Goal: Information Seeking & Learning: Learn about a topic

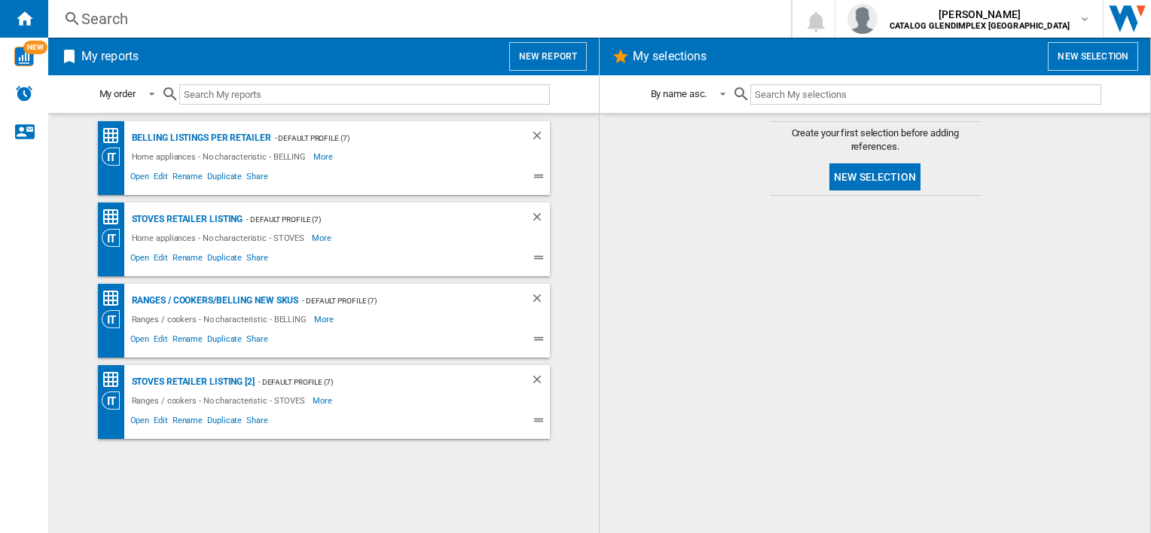
click at [221, 14] on div "Search" at bounding box center [416, 18] width 670 height 21
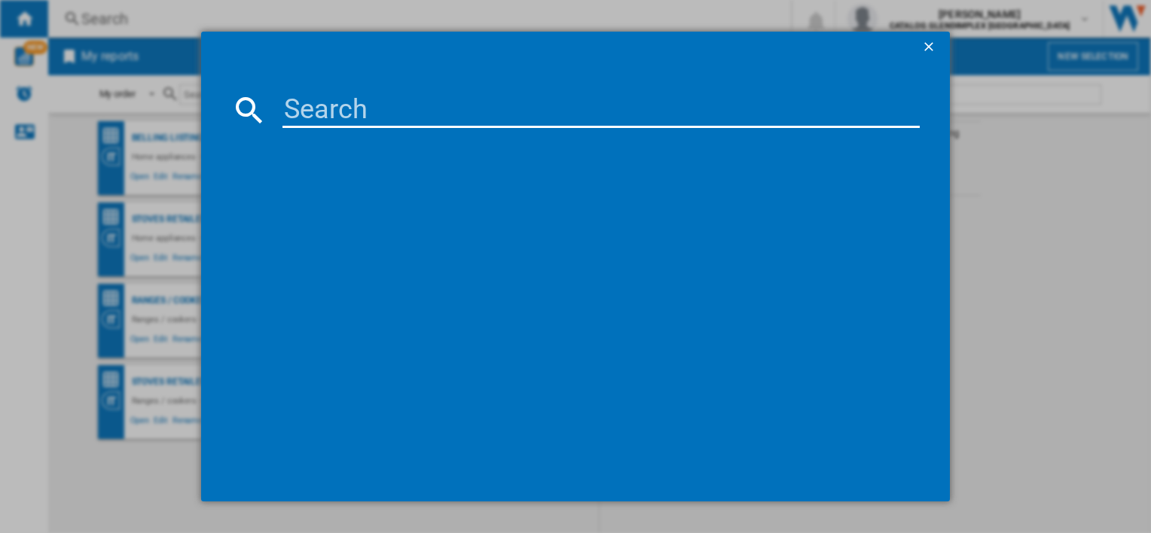
click at [313, 132] on md-dialog-content at bounding box center [575, 281] width 748 height 439
click at [310, 124] on input at bounding box center [600, 110] width 636 height 36
click at [307, 117] on input at bounding box center [600, 110] width 636 height 36
drag, startPoint x: 331, startPoint y: 134, endPoint x: 340, endPoint y: 121, distance: 15.7
click at [331, 134] on md-dialog-content "CLAD60 references (0) No results" at bounding box center [575, 281] width 748 height 439
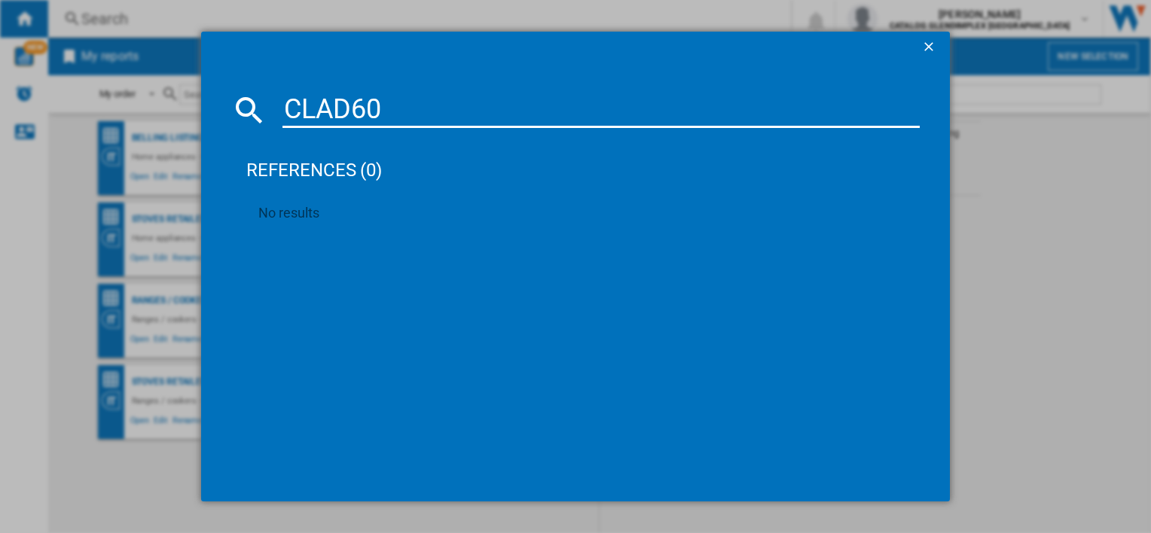
click at [343, 117] on input "CLAD60" at bounding box center [600, 110] width 636 height 36
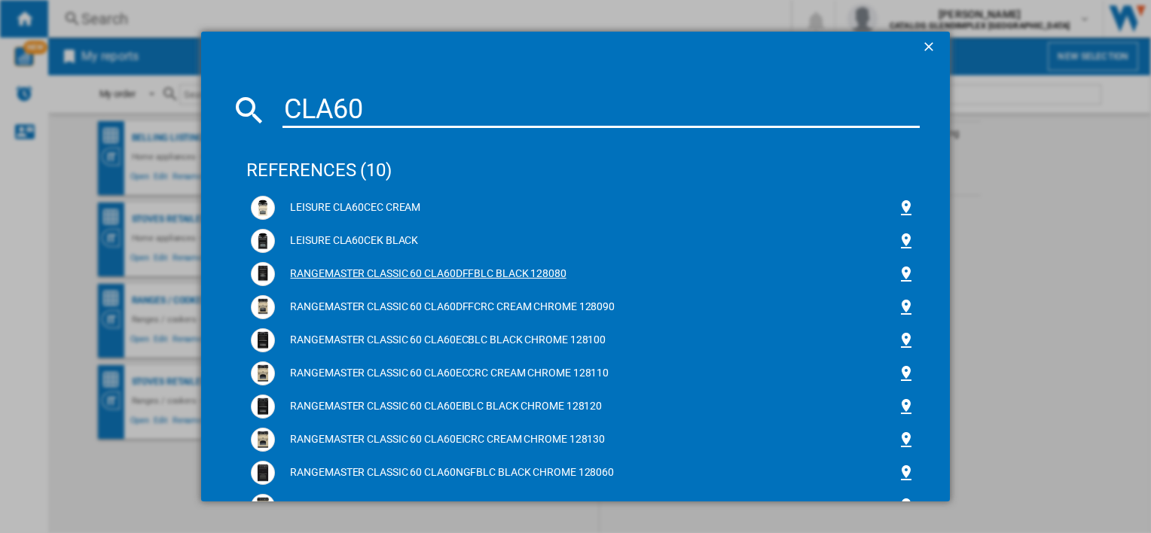
type input "CLA60"
click at [317, 268] on div "RANGEMASTER CLASSIC 60 CLA60DFFBLC BLACK 128080" at bounding box center [585, 274] width 621 height 15
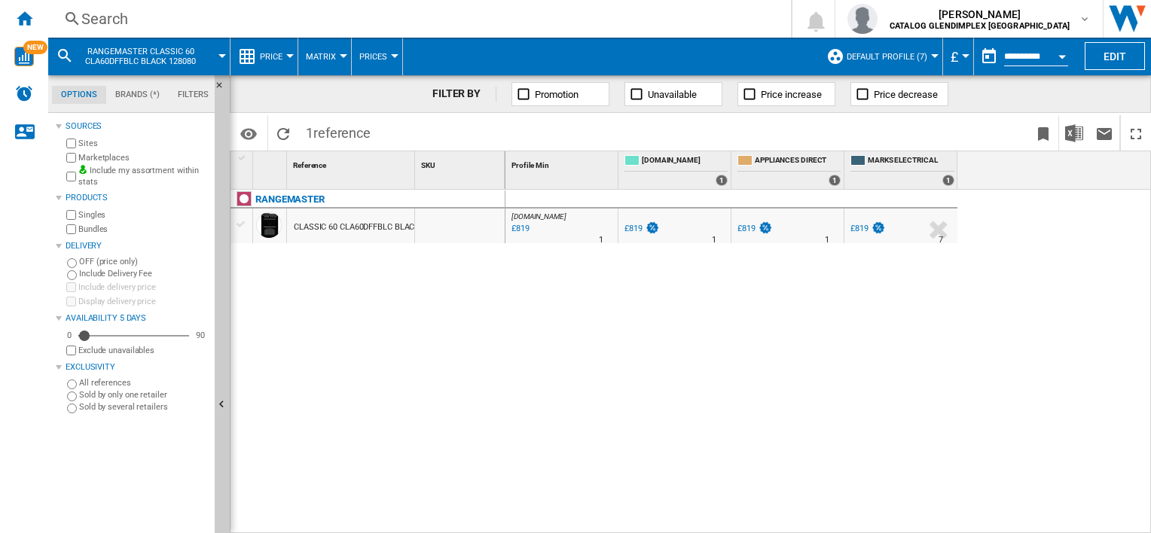
click at [280, 65] on button "Price" at bounding box center [275, 57] width 30 height 38
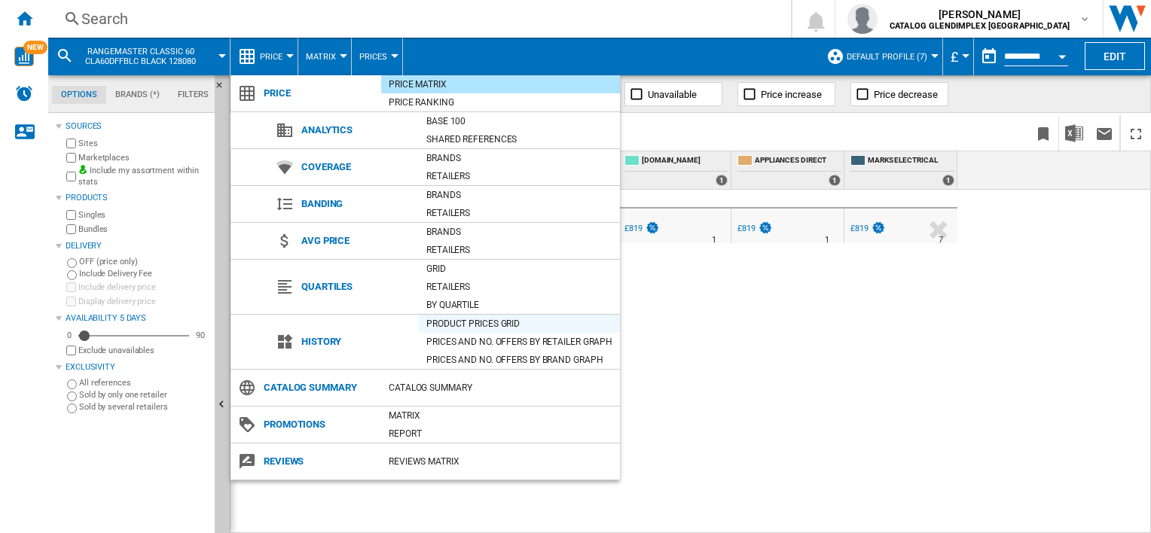
click at [502, 322] on div "Product prices grid" at bounding box center [519, 323] width 201 height 15
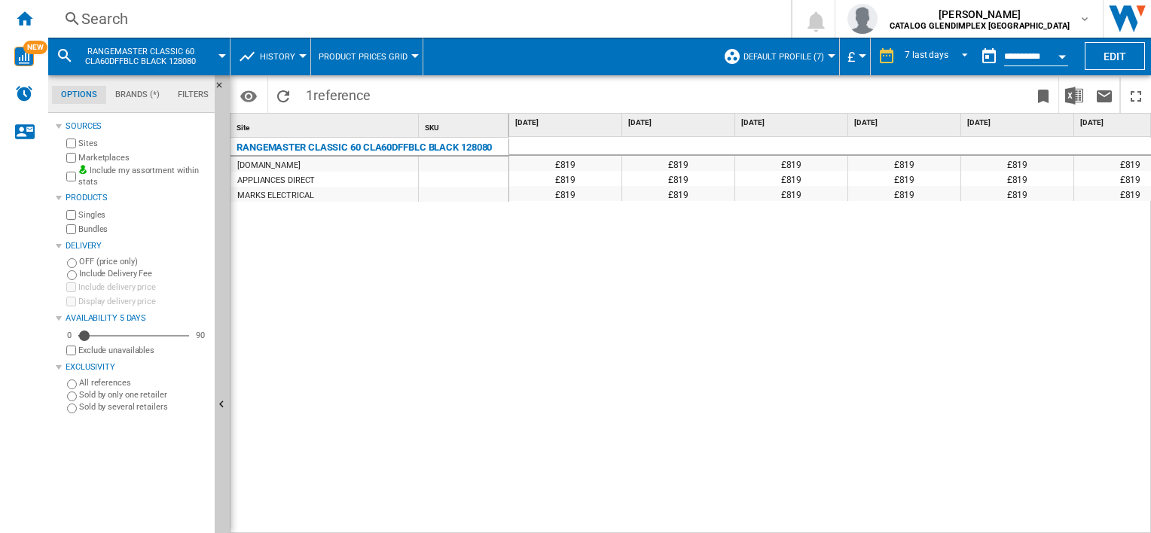
click at [374, 62] on button "Product prices grid" at bounding box center [367, 57] width 96 height 38
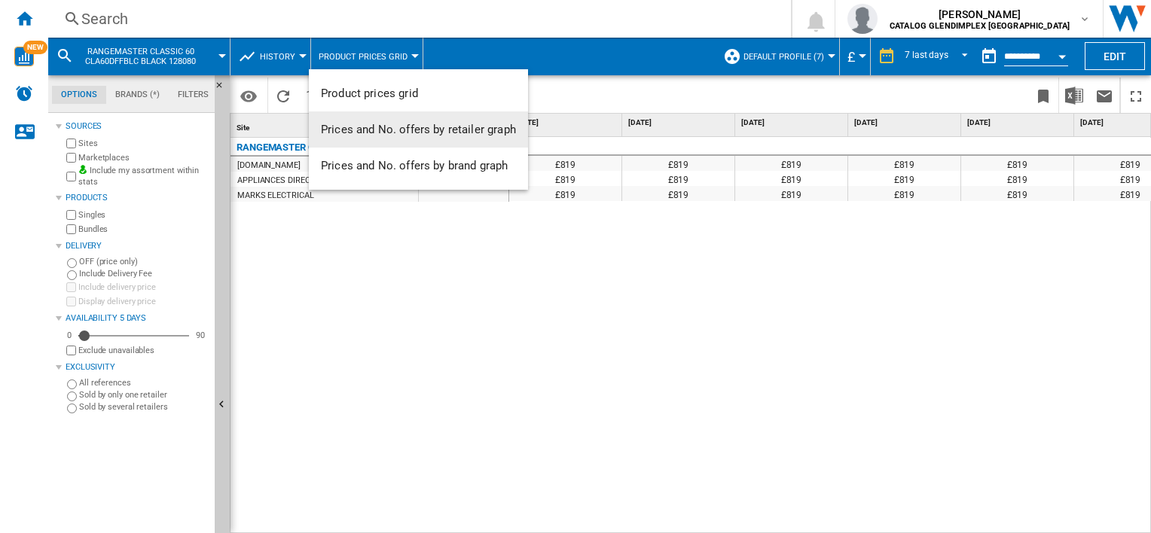
click at [615, 347] on md-backdrop at bounding box center [575, 266] width 1151 height 533
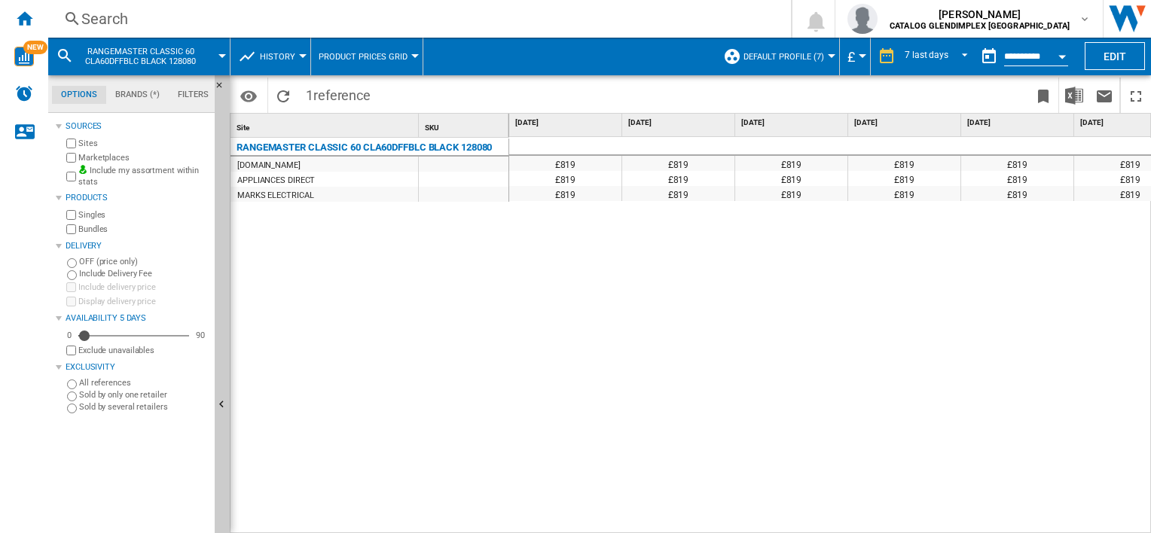
click at [891, 59] on ng-md-icon at bounding box center [886, 56] width 18 height 18
click at [941, 45] on md-select-value "7 last days" at bounding box center [938, 56] width 71 height 23
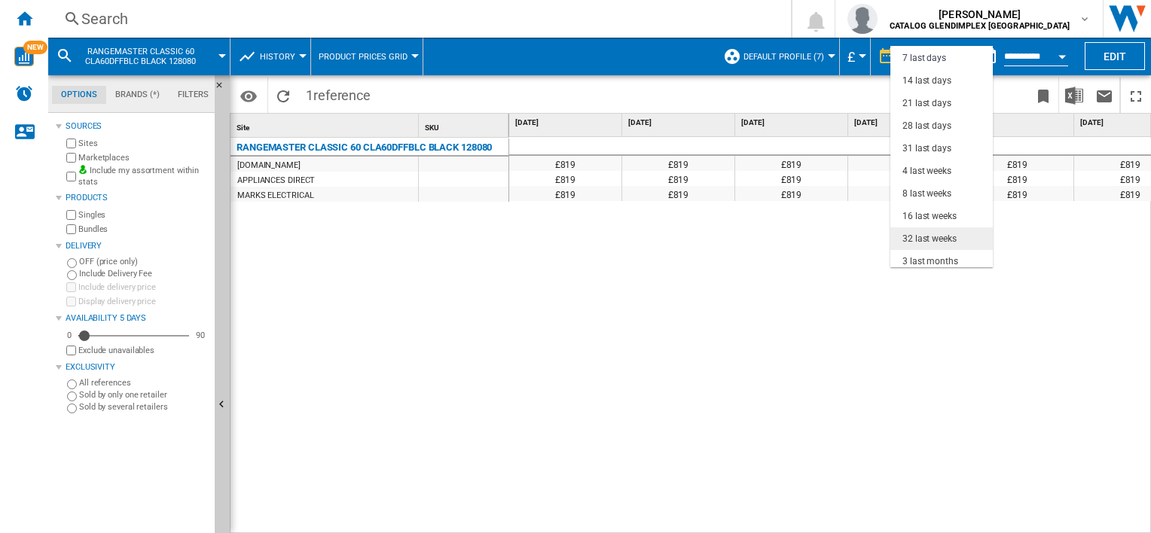
scroll to position [94, 0]
click at [940, 254] on div "18 last months" at bounding box center [932, 257] width 61 height 13
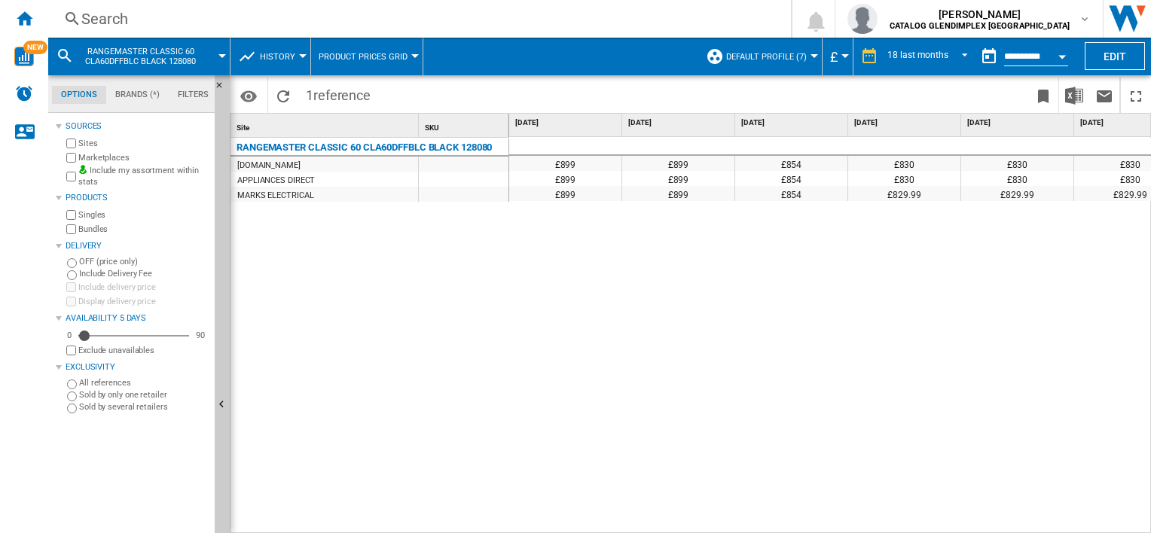
click at [282, 53] on span "History" at bounding box center [277, 57] width 35 height 10
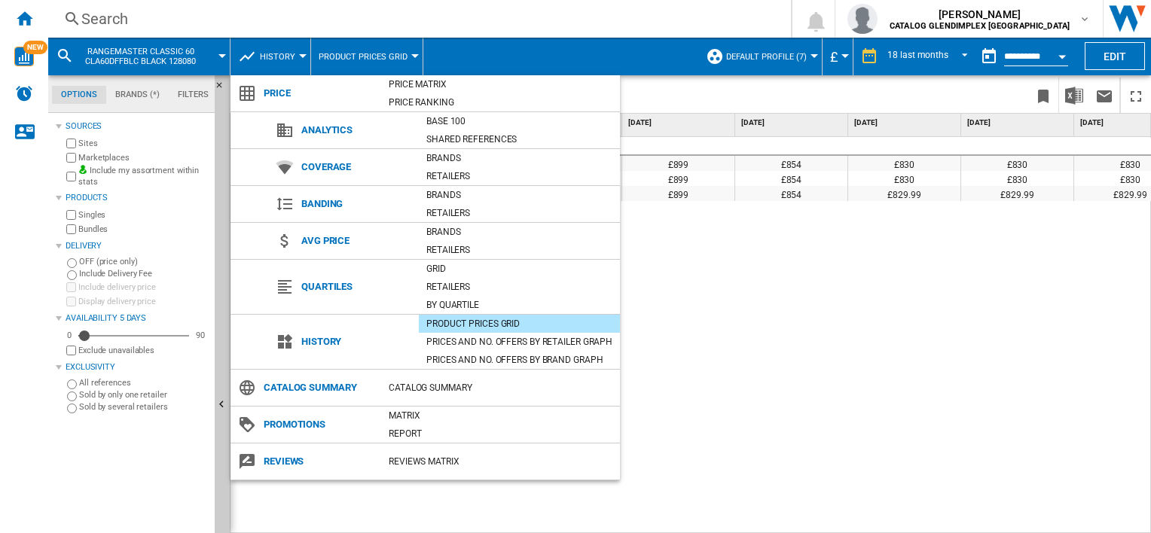
click at [286, 93] on span "Price" at bounding box center [318, 93] width 125 height 21
click at [437, 78] on div "Price Matrix" at bounding box center [500, 84] width 239 height 15
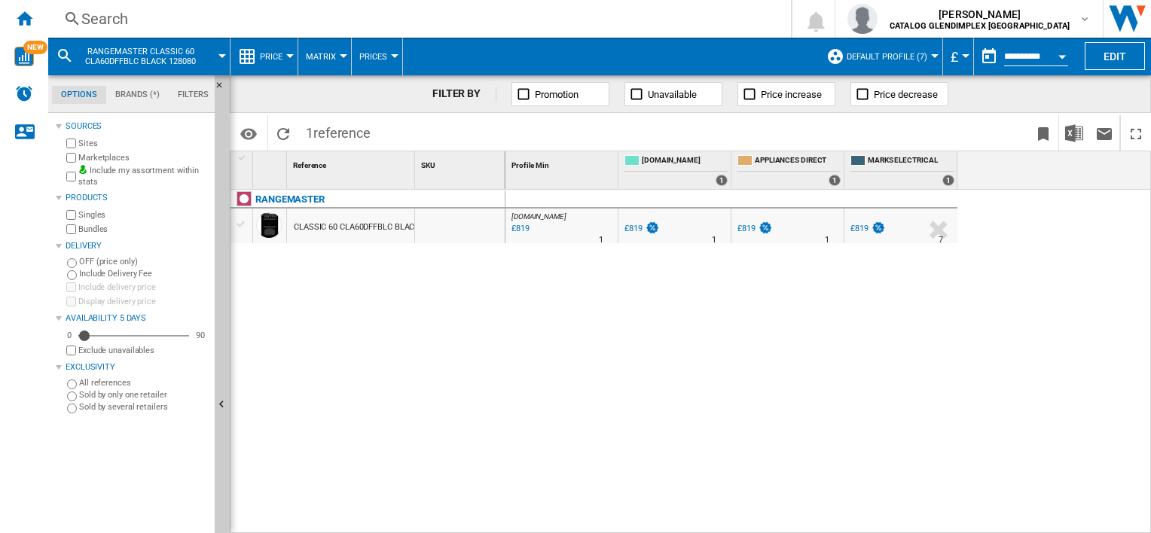
click at [273, 59] on span "Price" at bounding box center [271, 57] width 23 height 10
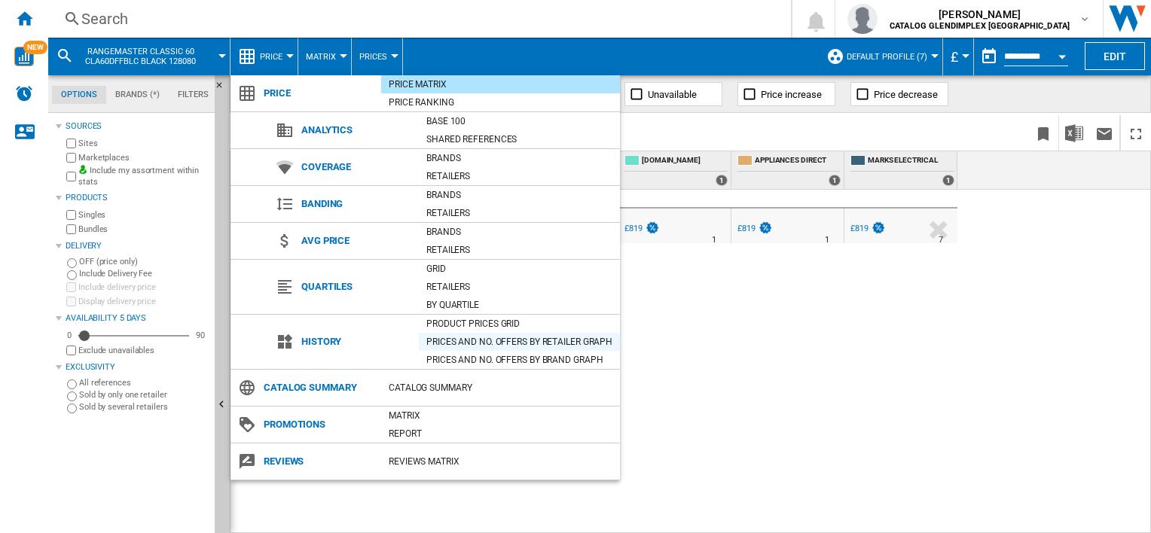
click at [480, 347] on div "Prices and No. offers by retailer graph" at bounding box center [519, 341] width 201 height 15
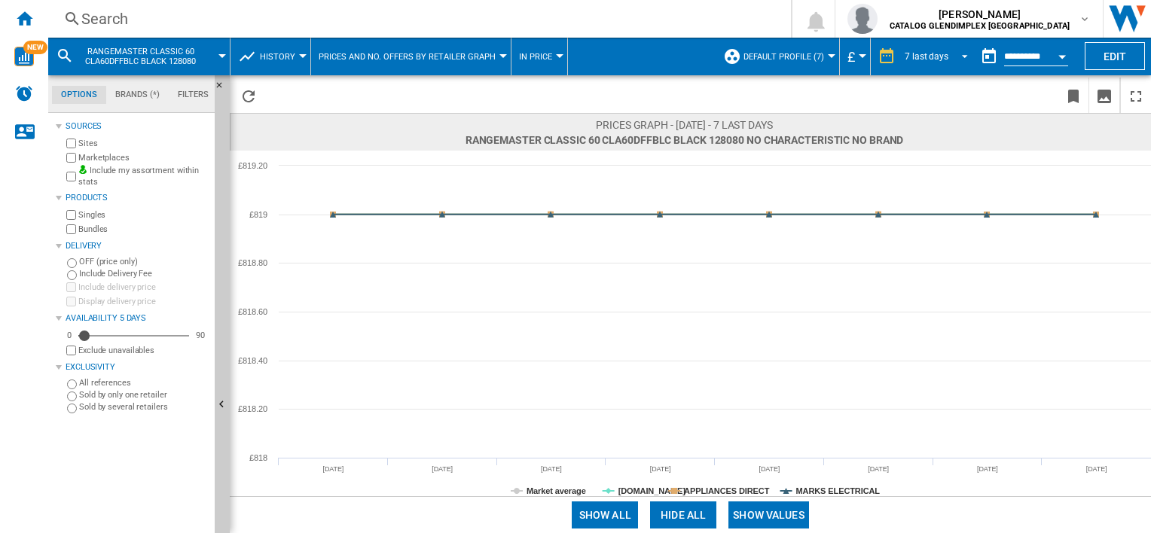
click at [924, 63] on md-select-value "7 last days" at bounding box center [938, 56] width 71 height 23
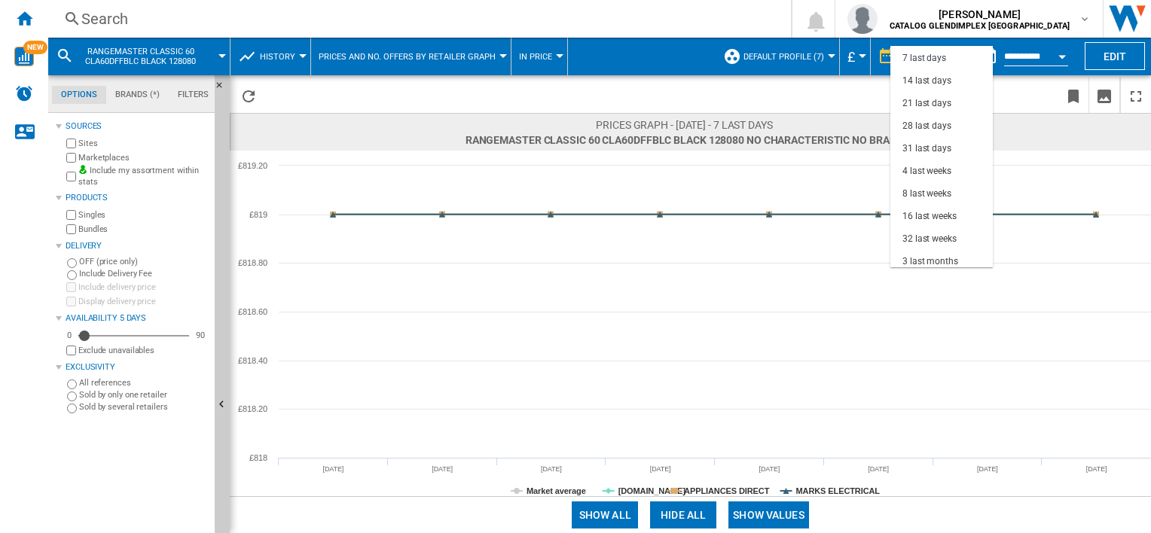
scroll to position [94, 0]
click at [909, 256] on div "18 last months" at bounding box center [932, 257] width 61 height 13
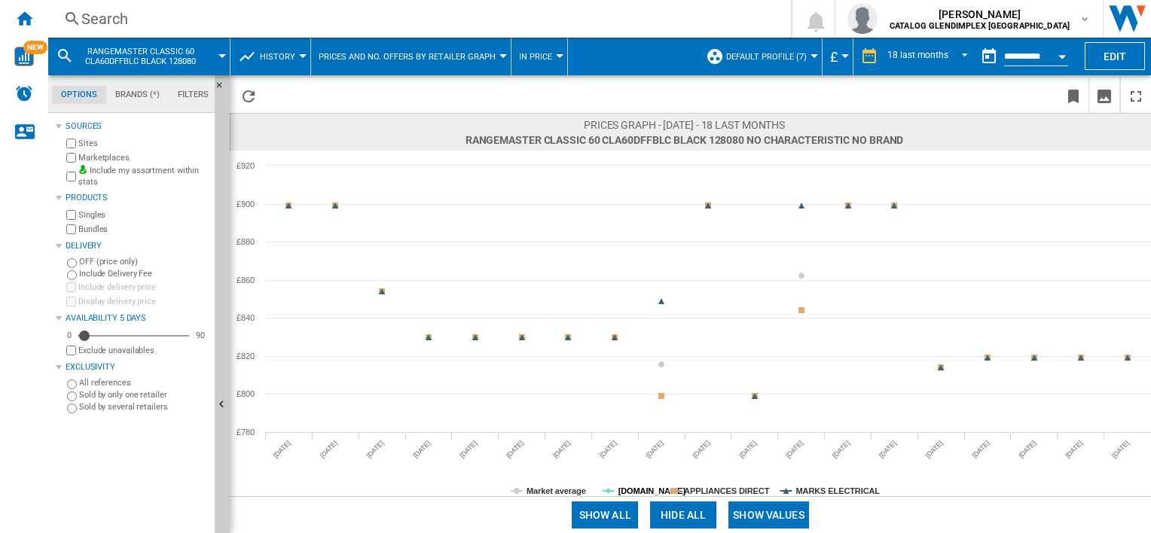
click at [623, 490] on tspan "[DOMAIN_NAME]" at bounding box center [652, 491] width 68 height 9
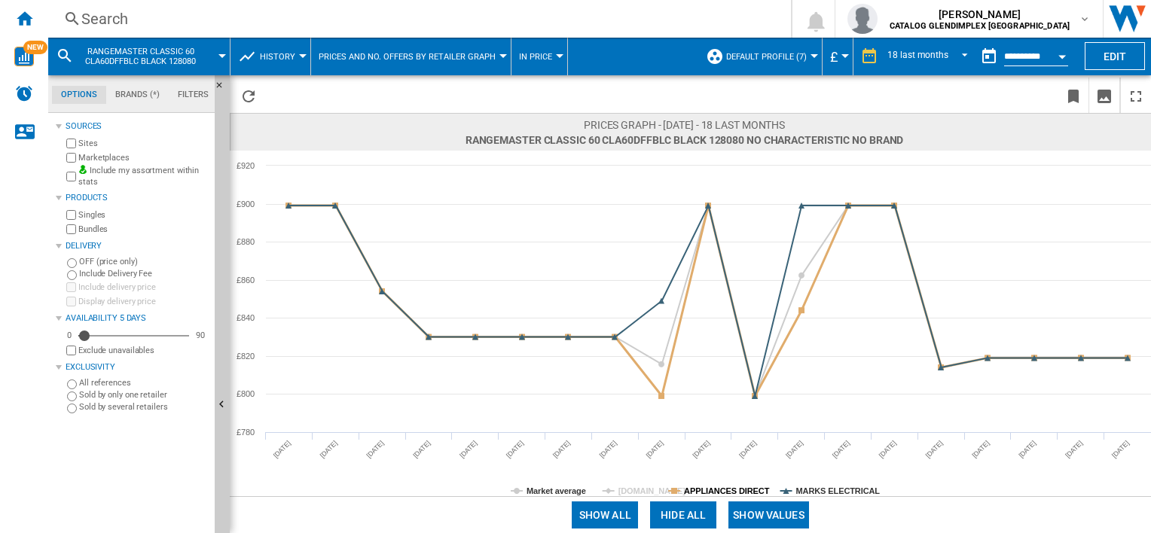
click at [734, 494] on tspan "APPLIANCES DIRECT" at bounding box center [727, 491] width 86 height 9
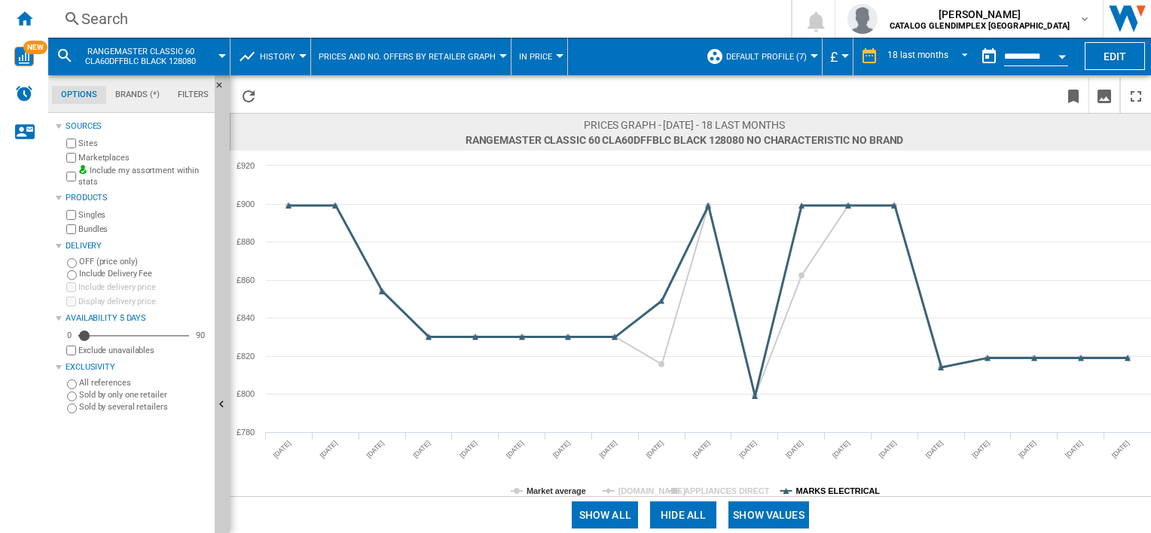
click at [798, 487] on tspan "MARKS ELECTRICAL" at bounding box center [838, 491] width 84 height 9
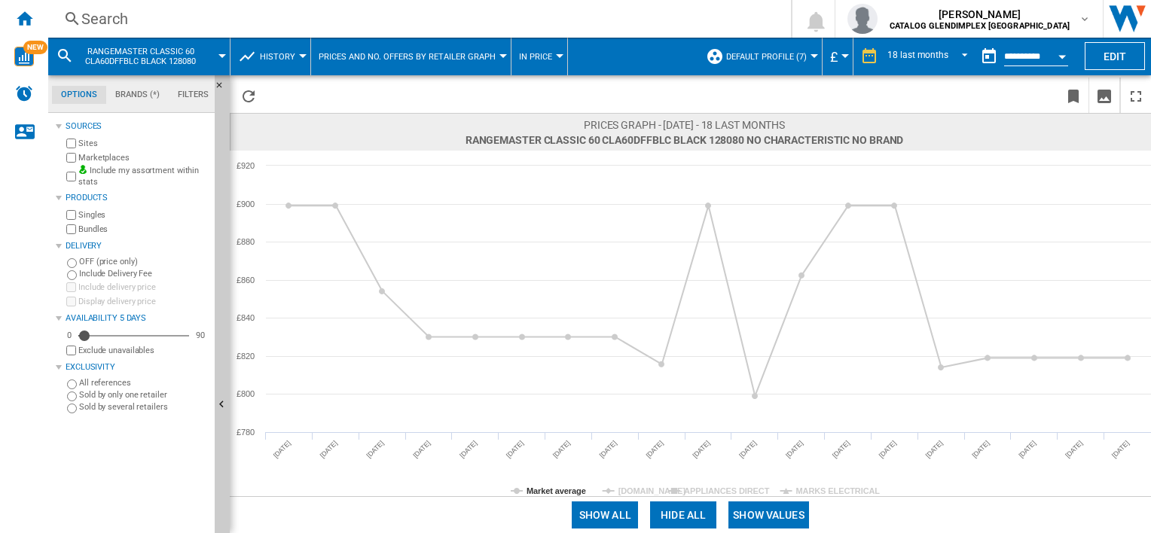
click at [526, 488] on icon "Created with Highcharts 5.0.14 Market average [DOMAIN_NAME] APPLIANCES DIRECT M…" at bounding box center [690, 324] width 921 height 346
click at [536, 491] on tspan "Market average" at bounding box center [556, 491] width 60 height 9
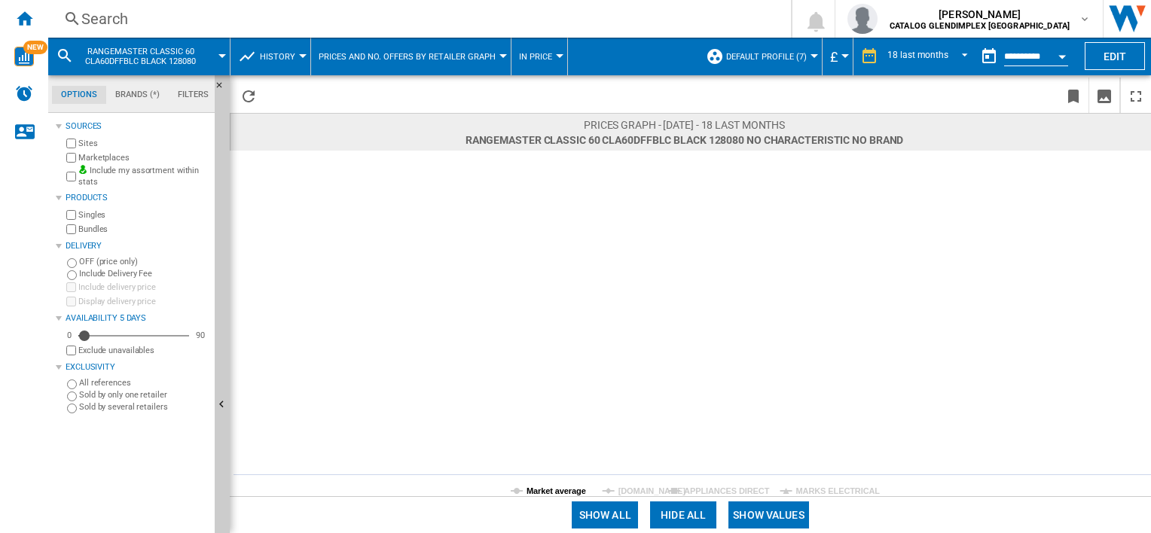
click at [548, 492] on tspan "Market average" at bounding box center [556, 491] width 60 height 9
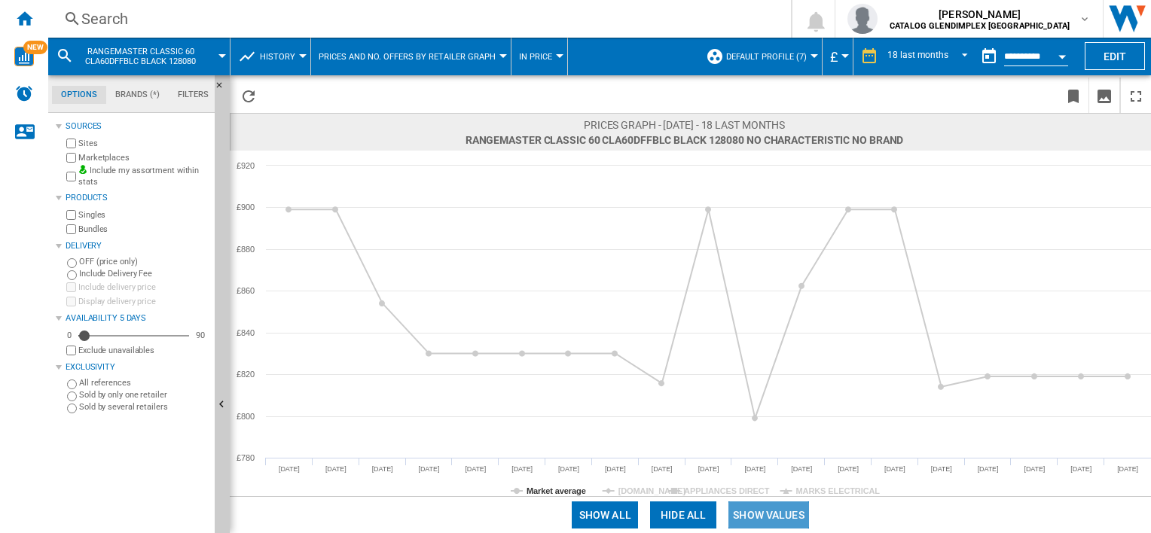
click at [783, 516] on button "Show values" at bounding box center [768, 515] width 81 height 27
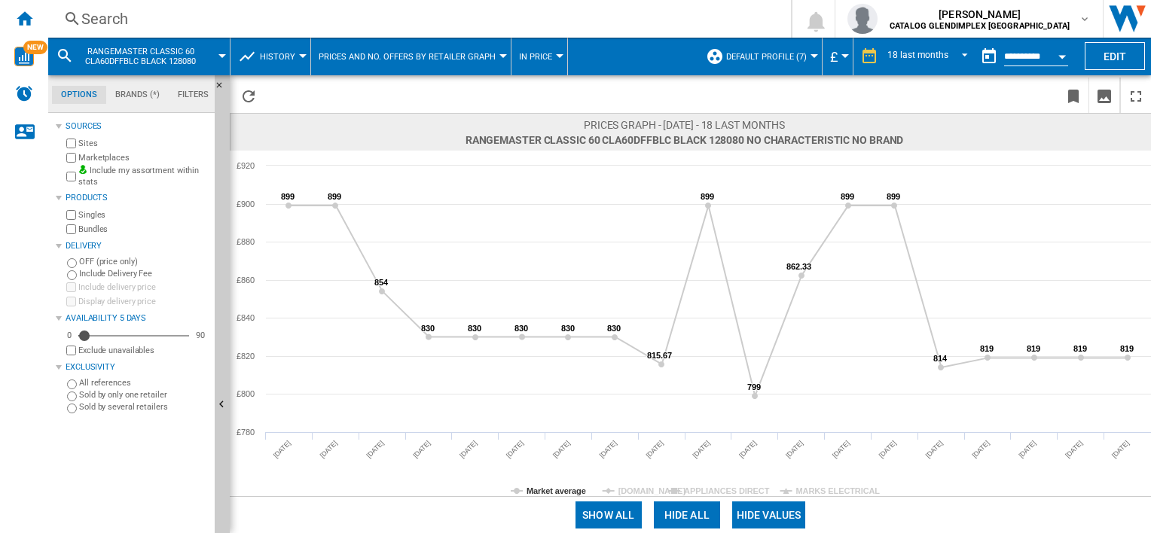
click at [123, 21] on div "Search" at bounding box center [416, 18] width 670 height 21
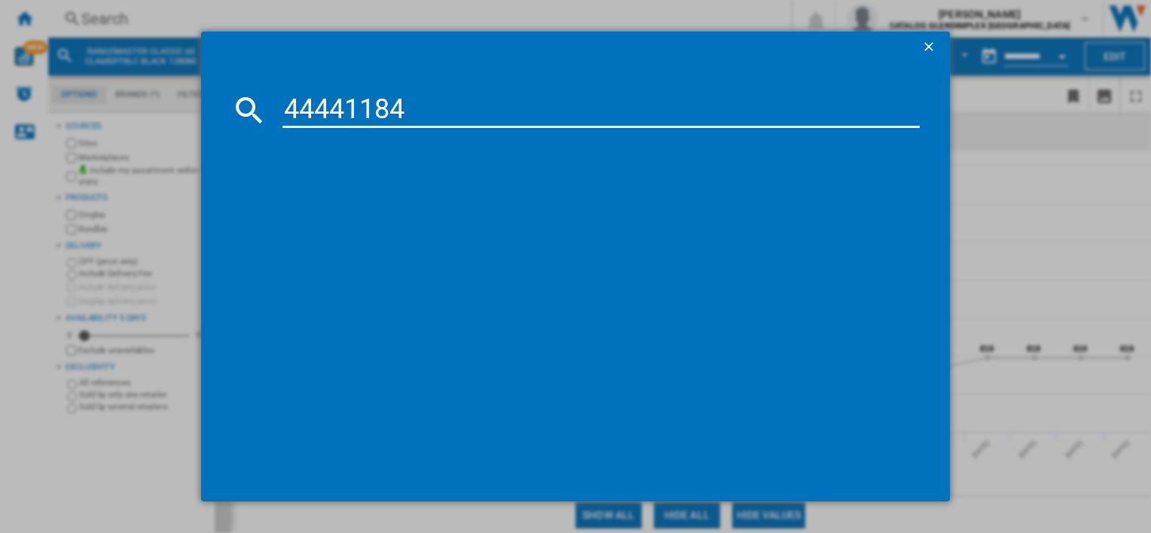
type input "444411844"
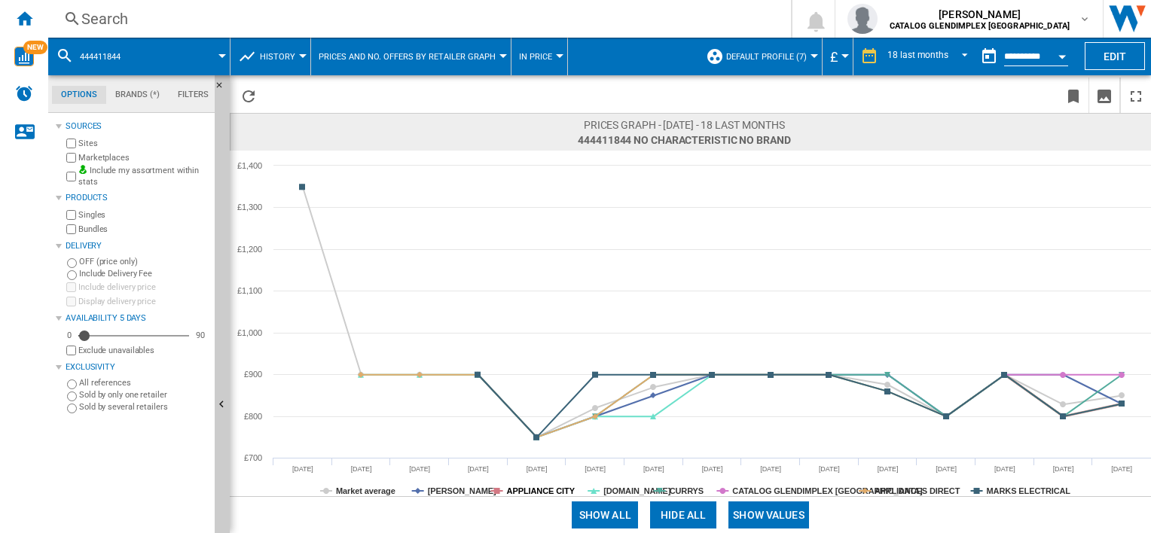
click at [508, 493] on tspan "APPLIANCE CITY" at bounding box center [541, 491] width 69 height 9
click at [470, 489] on tspan "[PERSON_NAME]" at bounding box center [462, 491] width 69 height 9
click at [608, 493] on tspan "[DOMAIN_NAME]" at bounding box center [637, 491] width 68 height 9
drag, startPoint x: 680, startPoint y: 488, endPoint x: 700, endPoint y: 493, distance: 20.8
click at [681, 488] on tspan "CURRYS" at bounding box center [687, 491] width 34 height 9
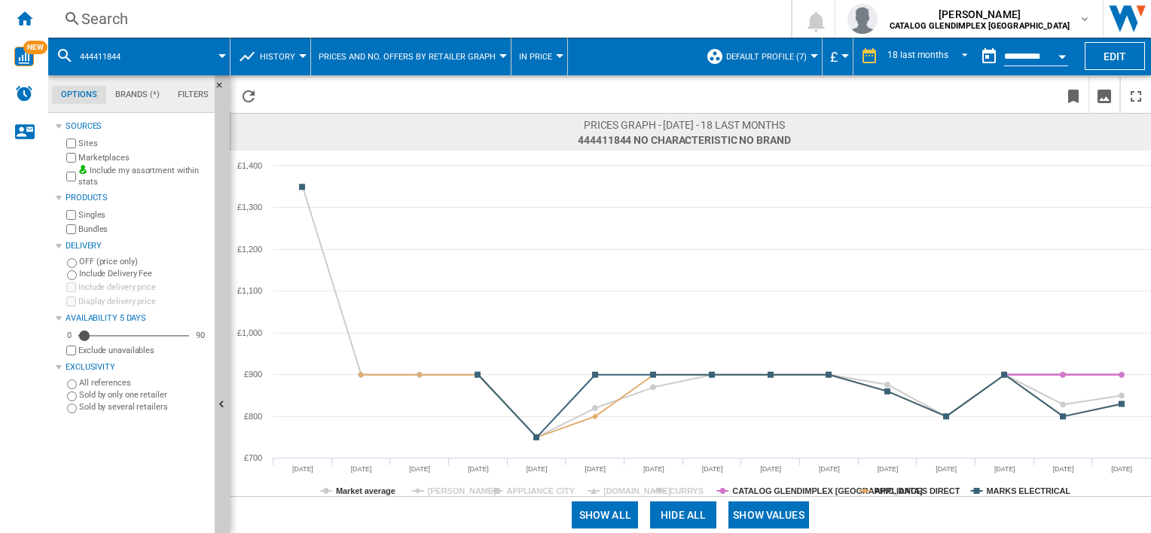
click at [765, 484] on rect at bounding box center [690, 324] width 921 height 346
click at [766, 488] on tspan "CATALOG GLENDIMPLEX [GEOGRAPHIC_DATA]" at bounding box center [827, 491] width 191 height 9
click at [905, 487] on tspan "APPLIANCES DIRECT" at bounding box center [917, 491] width 86 height 9
click at [1011, 489] on tspan "MARKS ELECTRICAL" at bounding box center [1029, 491] width 84 height 9
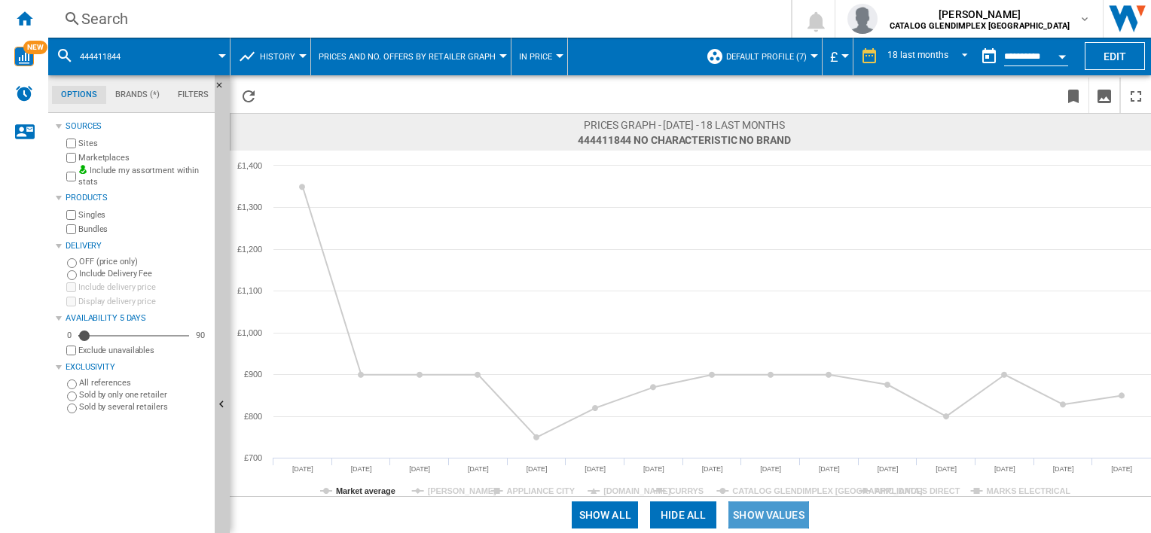
click at [750, 514] on button "Show values" at bounding box center [768, 515] width 81 height 27
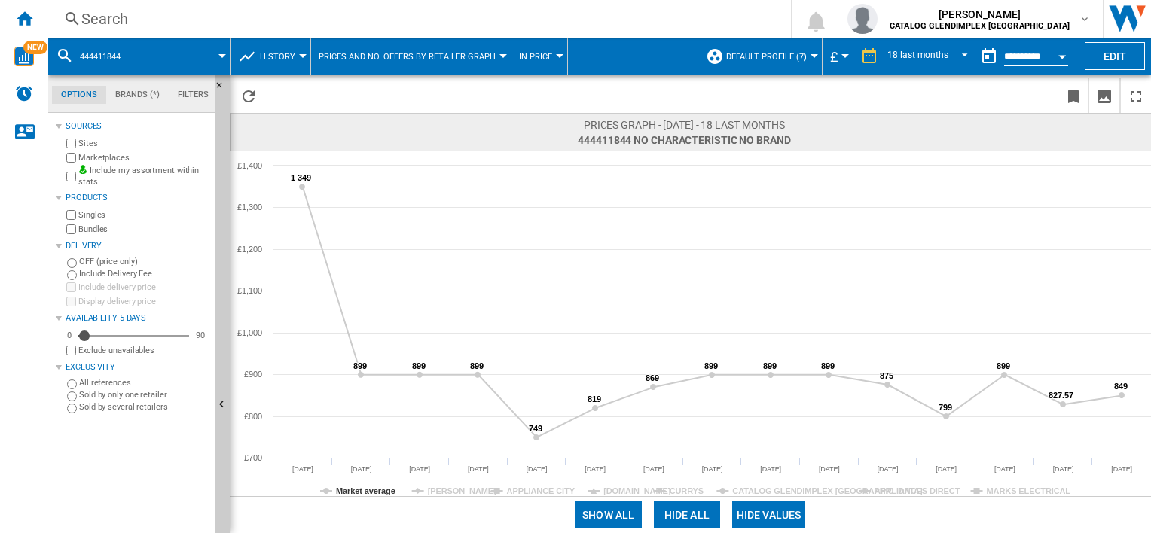
click at [175, 8] on div "Search" at bounding box center [416, 18] width 670 height 21
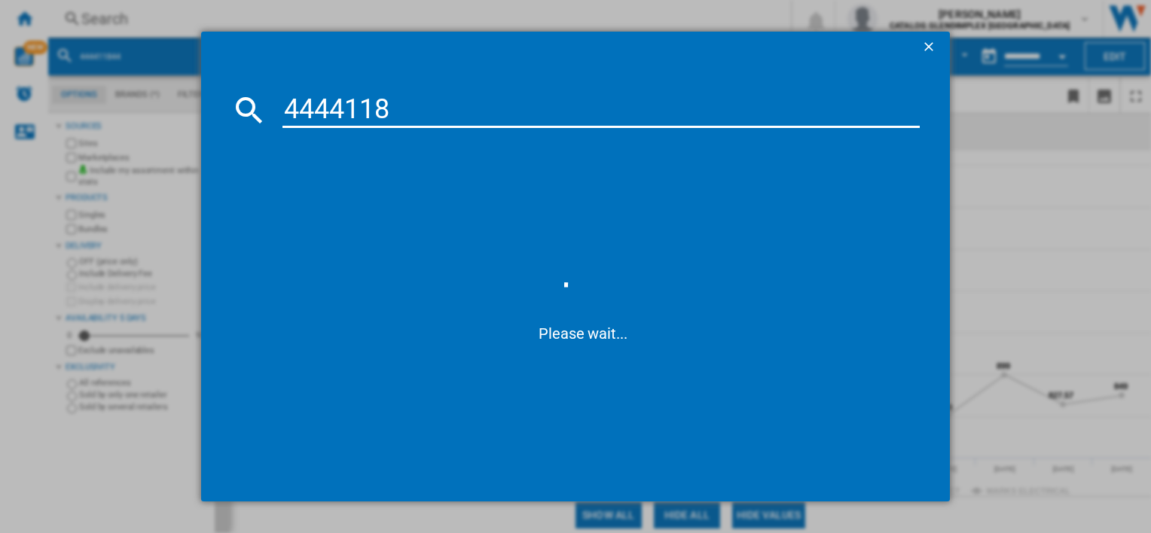
type input "44441185"
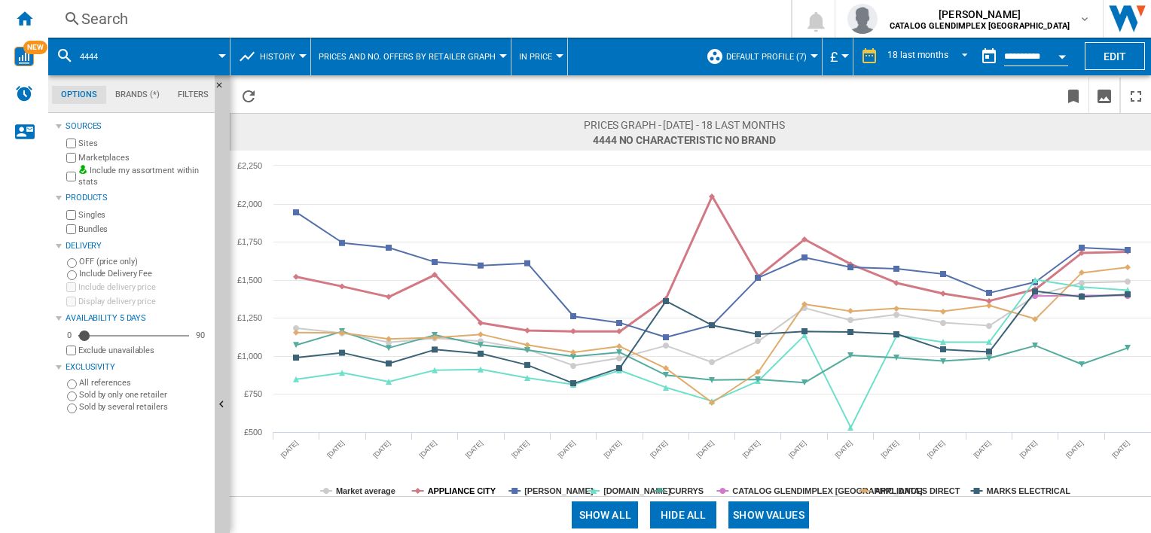
click at [447, 488] on tspan "APPLIANCE CITY" at bounding box center [462, 491] width 69 height 9
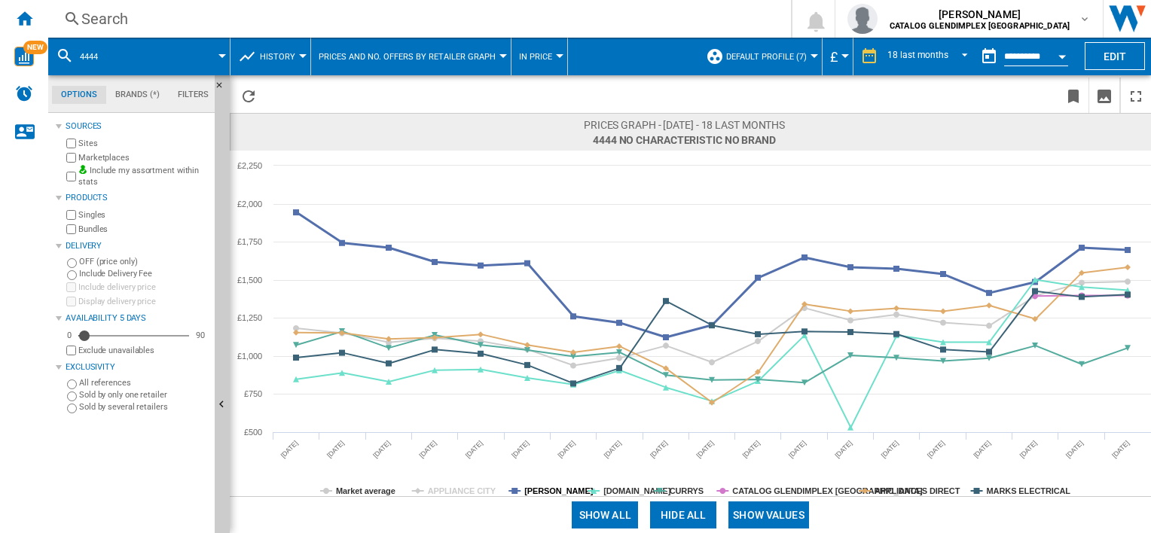
click at [541, 487] on tspan "[PERSON_NAME]" at bounding box center [558, 491] width 69 height 9
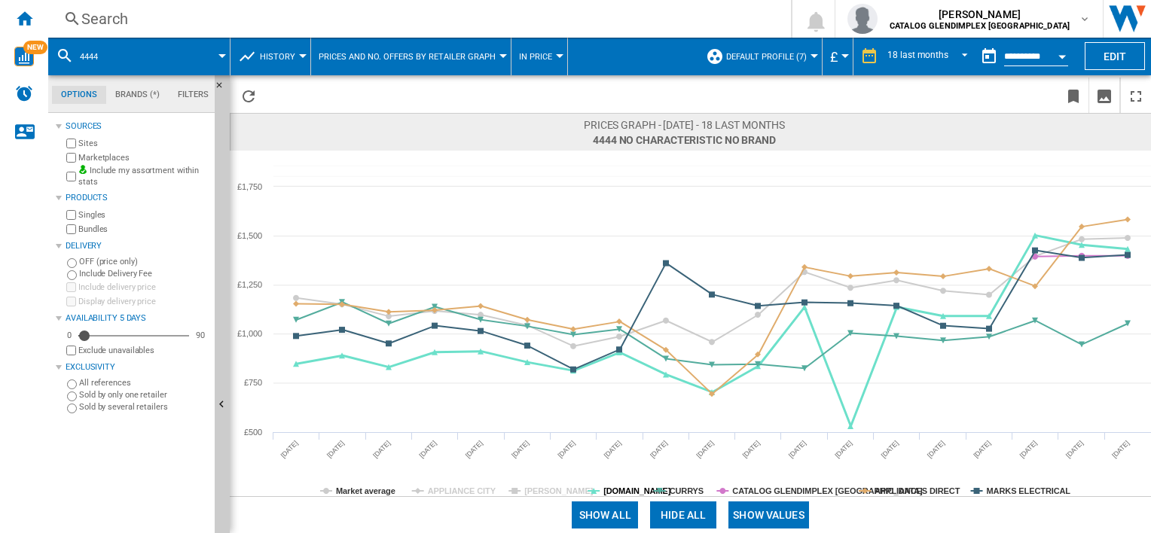
click at [625, 490] on tspan "[DOMAIN_NAME]" at bounding box center [637, 491] width 68 height 9
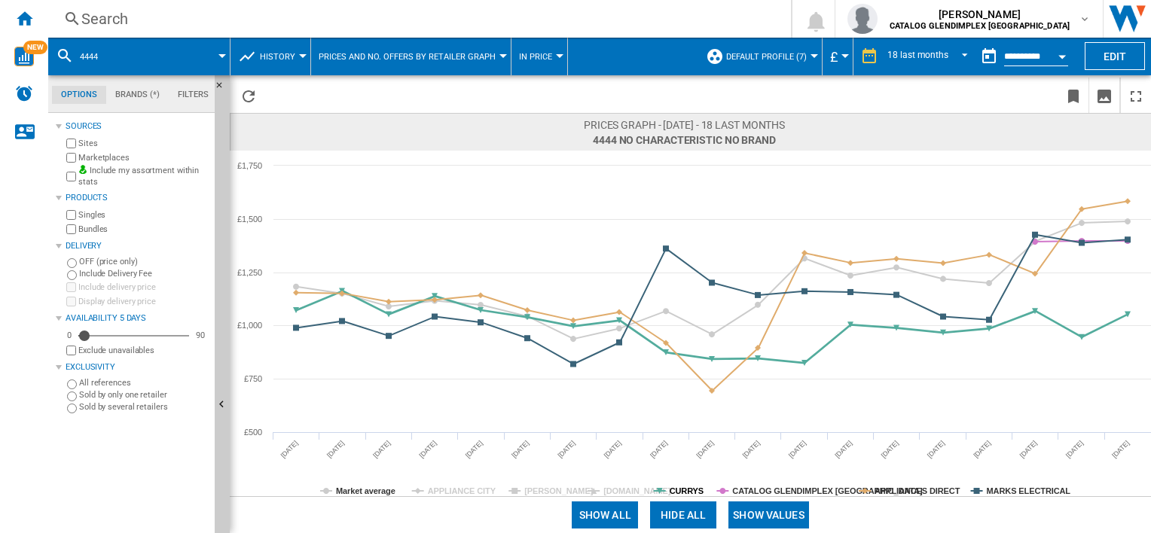
click at [676, 487] on tspan "CURRYS" at bounding box center [687, 491] width 34 height 9
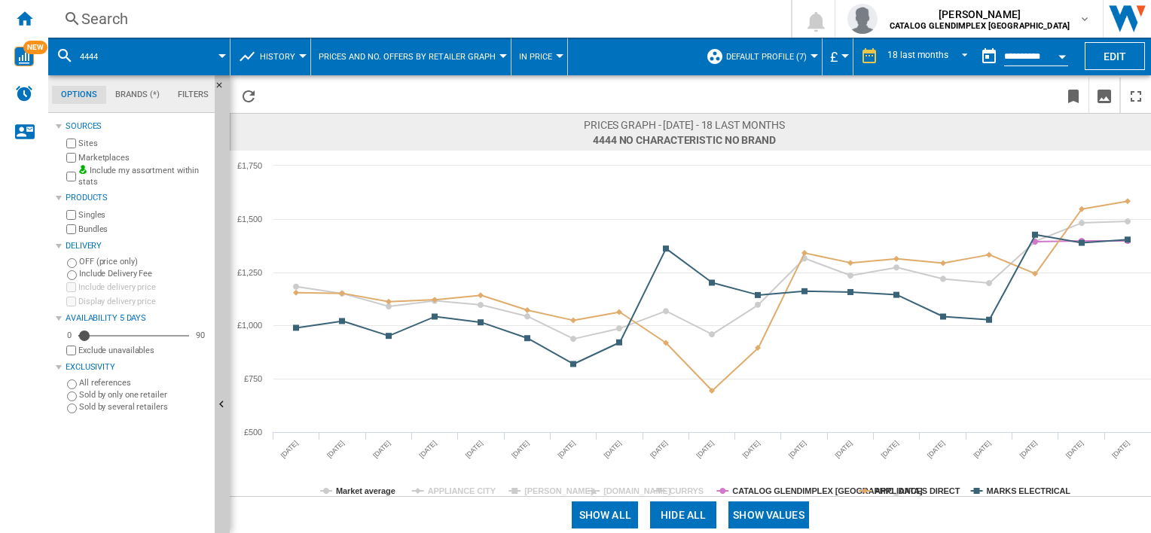
drag, startPoint x: 752, startPoint y: 473, endPoint x: 765, endPoint y: 485, distance: 17.6
click at [755, 475] on rect at bounding box center [690, 324] width 921 height 346
click at [768, 488] on tspan "CATALOG GLENDIMPLEX [GEOGRAPHIC_DATA]" at bounding box center [827, 491] width 191 height 9
click at [928, 488] on tspan "APPLIANCES DIRECT" at bounding box center [917, 491] width 86 height 9
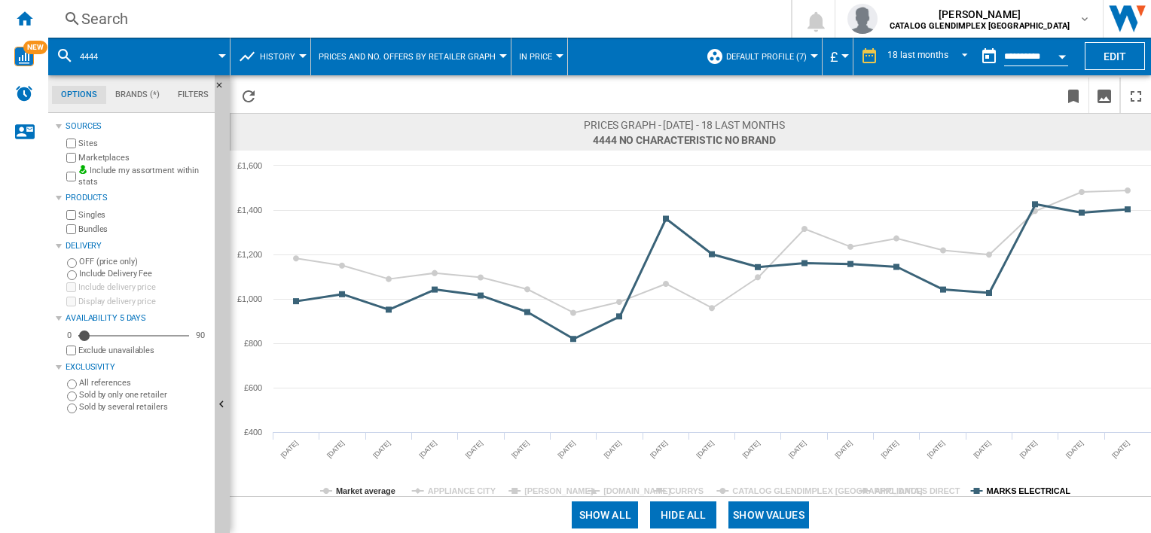
click at [996, 496] on tspan "MARKS ELECTRICAL" at bounding box center [1029, 491] width 84 height 9
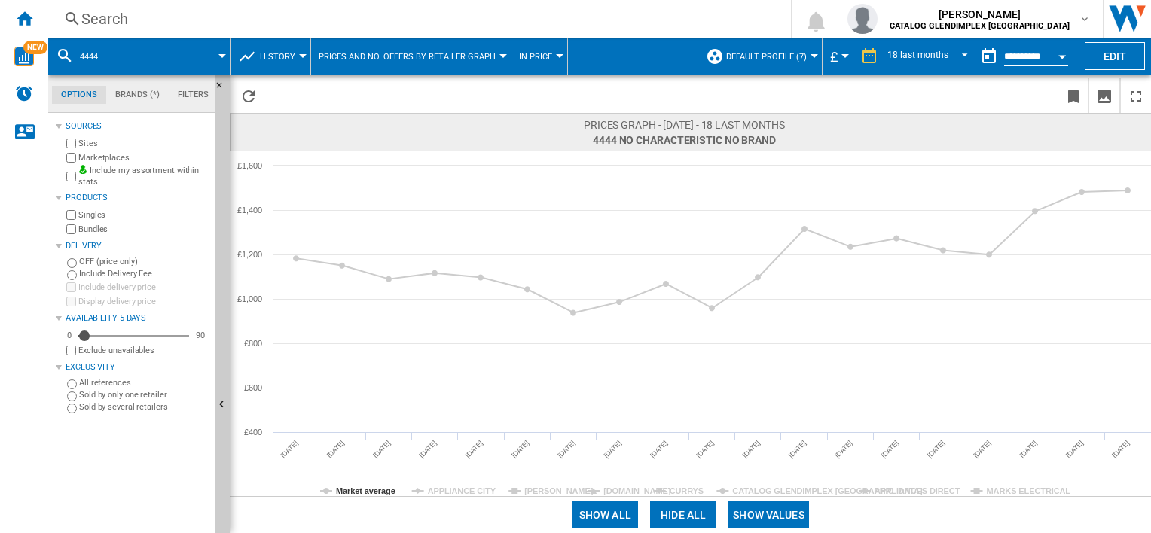
click at [755, 513] on button "Show values" at bounding box center [768, 515] width 81 height 27
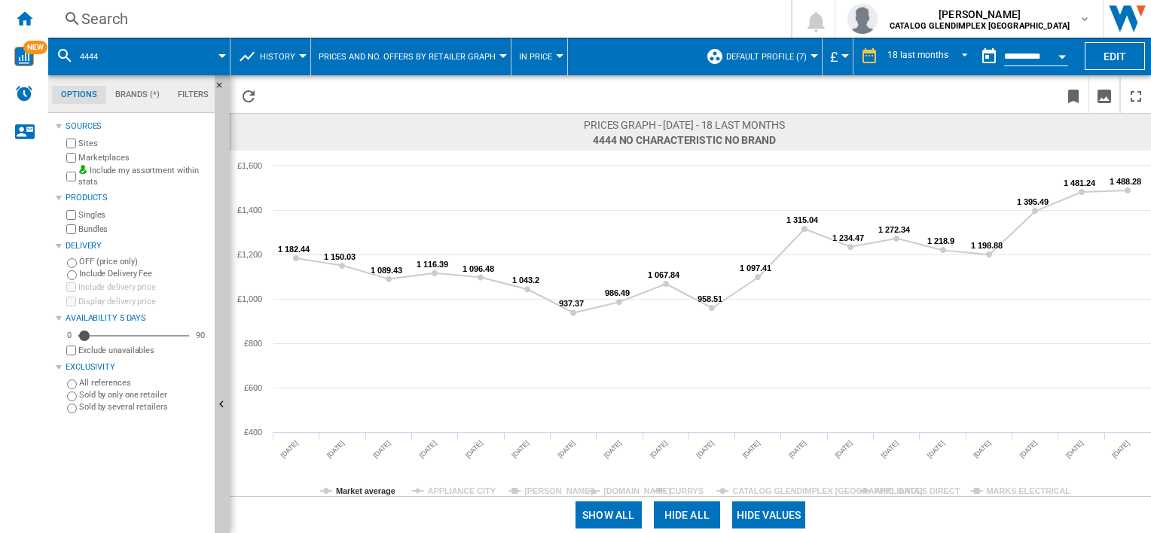
drag, startPoint x: 176, startPoint y: 33, endPoint x: 170, endPoint y: 23, distance: 11.5
click at [176, 32] on div "Search Search 0 [PERSON_NAME] CATALOG GLENDIMPLEX [GEOGRAPHIC_DATA] CATALOG GLE…" at bounding box center [599, 19] width 1103 height 38
click at [158, 19] on div "Search" at bounding box center [416, 18] width 670 height 21
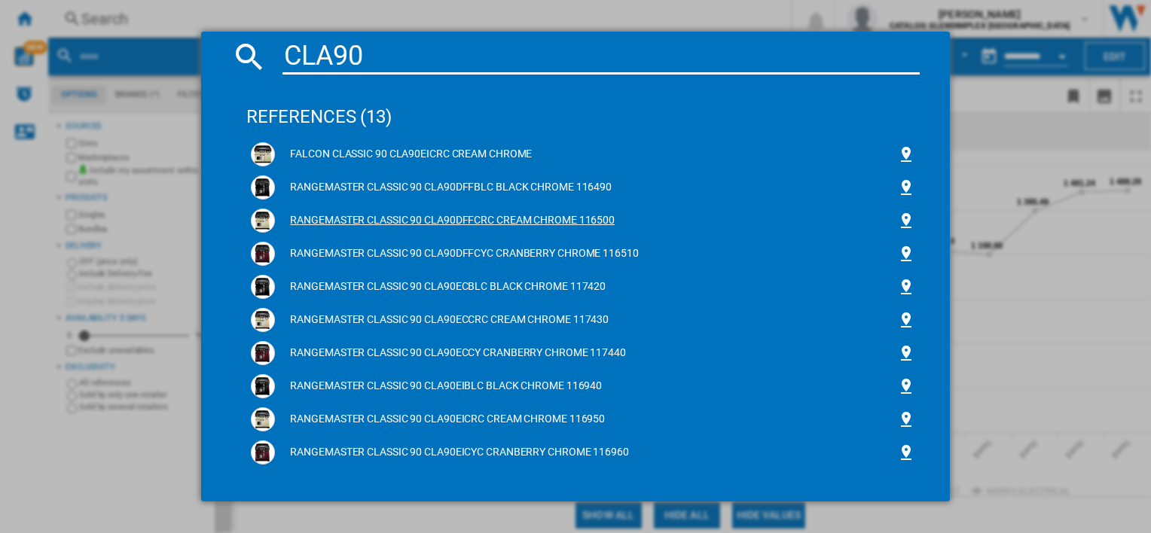
scroll to position [75, 0]
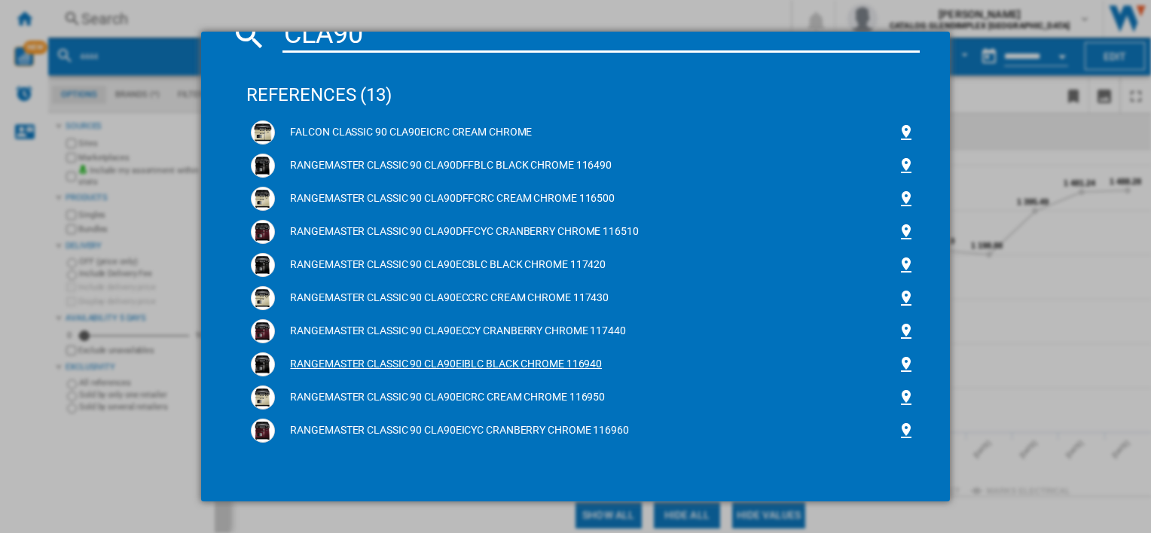
type input "CLA90"
click at [339, 371] on div "RANGEMASTER CLASSIC 90 CLA90EIBLC BLACK CHROME 116940" at bounding box center [585, 364] width 621 height 15
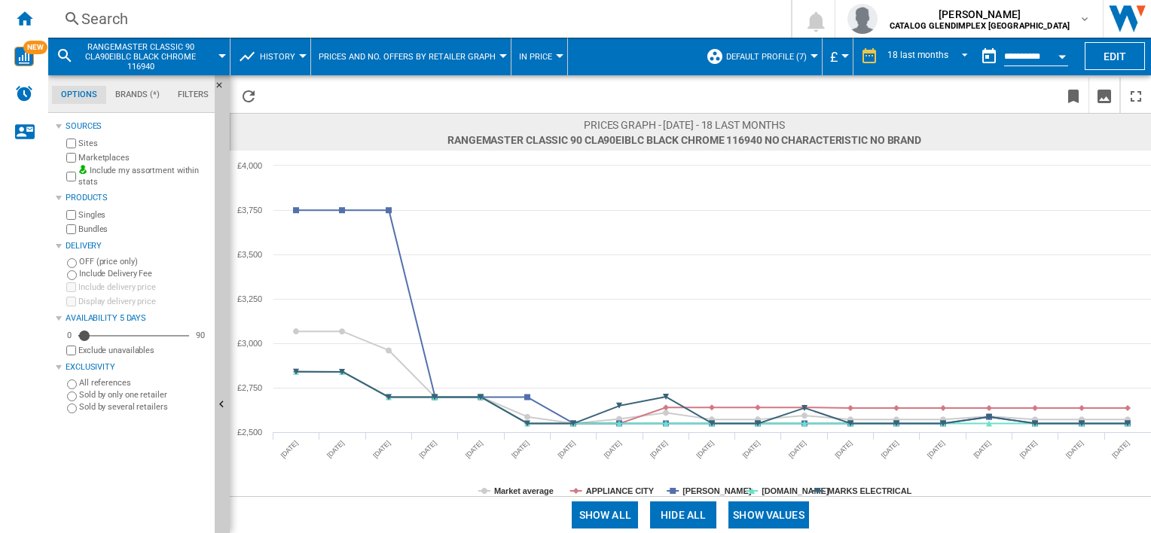
click at [609, 492] on tspan "APPLIANCE CITY" at bounding box center [620, 491] width 69 height 9
click at [702, 495] on tspan "[PERSON_NAME]" at bounding box center [716, 491] width 69 height 9
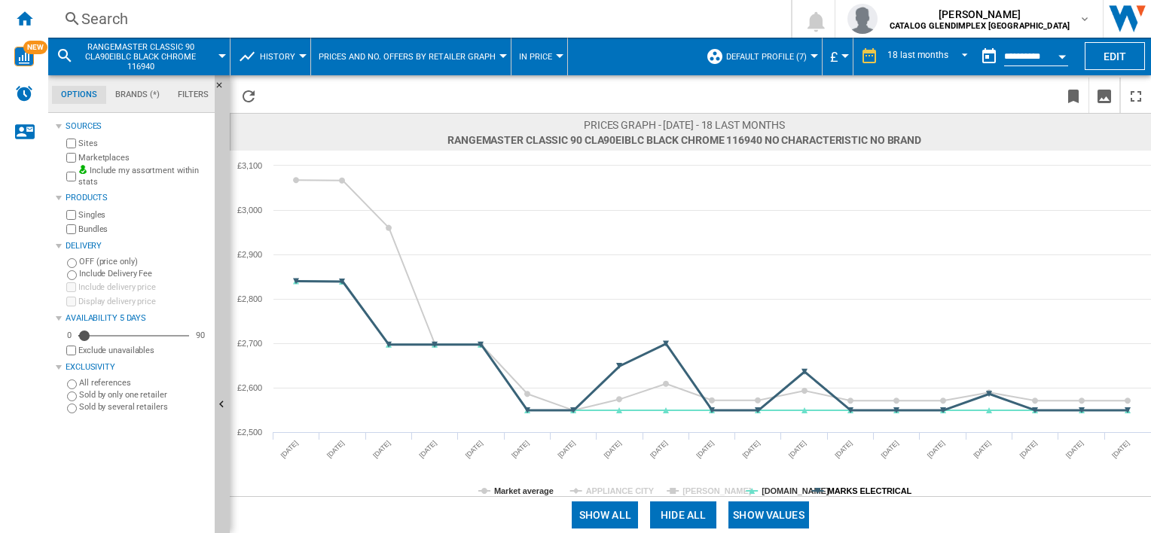
drag, startPoint x: 862, startPoint y: 491, endPoint x: 784, endPoint y: 512, distance: 80.4
click at [860, 491] on tspan "MARKS ELECTRICAL" at bounding box center [870, 491] width 84 height 9
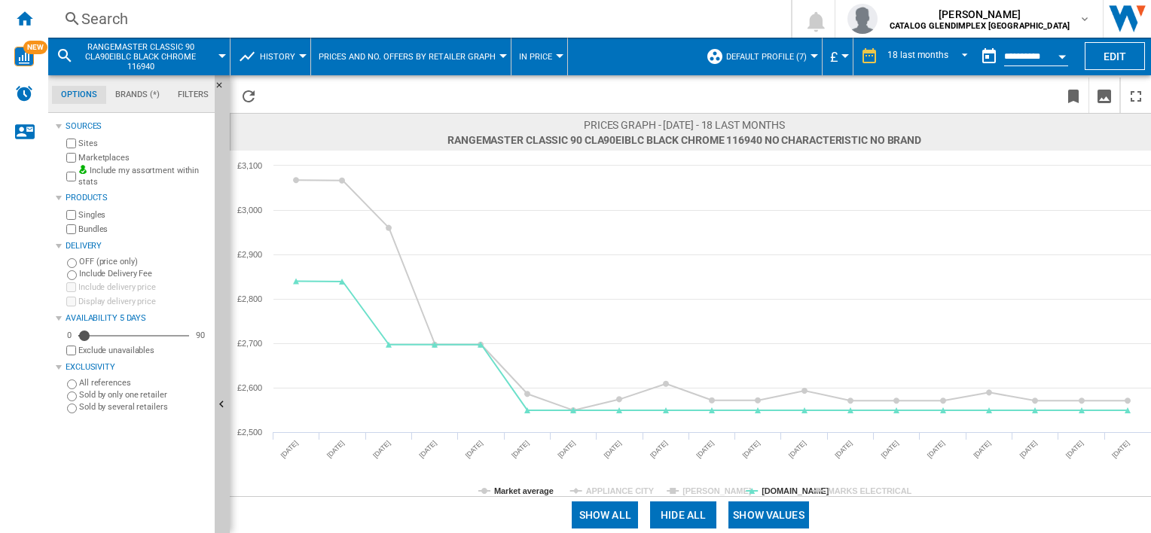
click at [766, 491] on tspan "[DOMAIN_NAME]" at bounding box center [795, 491] width 68 height 9
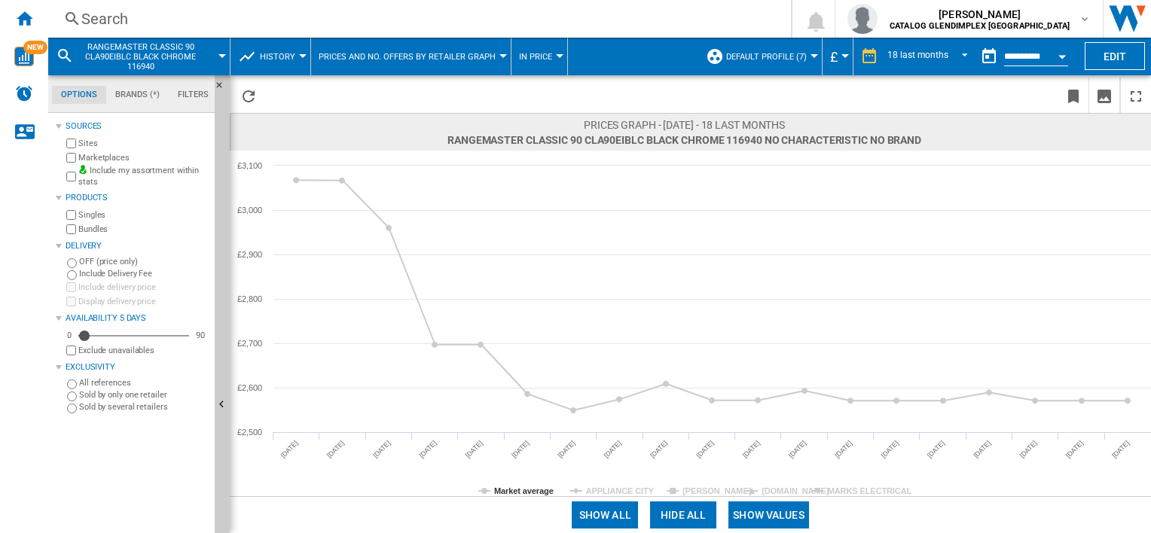
click at [772, 517] on button "Show values" at bounding box center [768, 515] width 81 height 27
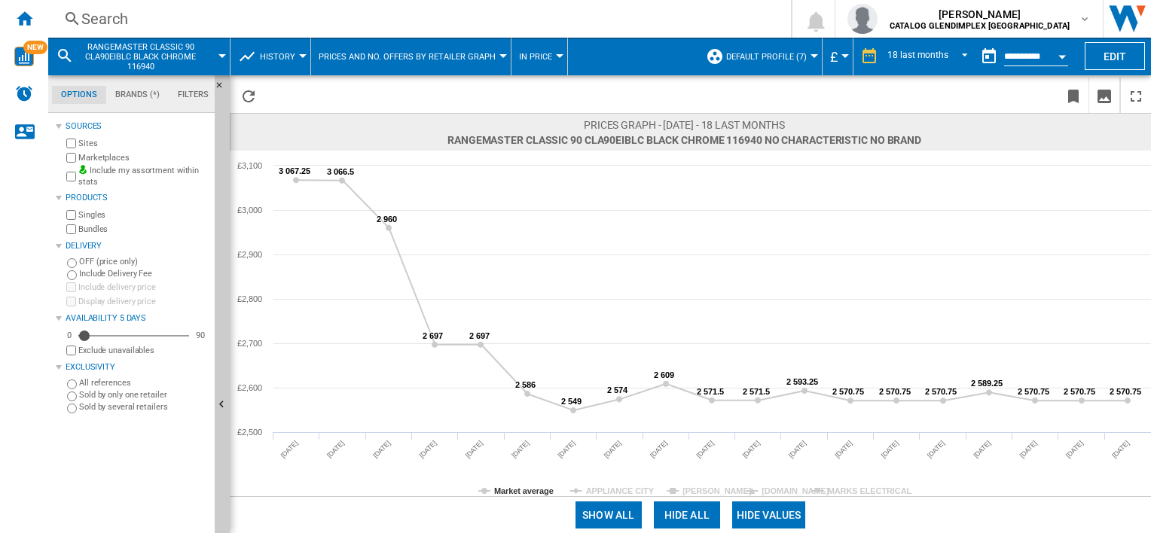
click at [124, 20] on div "Search" at bounding box center [416, 18] width 670 height 21
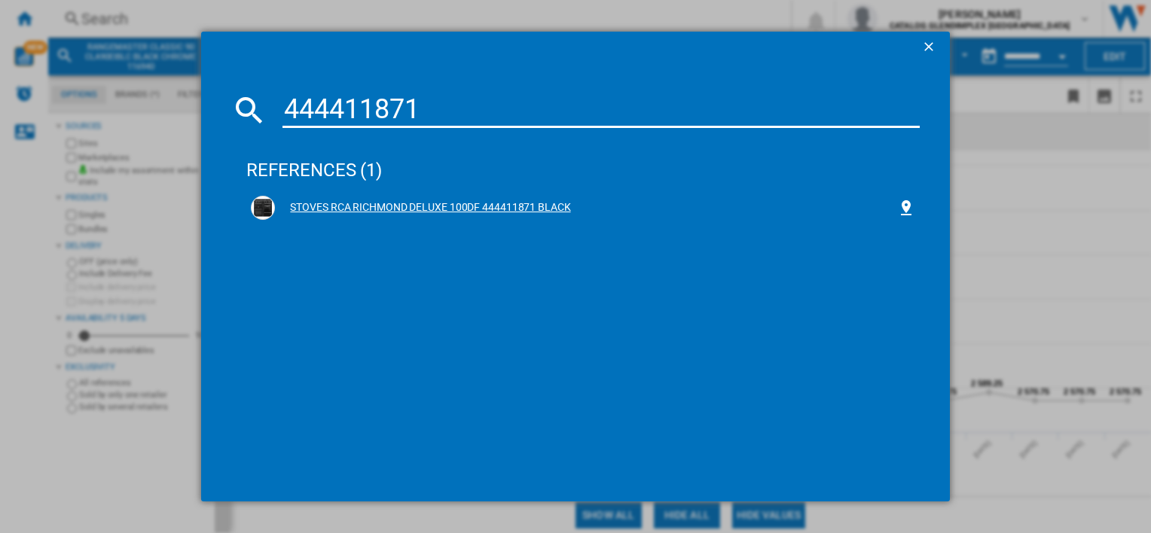
type input "444411871"
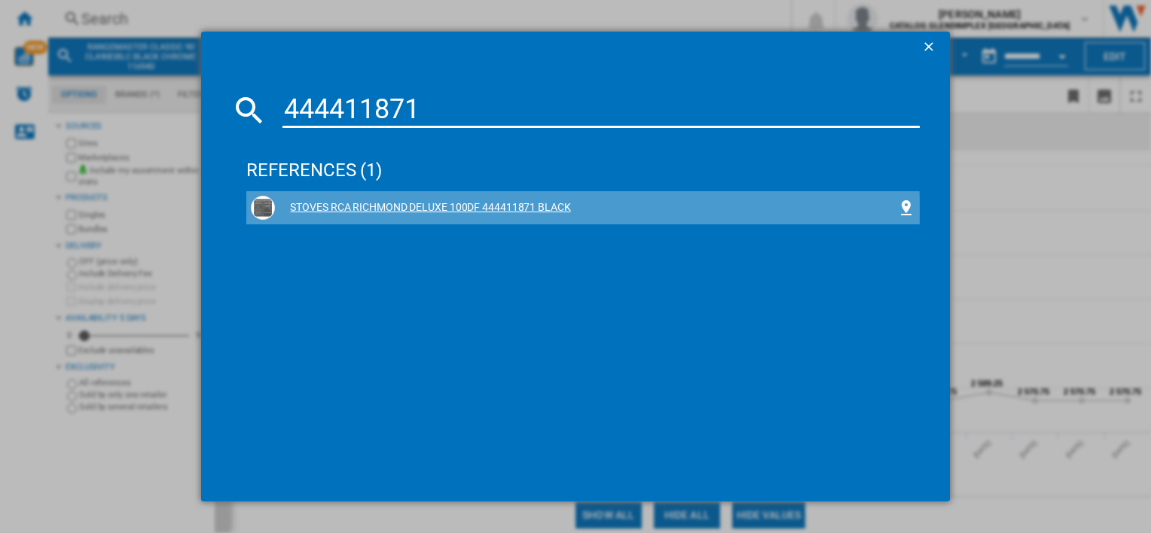
click at [437, 211] on div "STOVES RCA RICHMOND DELUXE 100DF 444411871 BLACK" at bounding box center [585, 207] width 621 height 15
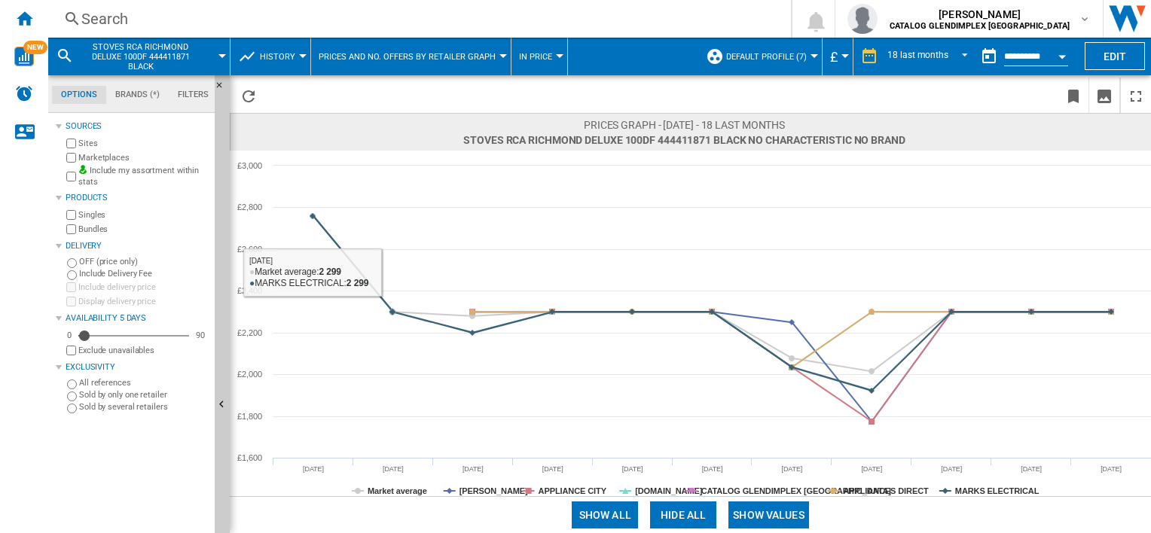
click at [461, 482] on rect at bounding box center [690, 324] width 921 height 346
click at [470, 490] on tspan "[PERSON_NAME]" at bounding box center [493, 491] width 69 height 9
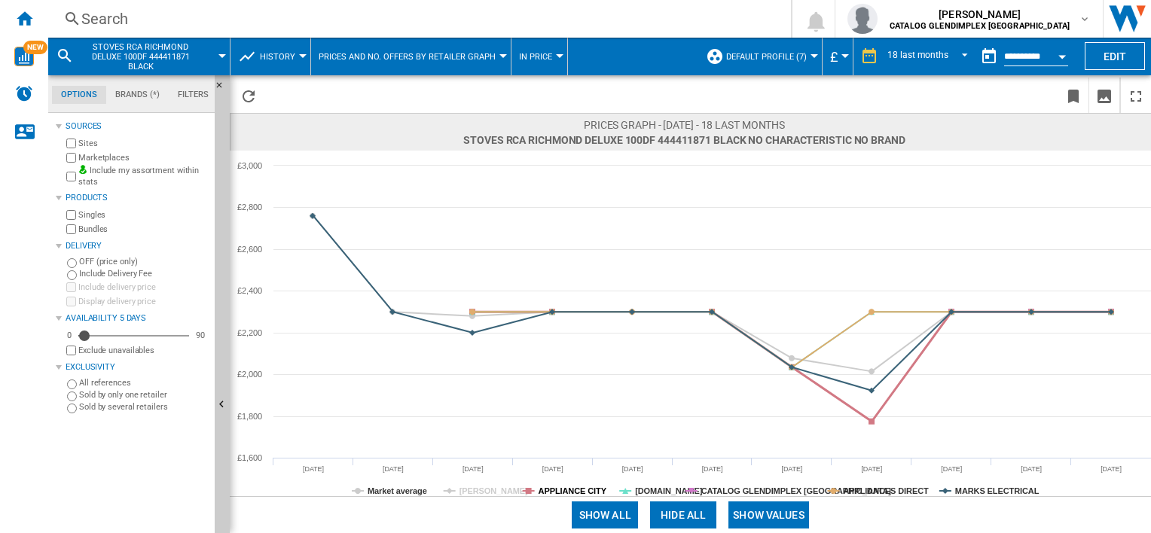
click at [582, 494] on tspan "APPLIANCE CITY" at bounding box center [573, 491] width 69 height 9
click at [647, 487] on tspan "[DOMAIN_NAME]" at bounding box center [669, 491] width 68 height 9
click at [736, 487] on tspan "CATALOG GLENDIMPLEX [GEOGRAPHIC_DATA]" at bounding box center [796, 491] width 191 height 9
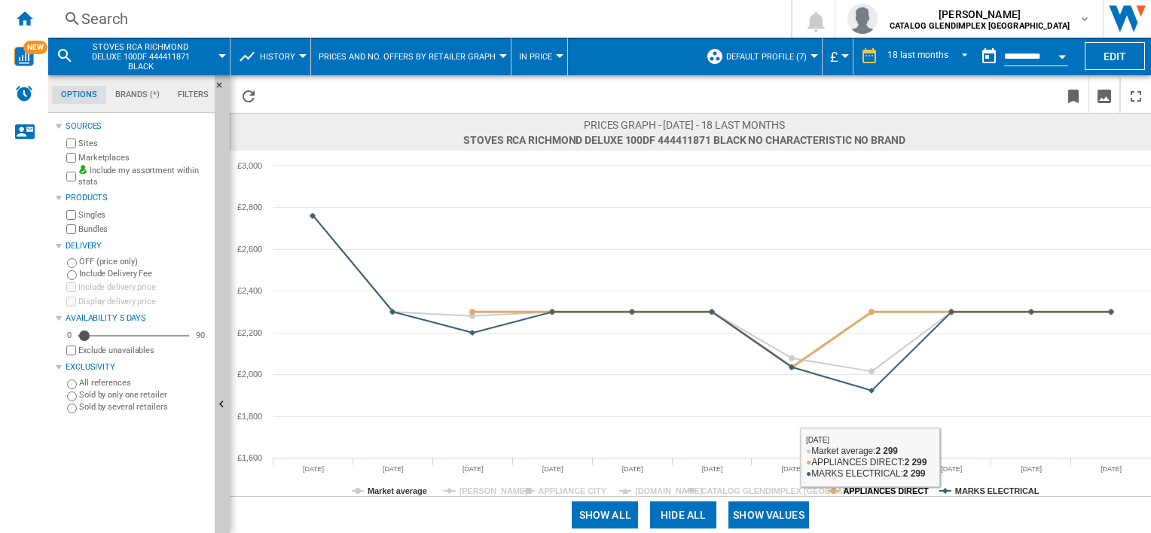
click at [874, 496] on tspan "APPLIANCES DIRECT" at bounding box center [886, 491] width 86 height 9
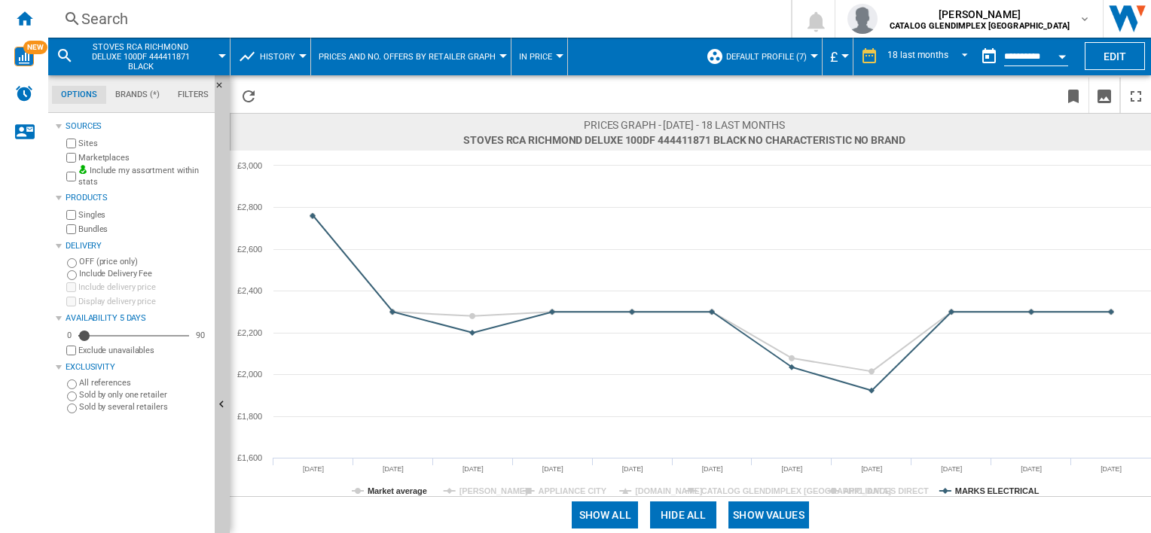
click at [984, 479] on rect at bounding box center [690, 324] width 921 height 346
click at [980, 493] on tspan "MARKS ELECTRICAL" at bounding box center [997, 491] width 84 height 9
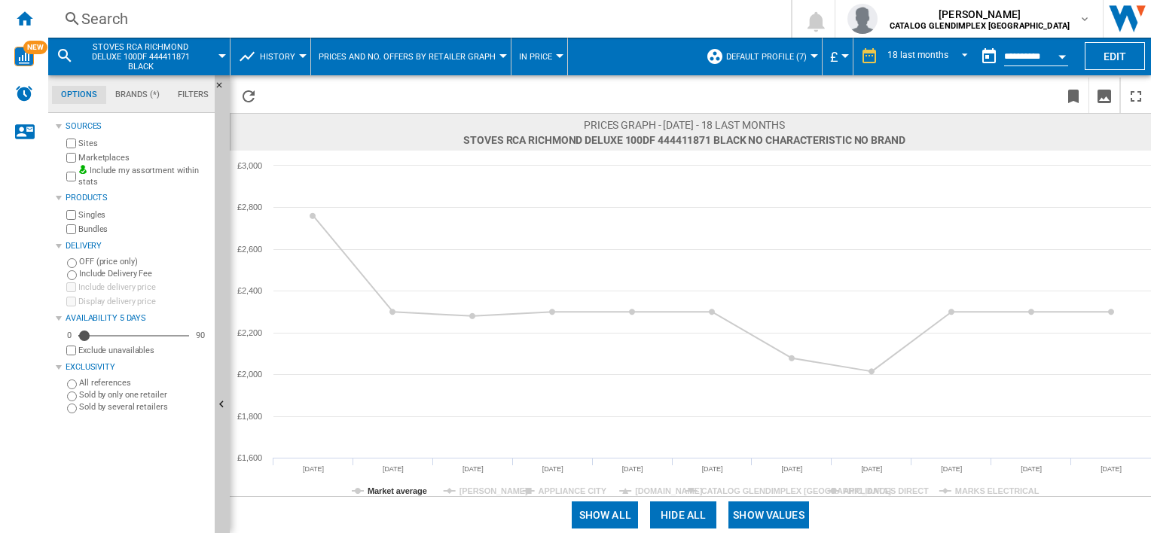
click at [771, 520] on button "Show values" at bounding box center [768, 515] width 81 height 27
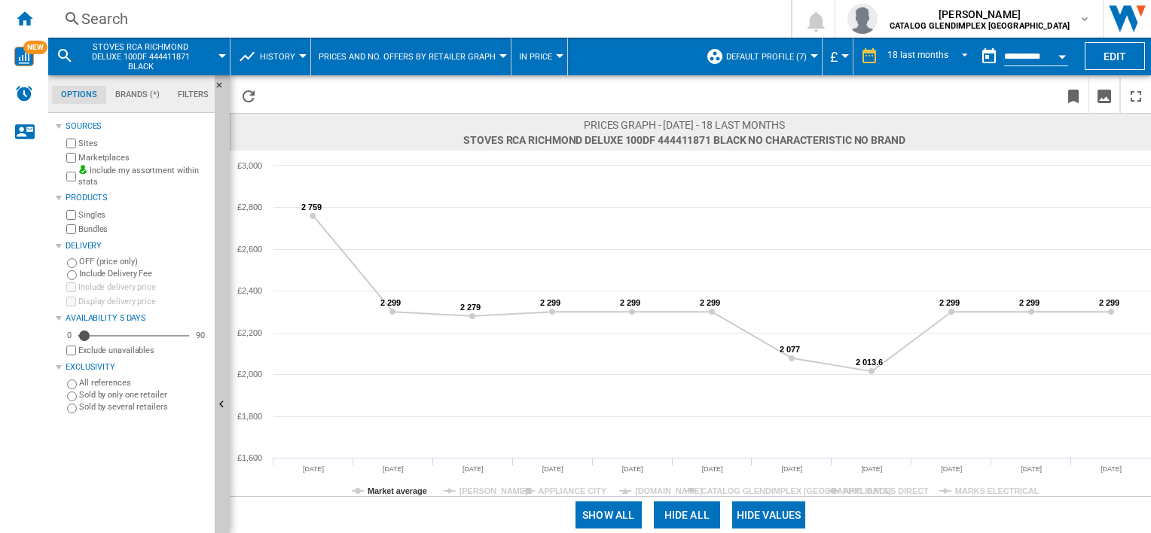
click at [129, 18] on div "Search" at bounding box center [416, 18] width 670 height 21
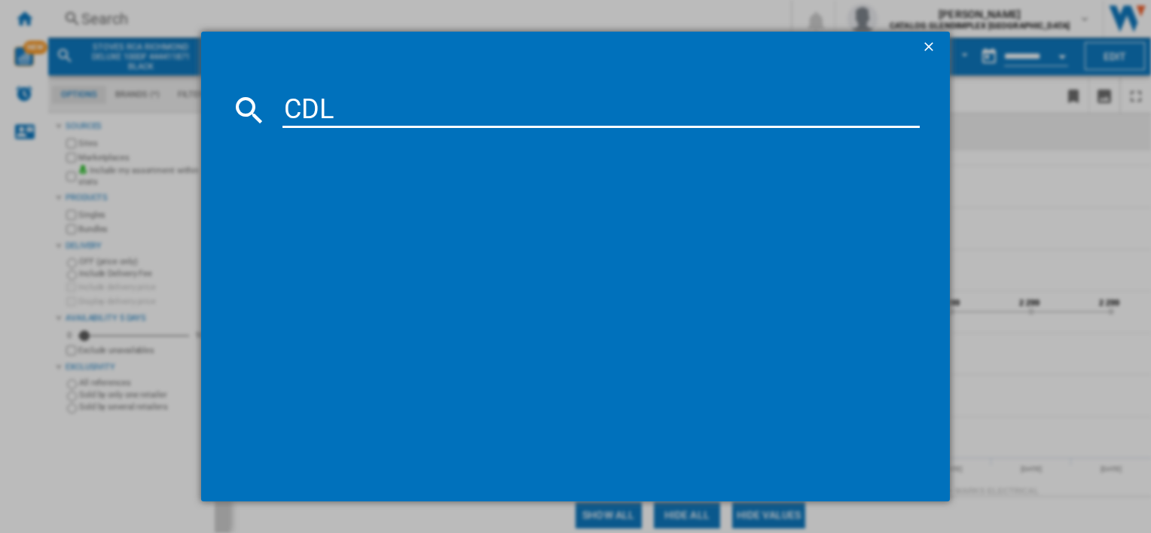
type input "CDL1"
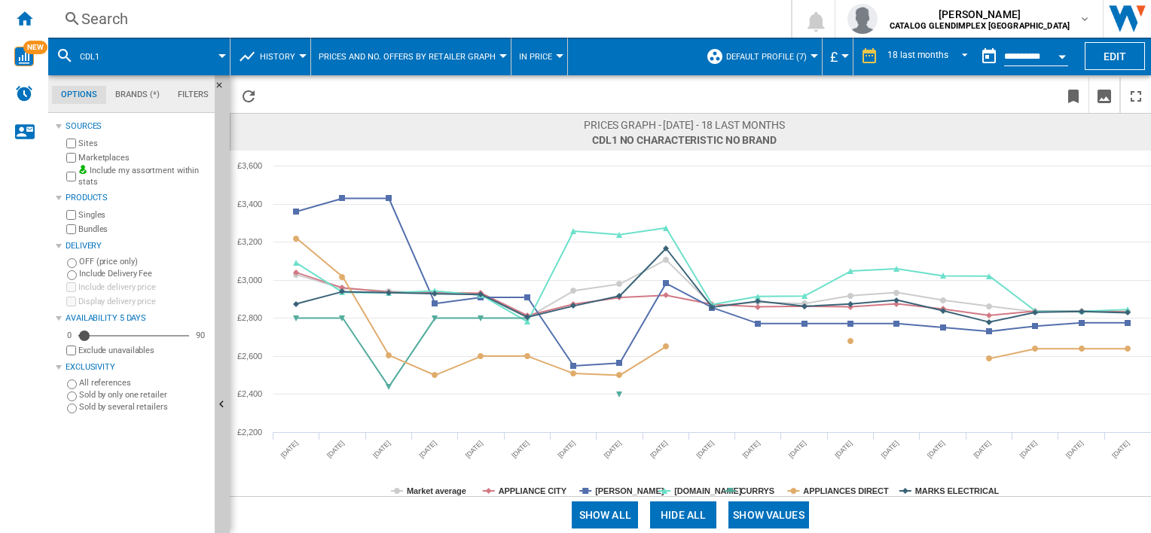
click at [113, 62] on button "CDL1" at bounding box center [97, 57] width 35 height 38
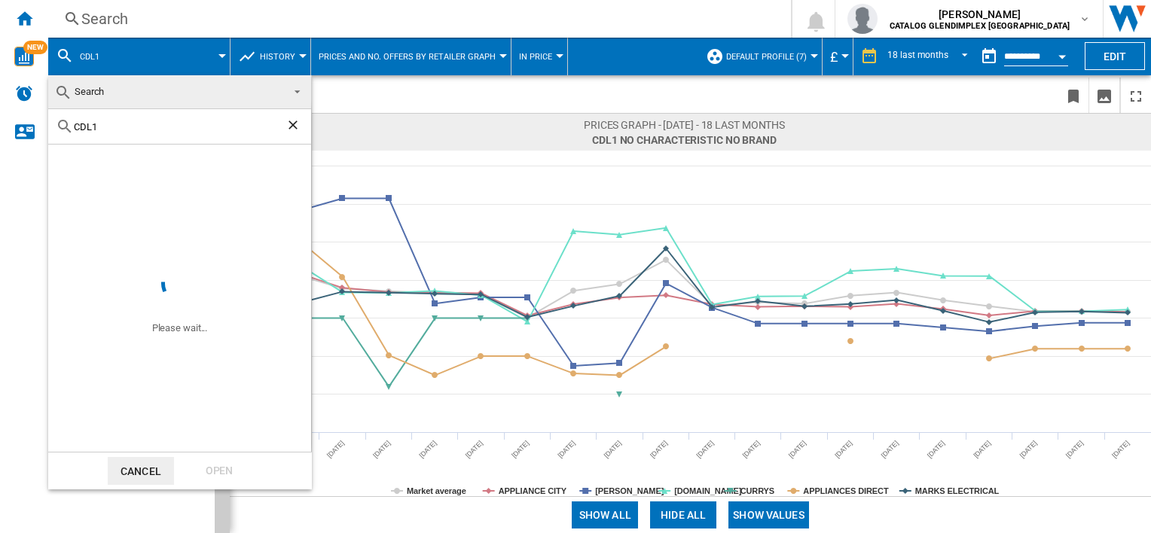
click at [111, 127] on input "CDL1" at bounding box center [180, 126] width 212 height 11
type input "CDL100DF"
click at [291, 96] on span at bounding box center [293, 90] width 18 height 21
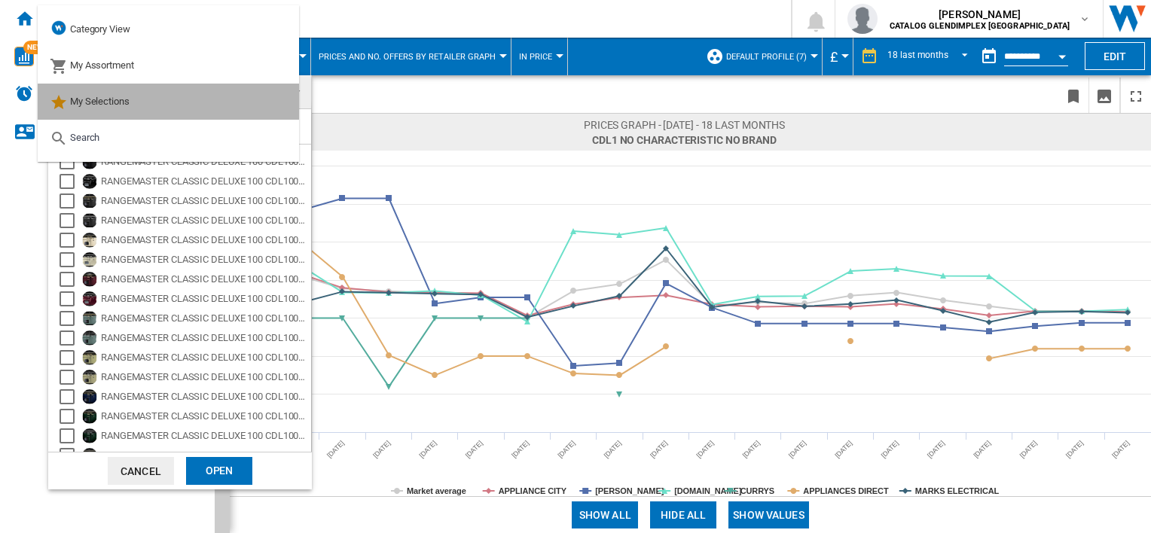
click at [295, 114] on md-option "My Selections" at bounding box center [168, 102] width 261 height 36
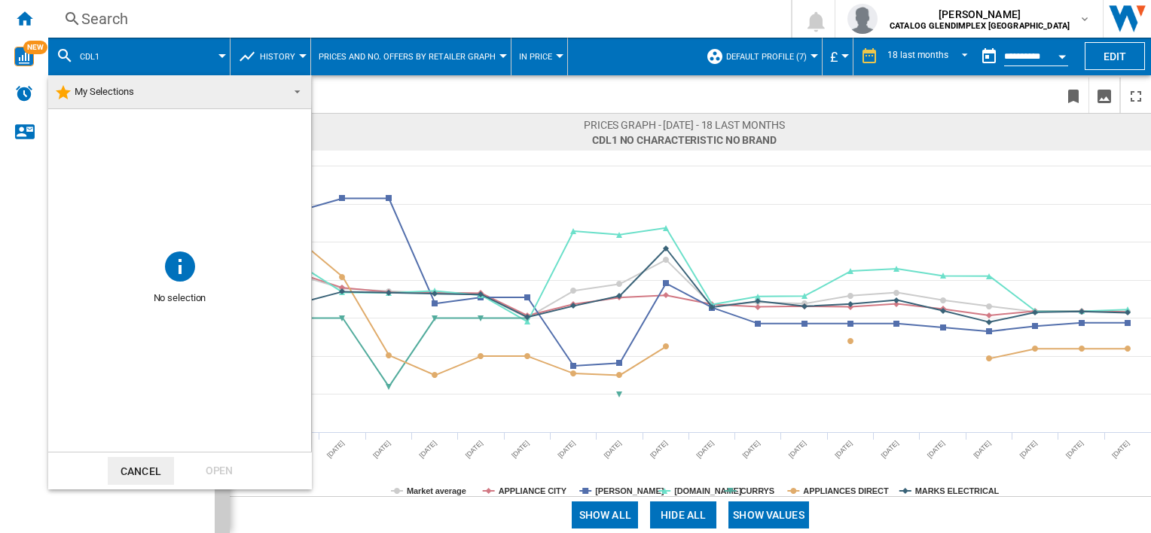
drag, startPoint x: 211, startPoint y: 48, endPoint x: 127, endPoint y: 25, distance: 87.5
click at [206, 47] on md-backdrop at bounding box center [575, 266] width 1151 height 533
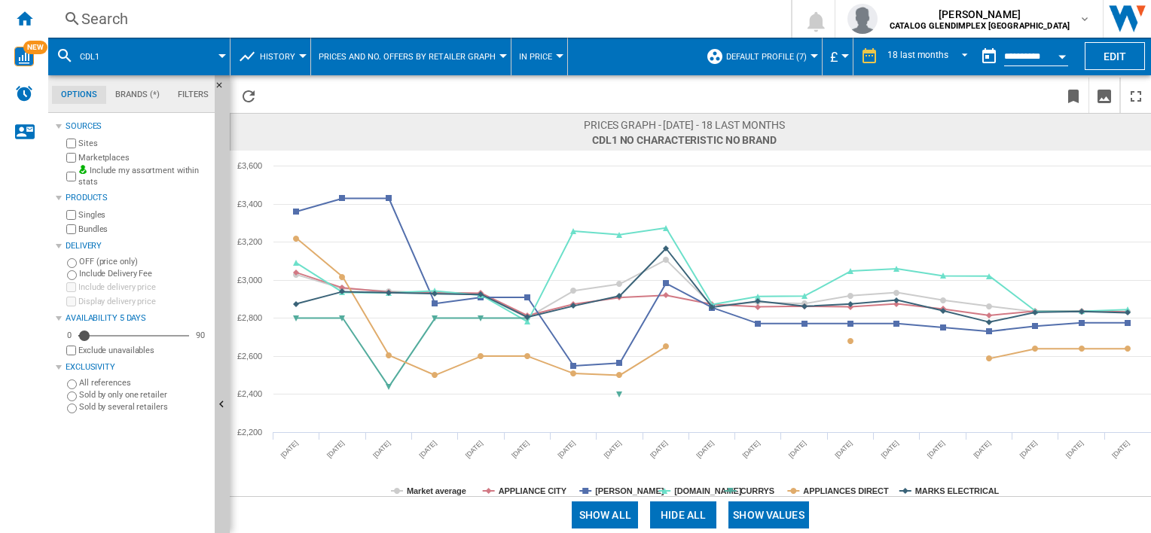
click at [127, 25] on div "Search" at bounding box center [416, 18] width 670 height 21
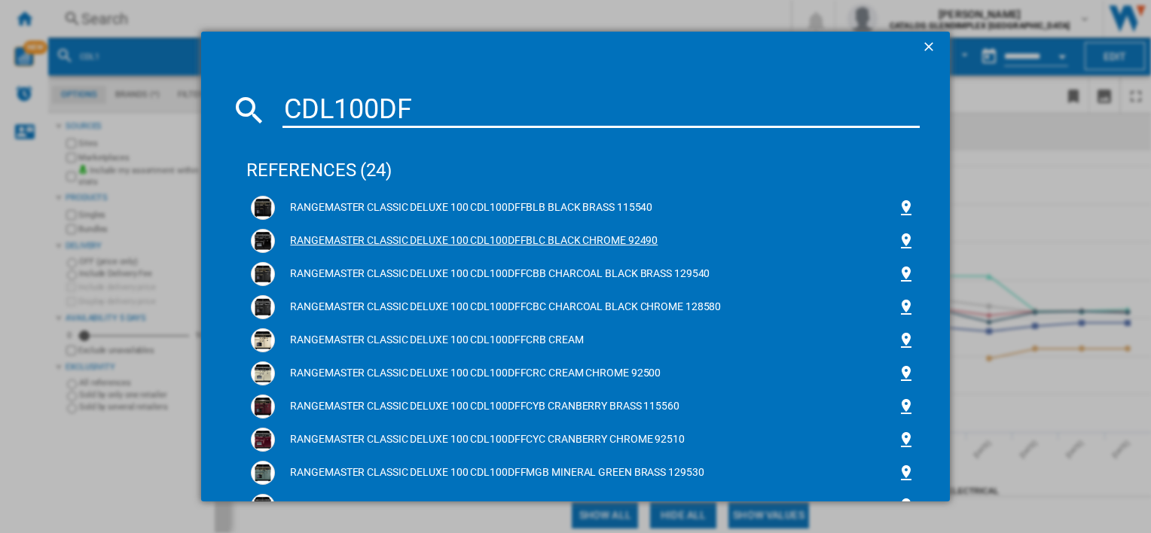
type input "CDL100DF"
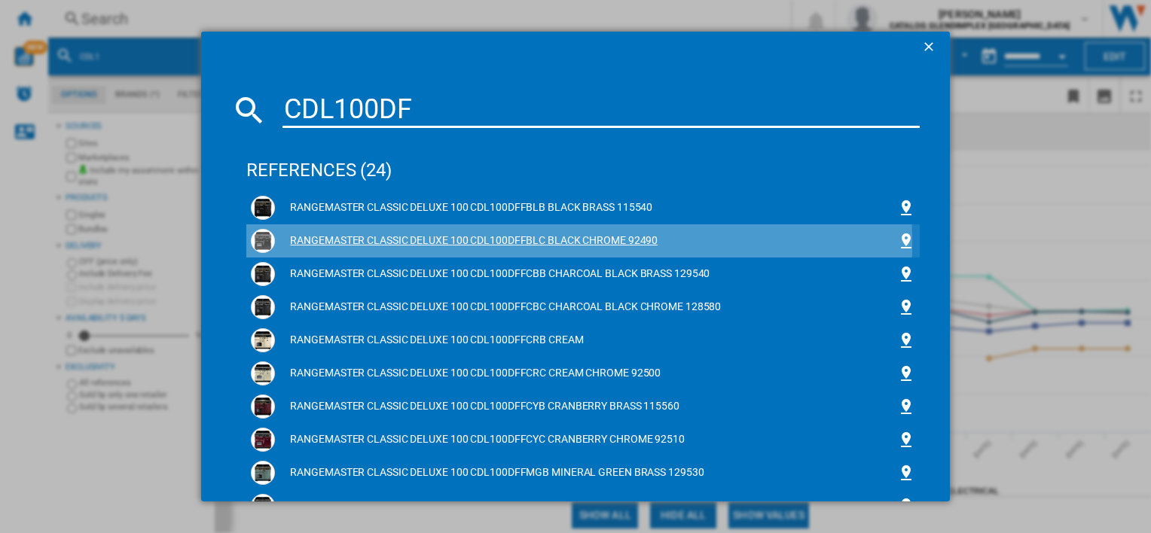
click at [492, 242] on div "RANGEMASTER CLASSIC DELUXE 100 CDL100DFFBLC BLACK CHROME 92490" at bounding box center [585, 240] width 621 height 15
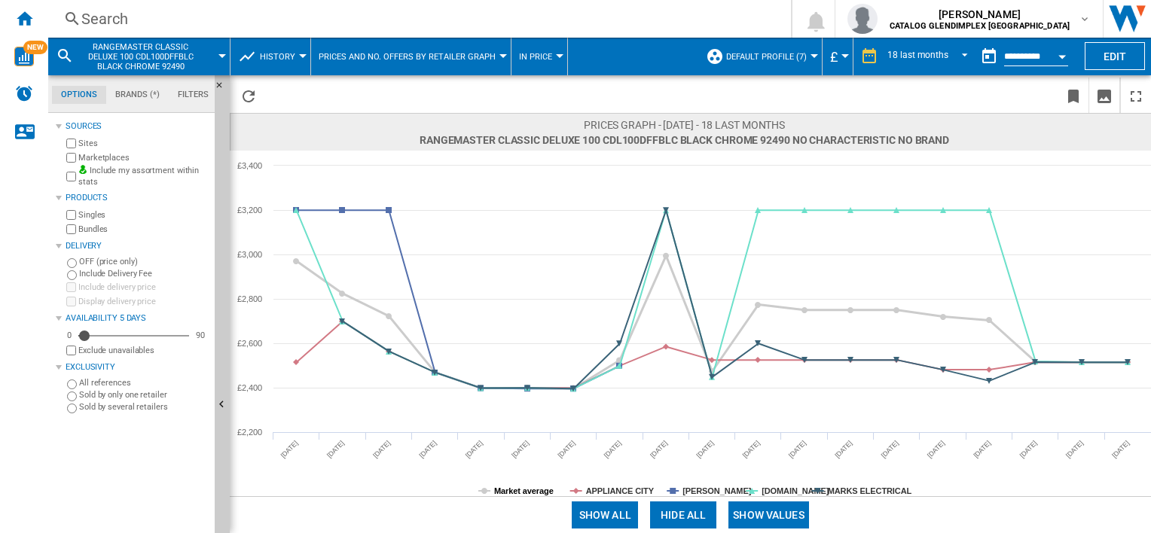
click at [538, 493] on tspan "Market average" at bounding box center [524, 491] width 60 height 9
click at [600, 484] on rect at bounding box center [690, 324] width 921 height 346
click at [699, 487] on tspan "[PERSON_NAME]" at bounding box center [716, 491] width 69 height 9
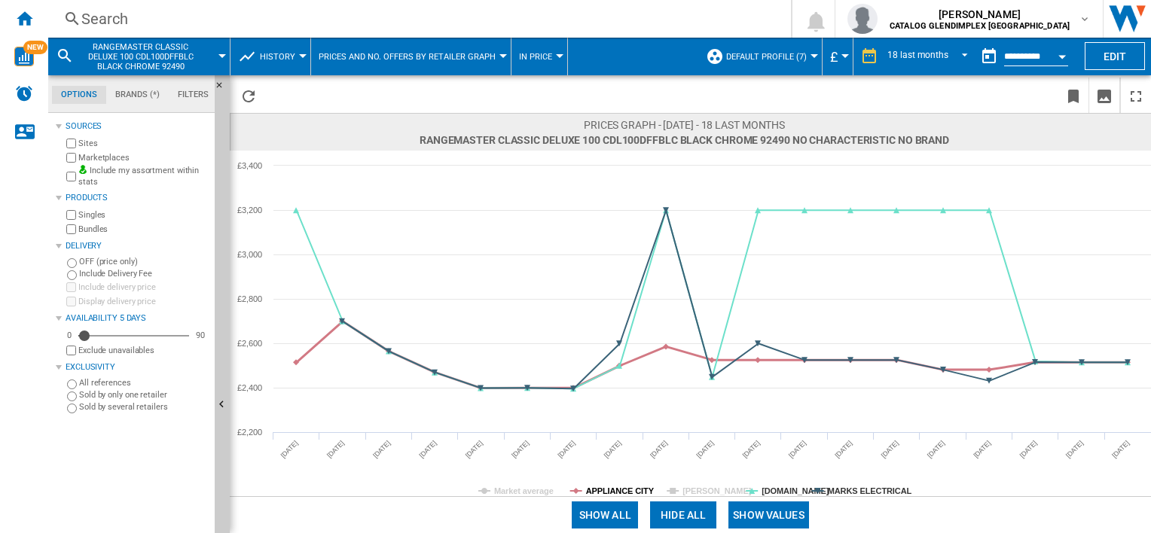
click at [621, 491] on tspan "APPLIANCE CITY" at bounding box center [620, 491] width 69 height 9
click at [770, 499] on div "Show all Hide all Show values" at bounding box center [690, 514] width 921 height 37
click at [777, 490] on tspan "[DOMAIN_NAME]" at bounding box center [795, 491] width 68 height 9
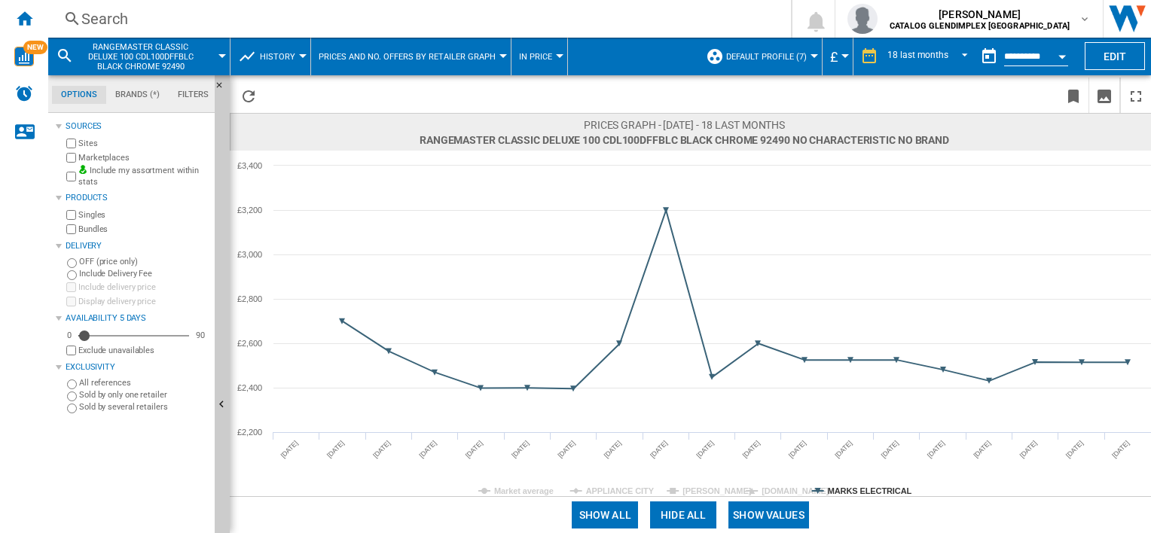
click at [880, 487] on tspan "MARKS ELECTRICAL" at bounding box center [870, 491] width 84 height 9
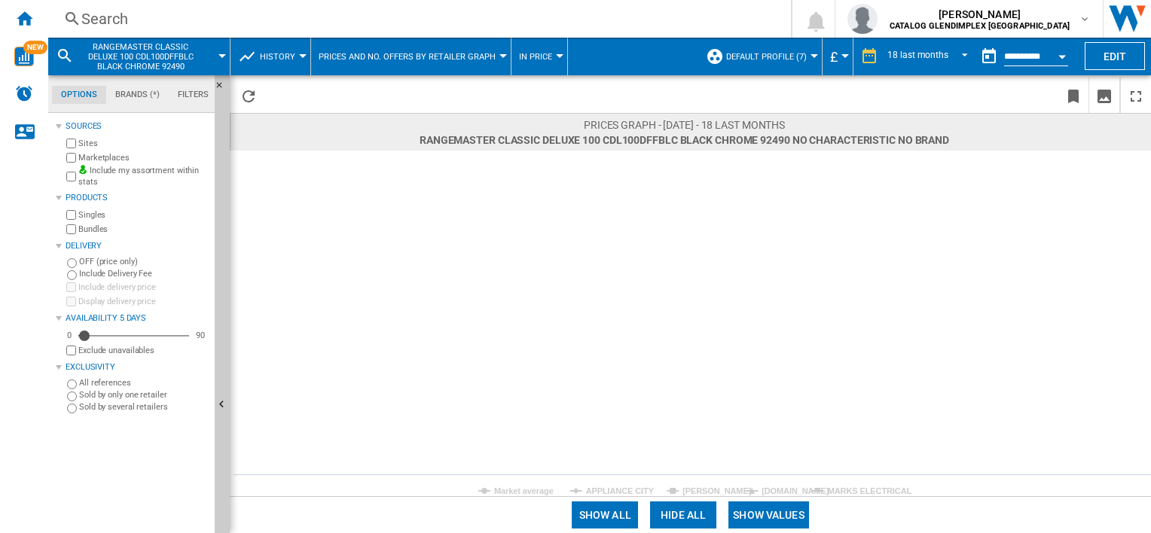
click at [532, 494] on tspan "Market average" at bounding box center [524, 491] width 60 height 9
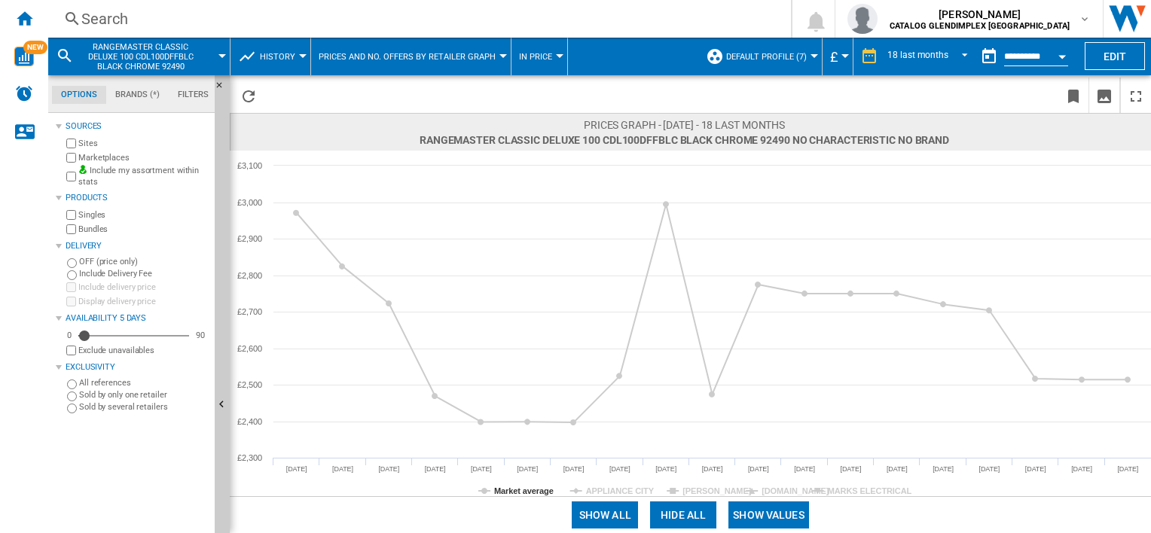
click at [771, 518] on button "Show values" at bounding box center [768, 515] width 81 height 27
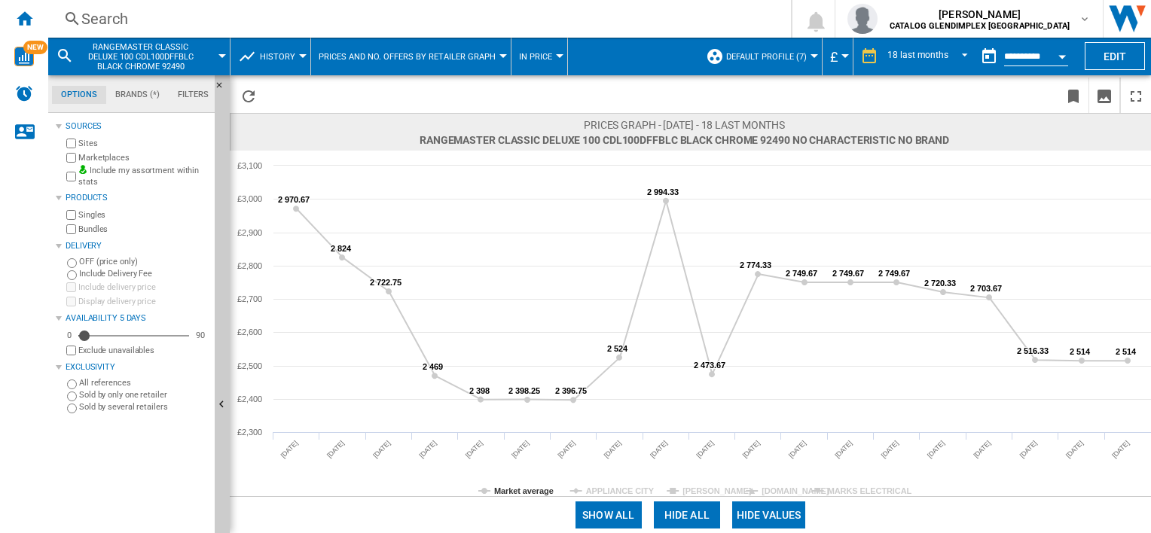
click at [111, 15] on div "Search" at bounding box center [416, 18] width 670 height 21
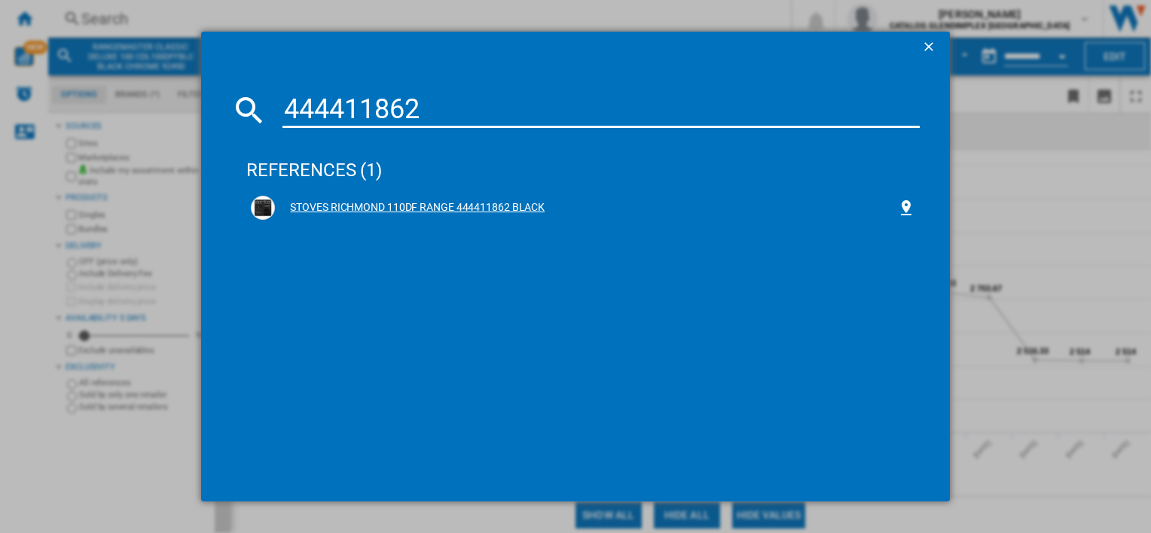
type input "444411862"
click at [392, 200] on div "STOVES RICHMOND 110DF RANGE 444411862 BLACK" at bounding box center [585, 207] width 621 height 15
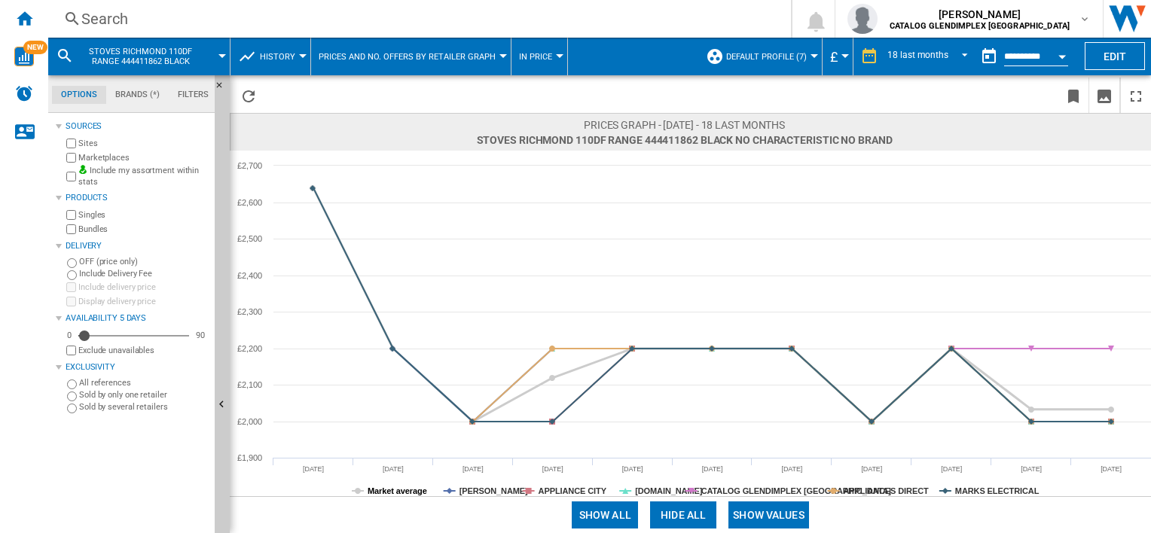
click at [406, 489] on tspan "Market average" at bounding box center [398, 491] width 60 height 9
click at [481, 494] on tspan "[PERSON_NAME]" at bounding box center [493, 491] width 69 height 9
click at [554, 487] on tspan "APPLIANCE CITY" at bounding box center [573, 491] width 69 height 9
click at [648, 487] on tspan "[DOMAIN_NAME]" at bounding box center [669, 491] width 68 height 9
drag, startPoint x: 750, startPoint y: 489, endPoint x: 805, endPoint y: 520, distance: 63.1
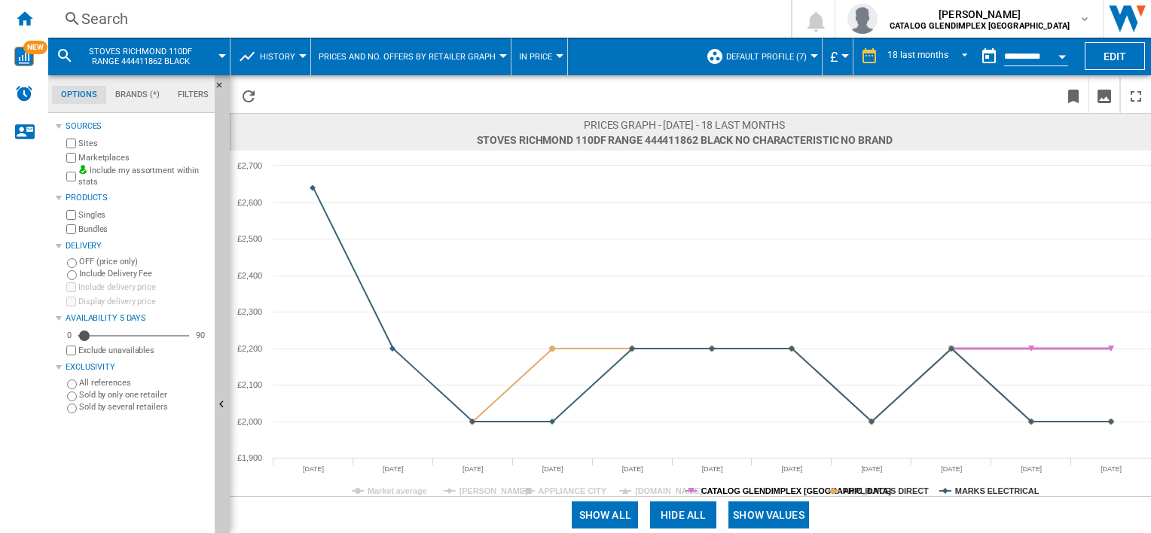
click at [750, 490] on tspan "CATALOG GLENDIMPLEX [GEOGRAPHIC_DATA]" at bounding box center [796, 491] width 191 height 9
click at [863, 490] on tspan "APPLIANCES DIRECT" at bounding box center [886, 491] width 86 height 9
click at [961, 482] on rect at bounding box center [690, 324] width 921 height 346
click at [964, 488] on tspan "MARKS ELECTRICAL" at bounding box center [997, 491] width 84 height 9
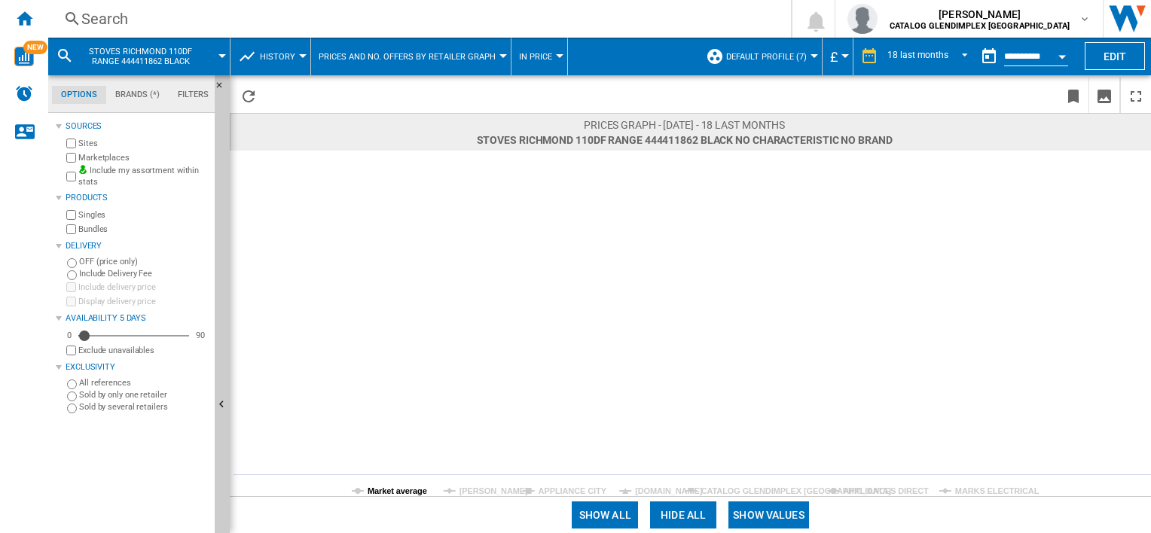
click at [404, 487] on tspan "Market average" at bounding box center [398, 491] width 60 height 9
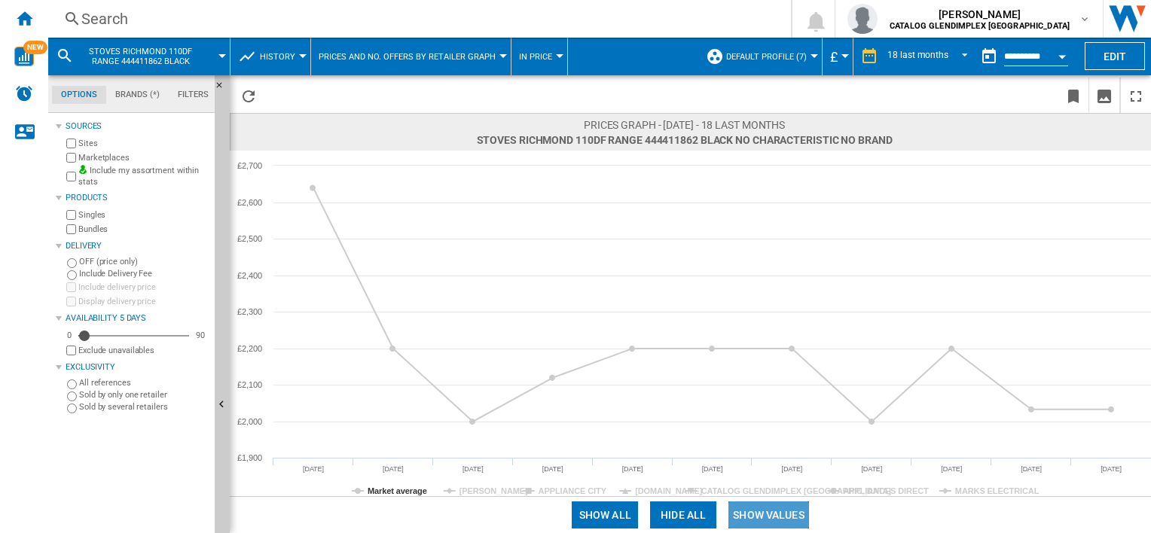
click at [781, 502] on button "Show values" at bounding box center [768, 515] width 81 height 27
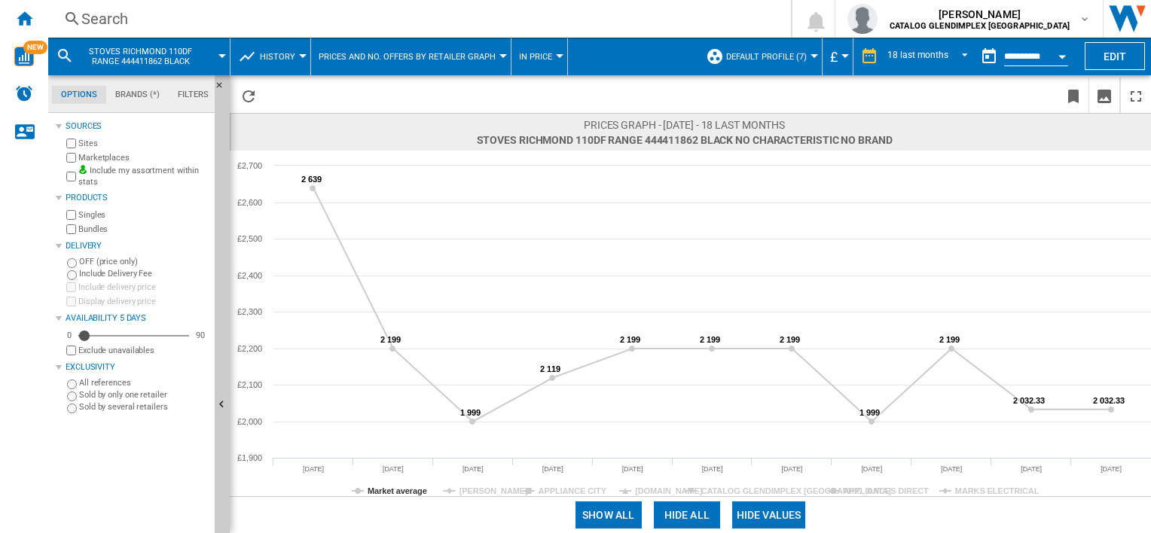
drag, startPoint x: 174, startPoint y: 4, endPoint x: 174, endPoint y: 17, distance: 12.8
click at [174, 5] on div "Search Search 0 [PERSON_NAME] CATALOG GLENDIMPLEX [GEOGRAPHIC_DATA] CATALOG GLE…" at bounding box center [599, 19] width 1103 height 38
click at [173, 17] on div "Search" at bounding box center [416, 18] width 670 height 21
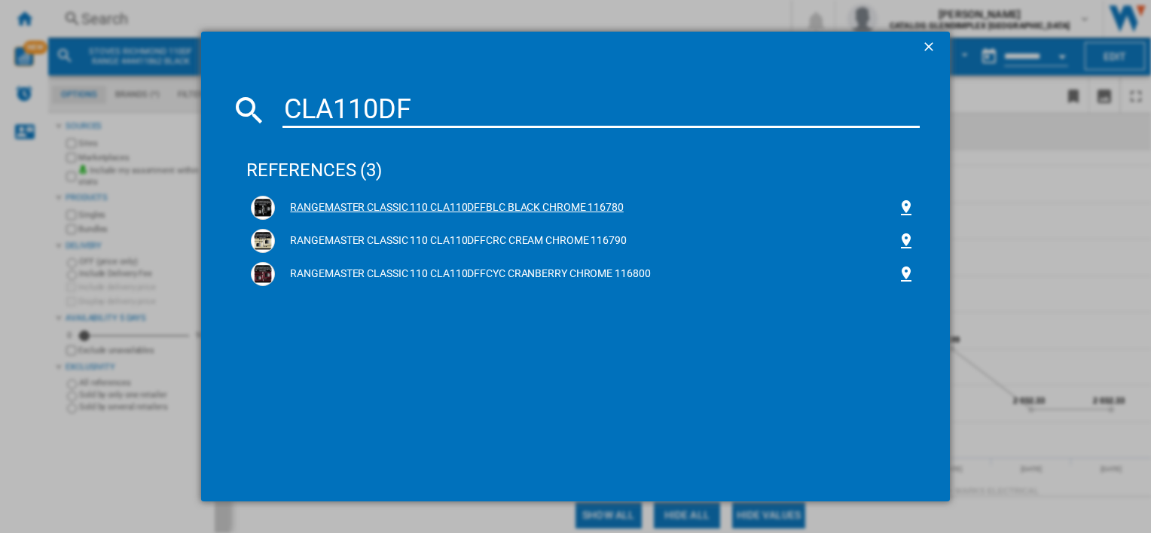
type input "CLA110DF"
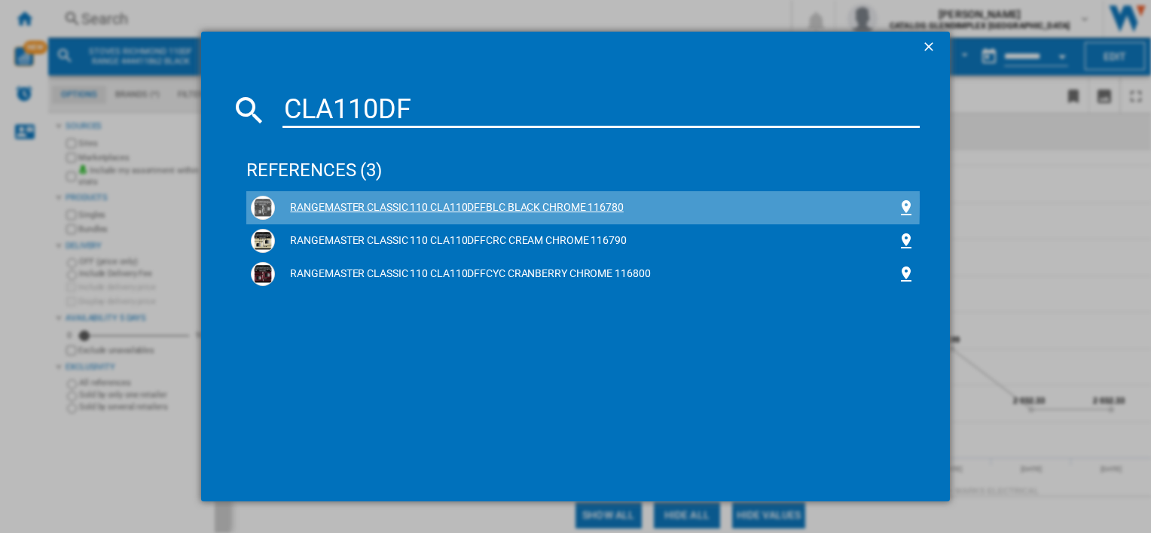
click at [364, 202] on div "RANGEMASTER CLASSIC 110 CLA110DFFBLC BLACK CHROME 116780" at bounding box center [585, 207] width 621 height 15
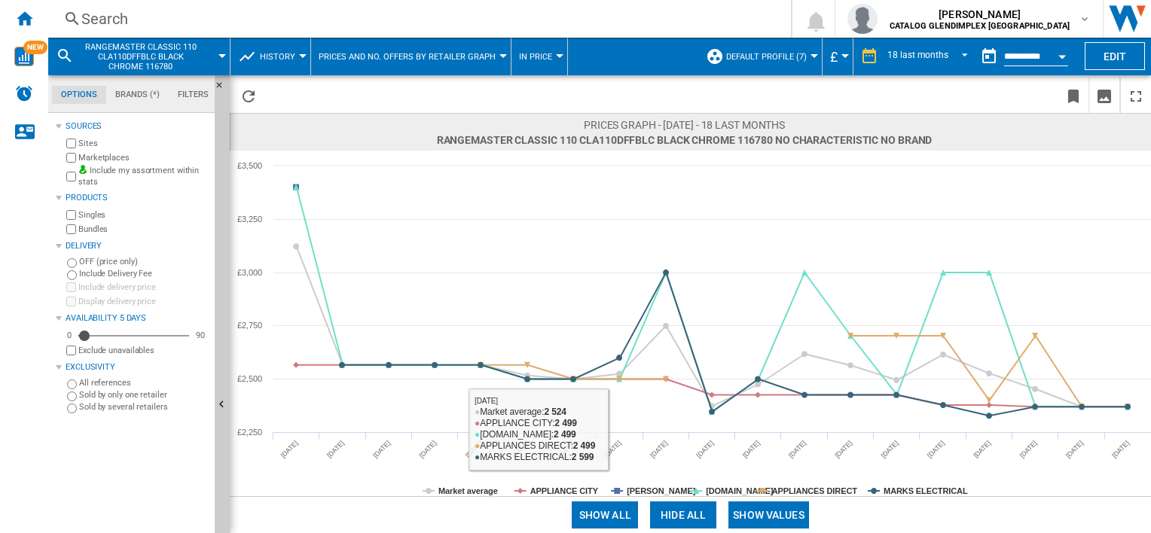
click at [569, 493] on tspan "APPLIANCE CITY" at bounding box center [564, 491] width 69 height 9
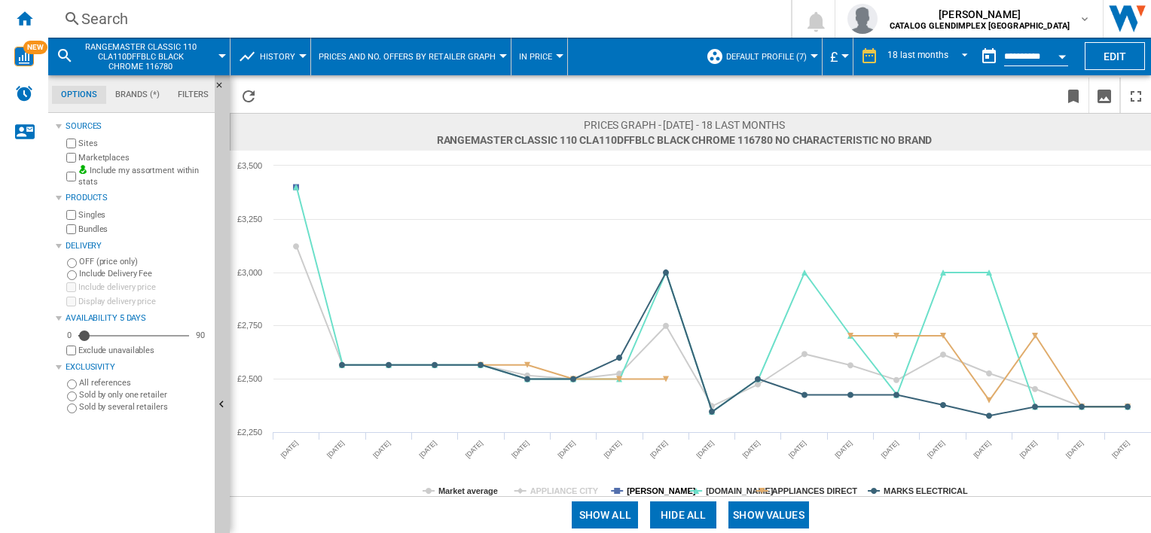
drag, startPoint x: 642, startPoint y: 486, endPoint x: 733, endPoint y: 484, distance: 91.1
click at [642, 487] on tspan "[PERSON_NAME]" at bounding box center [661, 491] width 69 height 9
click at [719, 493] on tspan "[DOMAIN_NAME]" at bounding box center [740, 491] width 68 height 9
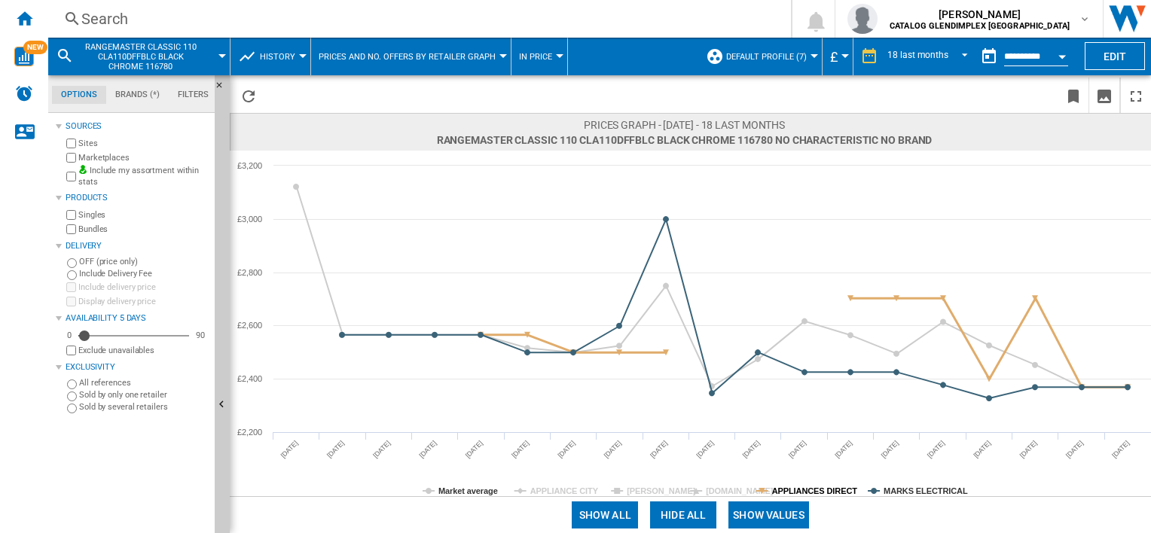
click at [787, 490] on tspan "APPLIANCES DIRECT" at bounding box center [815, 491] width 86 height 9
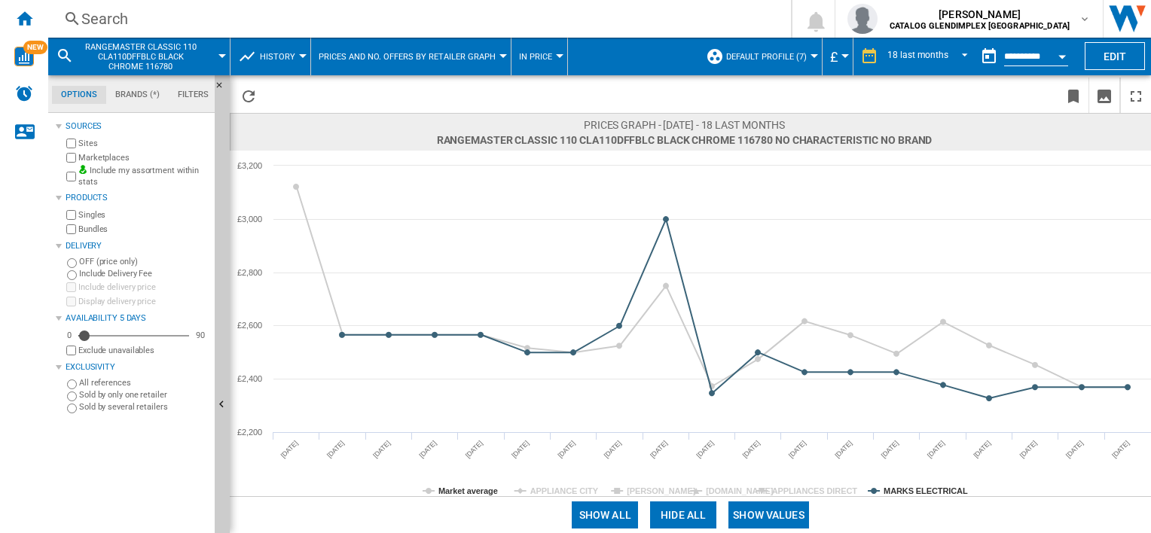
click at [904, 484] on rect at bounding box center [690, 324] width 921 height 346
click at [907, 488] on tspan "MARKS ELECTRICAL" at bounding box center [925, 491] width 84 height 9
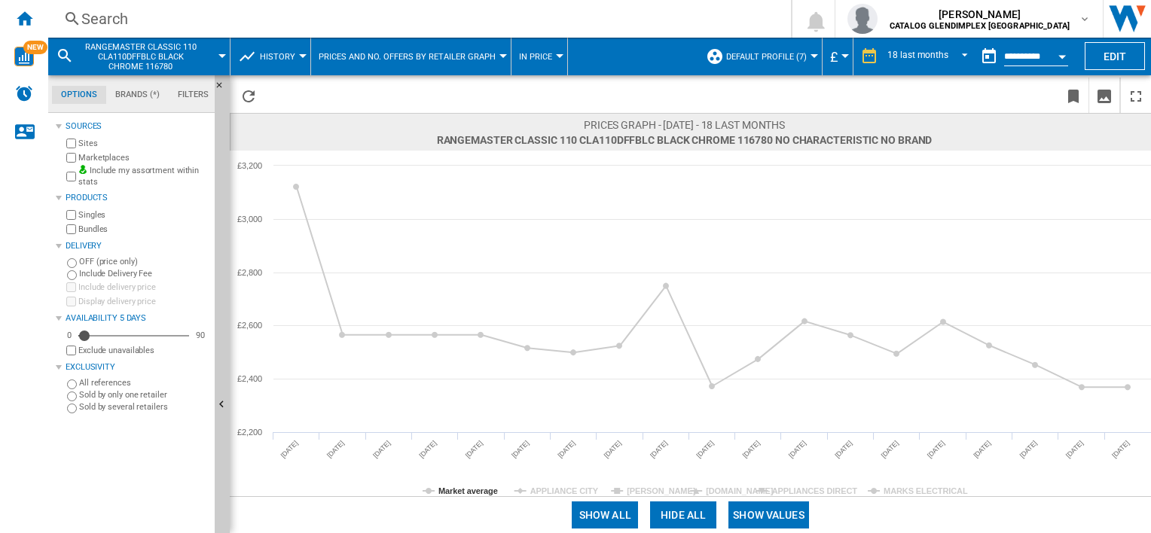
click at [780, 479] on rect at bounding box center [690, 324] width 921 height 346
click at [760, 506] on button "Show values" at bounding box center [768, 515] width 81 height 27
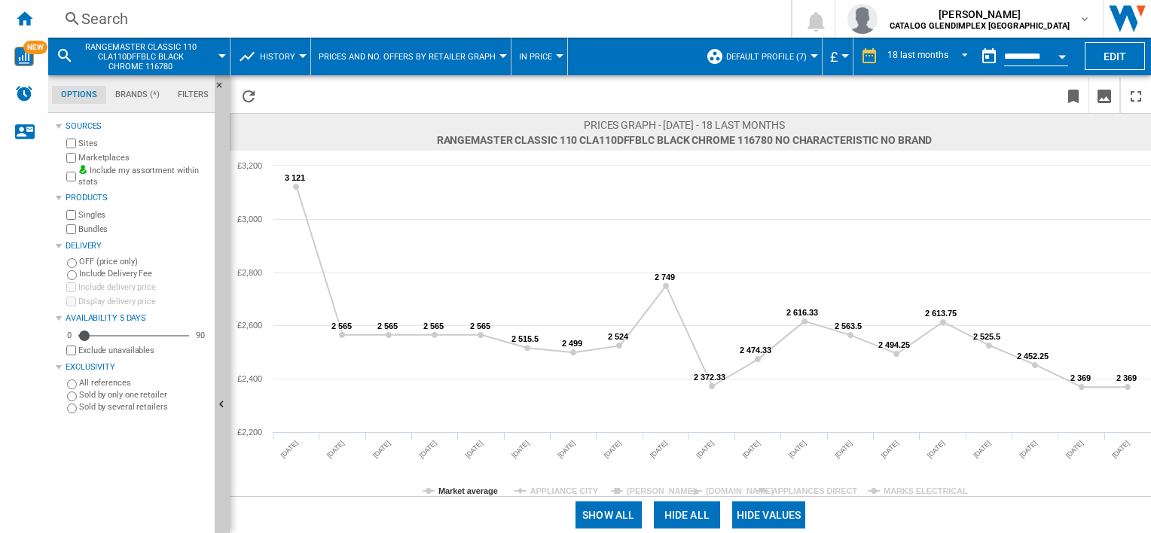
click at [168, 28] on div "Search" at bounding box center [416, 18] width 670 height 21
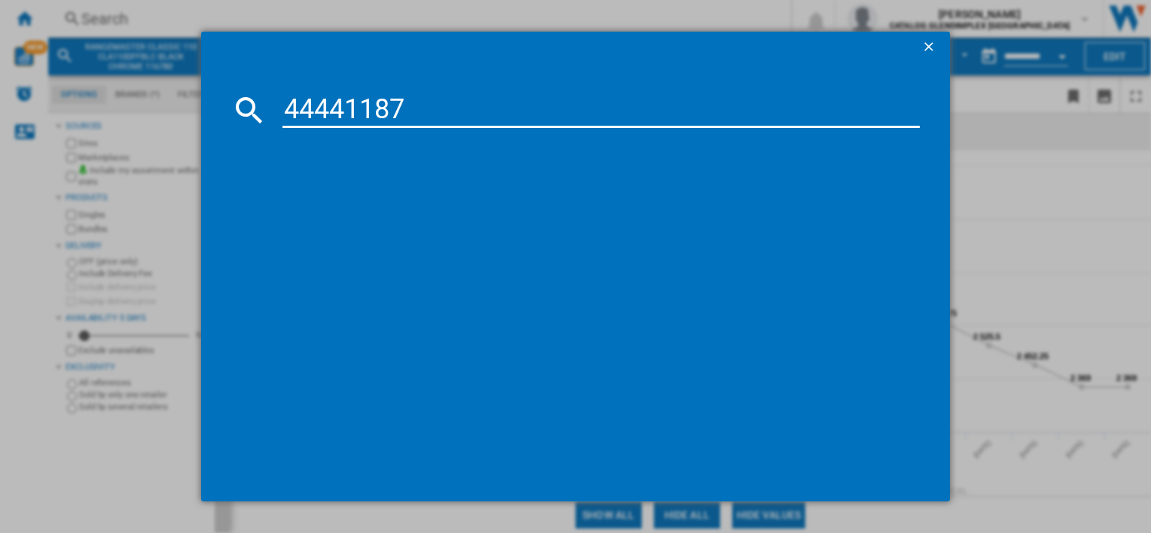
type input "444411878"
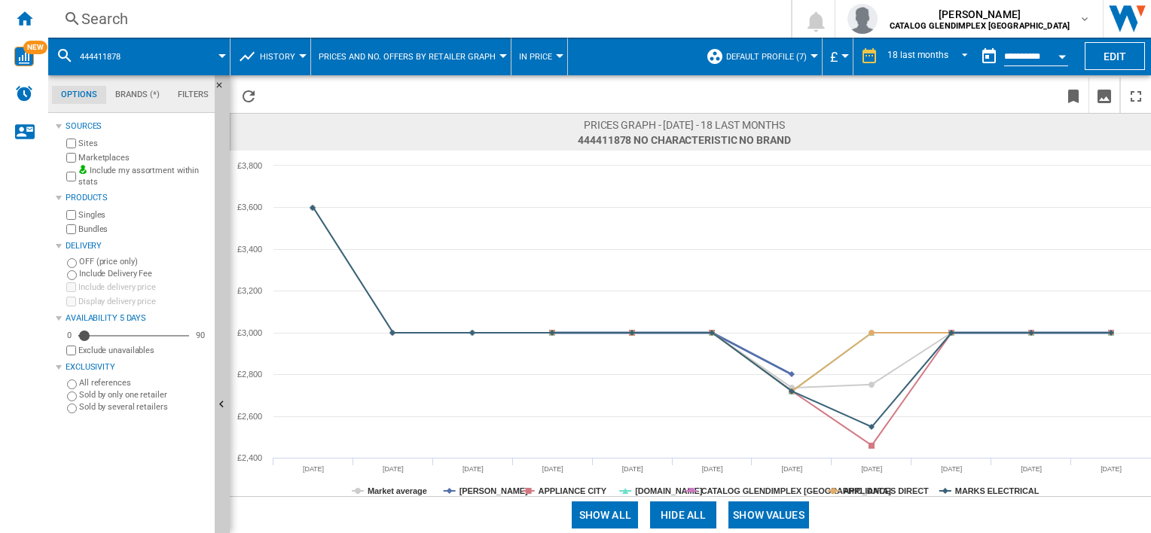
drag, startPoint x: 484, startPoint y: 496, endPoint x: 493, endPoint y: 493, distance: 9.5
click at [484, 496] on div "Show all Hide all Show values" at bounding box center [690, 514] width 921 height 37
click at [488, 488] on tspan "[PERSON_NAME]" at bounding box center [493, 491] width 69 height 9
click at [549, 489] on tspan "APPLIANCE CITY" at bounding box center [573, 491] width 69 height 9
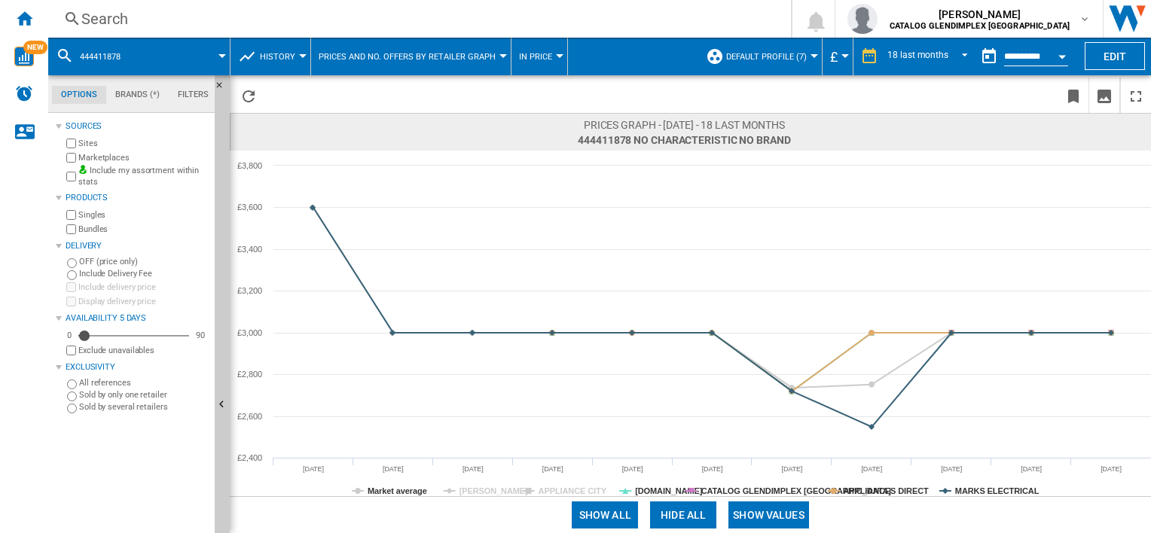
drag, startPoint x: 639, startPoint y: 479, endPoint x: 655, endPoint y: 480, distance: 16.6
click at [639, 479] on rect at bounding box center [690, 324] width 921 height 346
click at [638, 503] on div "Show all Hide all Show values" at bounding box center [690, 514] width 921 height 37
click at [649, 493] on tspan "[DOMAIN_NAME]" at bounding box center [669, 491] width 68 height 9
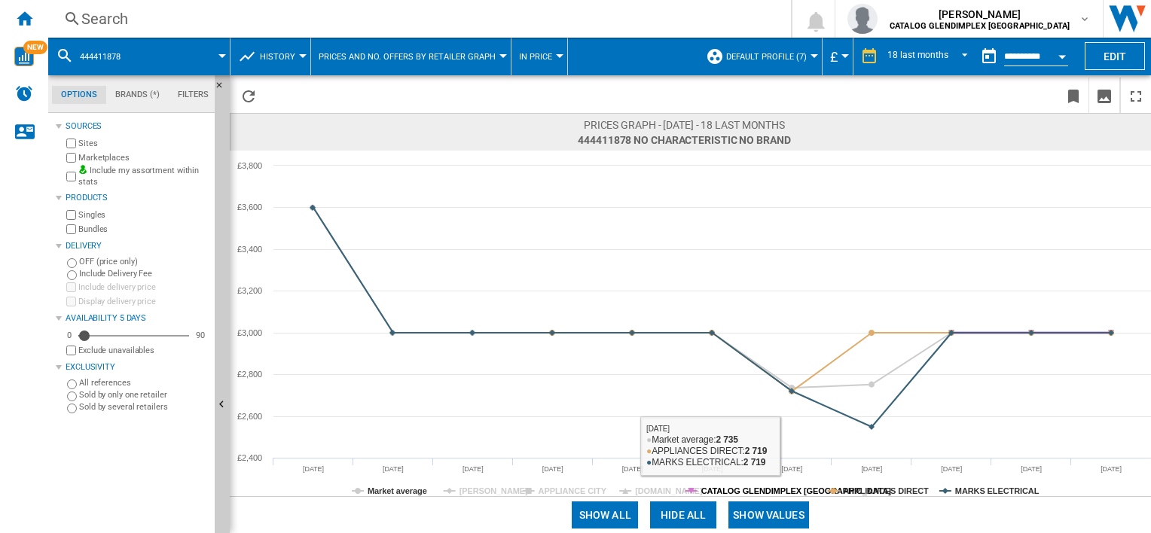
click at [747, 493] on tspan "CATALOG GLENDIMPLEX [GEOGRAPHIC_DATA]" at bounding box center [796, 491] width 191 height 9
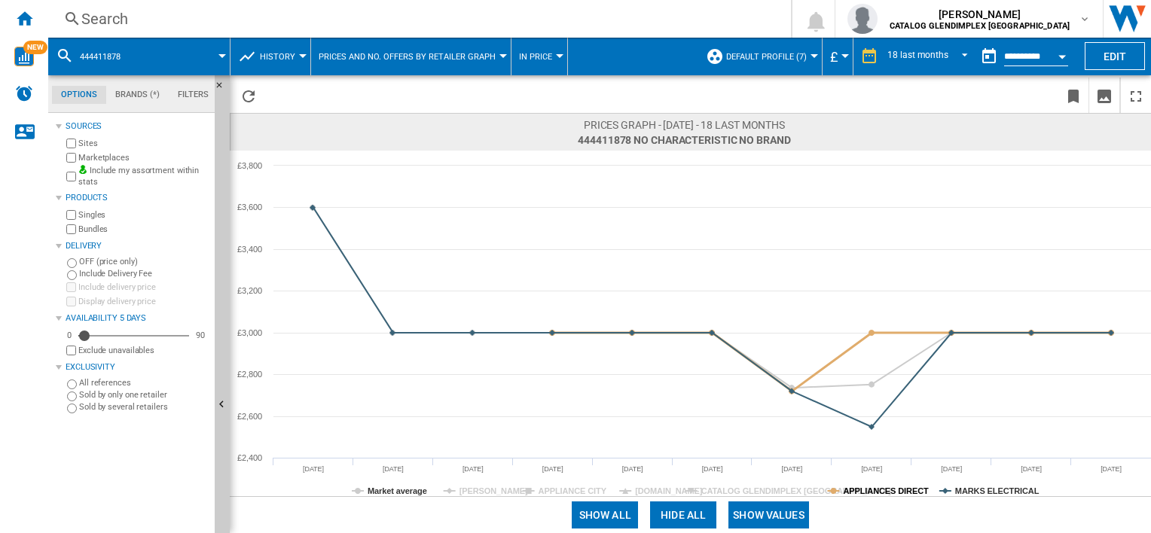
click at [874, 488] on tspan "APPLIANCES DIRECT" at bounding box center [886, 491] width 86 height 9
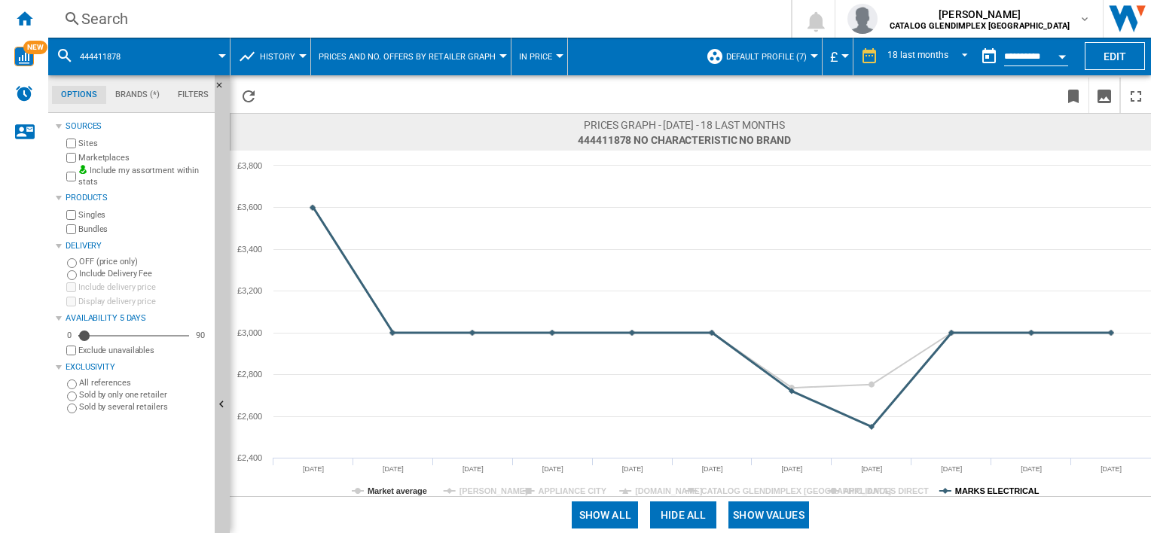
click at [957, 487] on tspan "MARKS ELECTRICAL" at bounding box center [997, 491] width 84 height 9
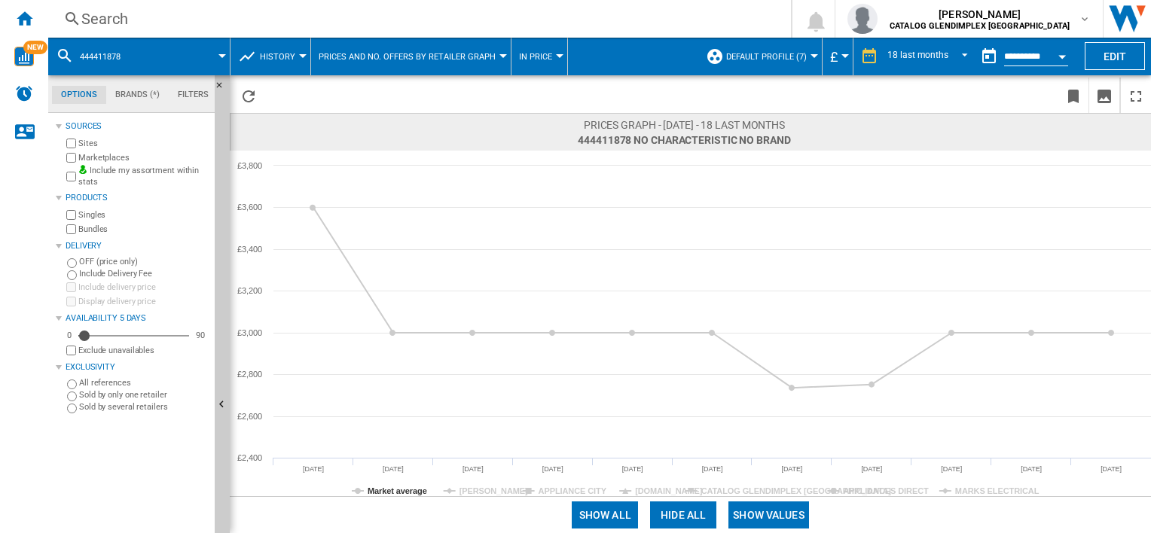
click at [774, 530] on div "Show all Hide all Show values" at bounding box center [690, 514] width 921 height 37
click at [793, 511] on button "Show values" at bounding box center [768, 515] width 81 height 27
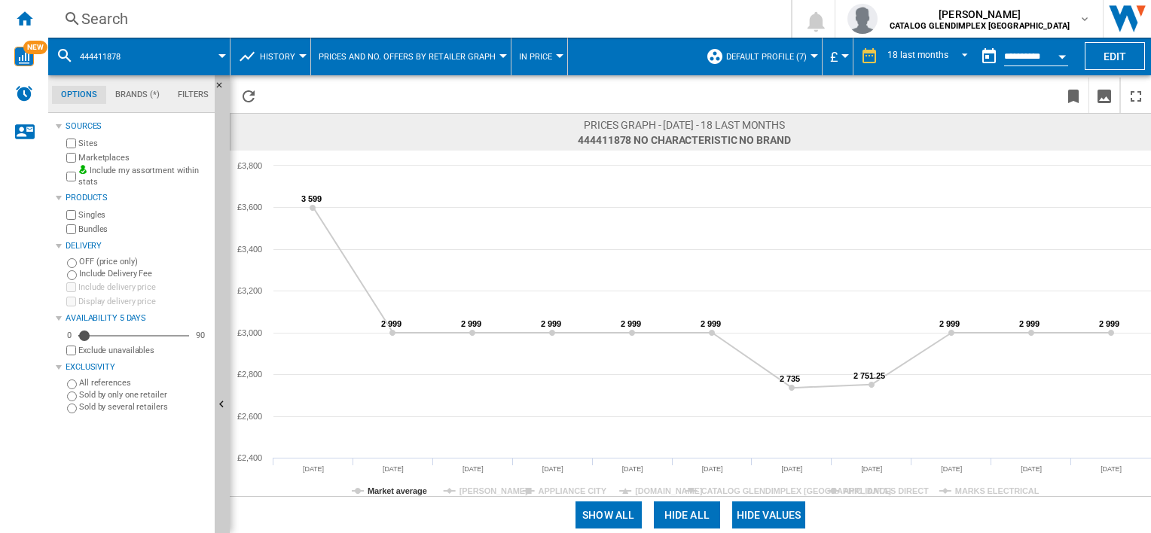
click at [153, 20] on div "Search" at bounding box center [416, 18] width 670 height 21
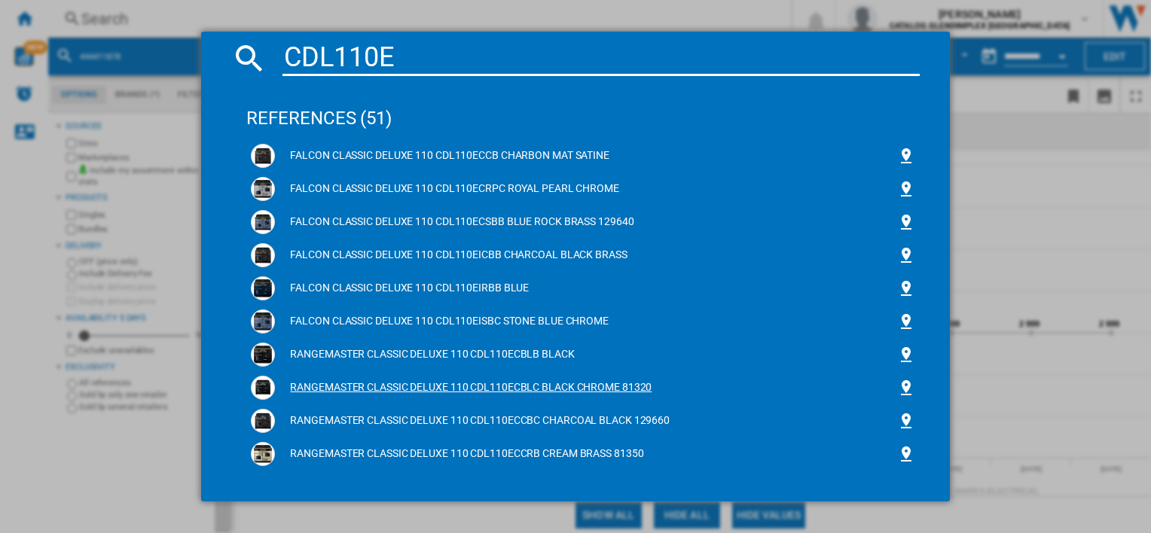
scroll to position [75, 0]
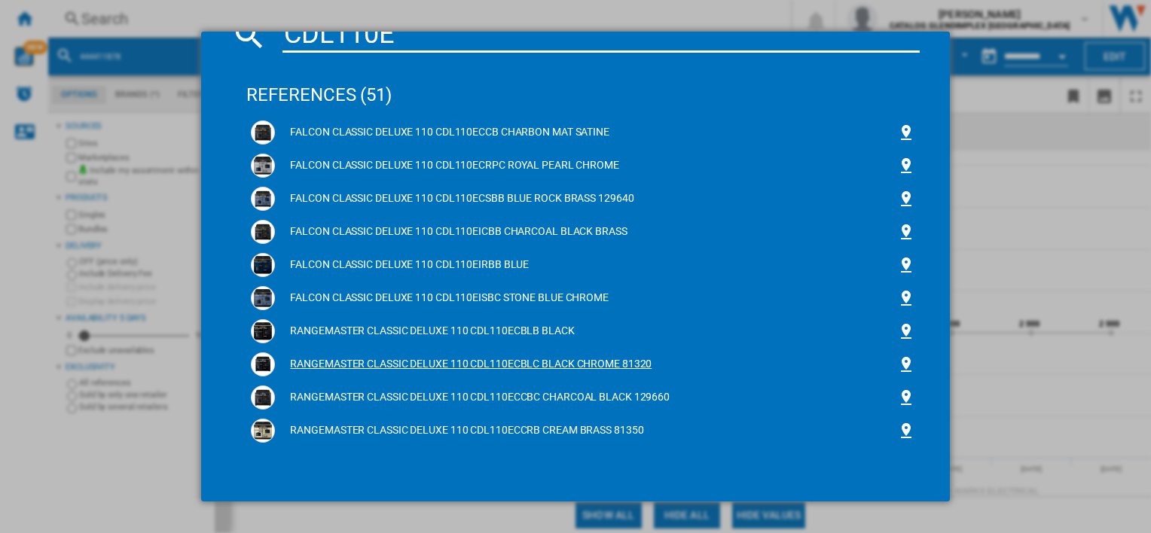
type input "CDL110E"
click at [496, 357] on div "RANGEMASTER CLASSIC DELUXE 110 CDL110ECBLC BLACK CHROME 81320" at bounding box center [585, 364] width 621 height 15
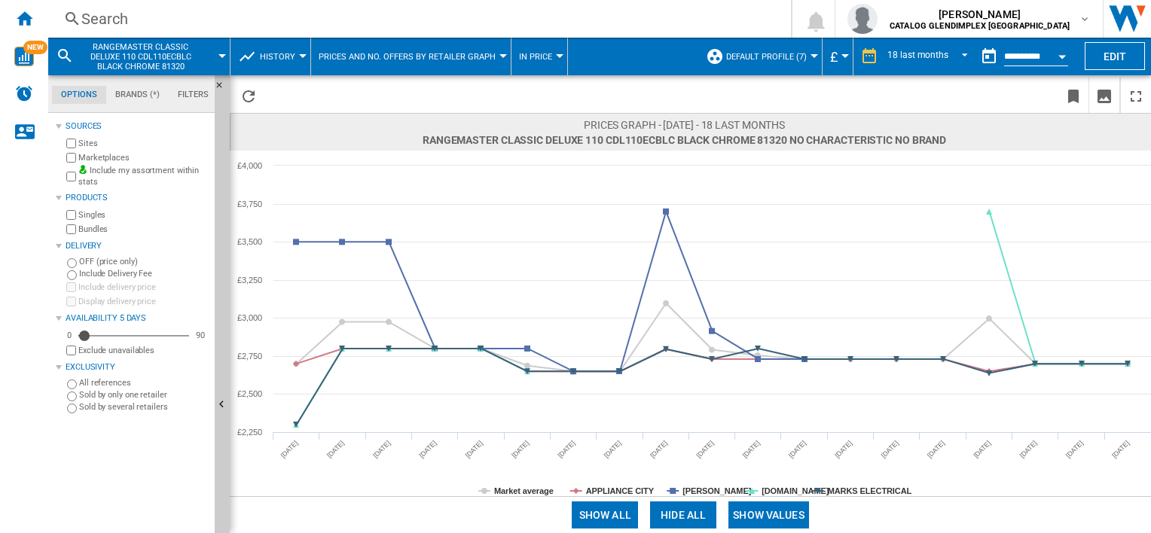
click at [122, 20] on div "Search" at bounding box center [416, 18] width 670 height 21
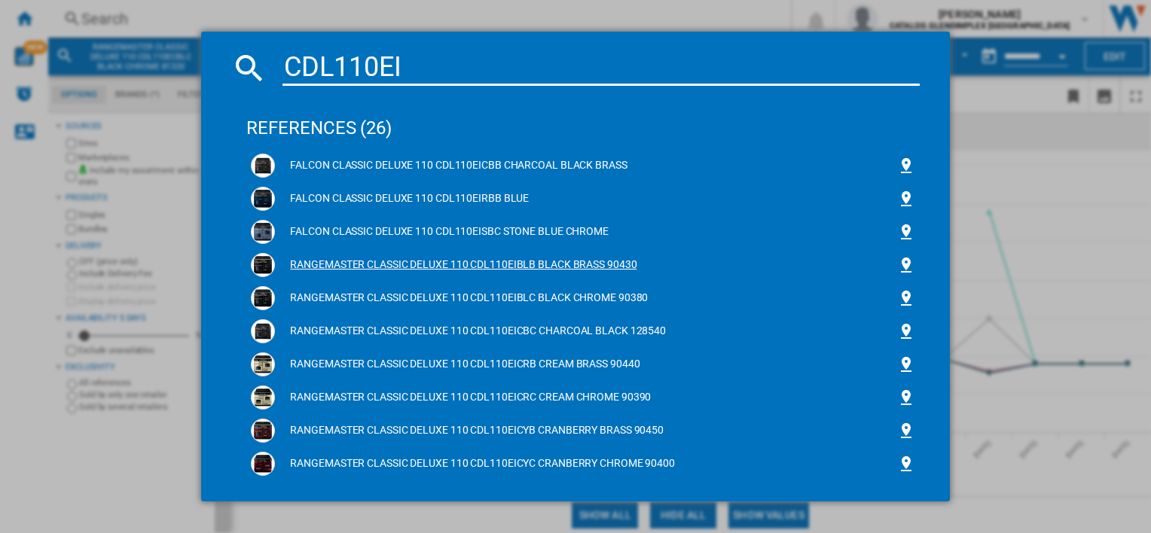
scroll to position [75, 0]
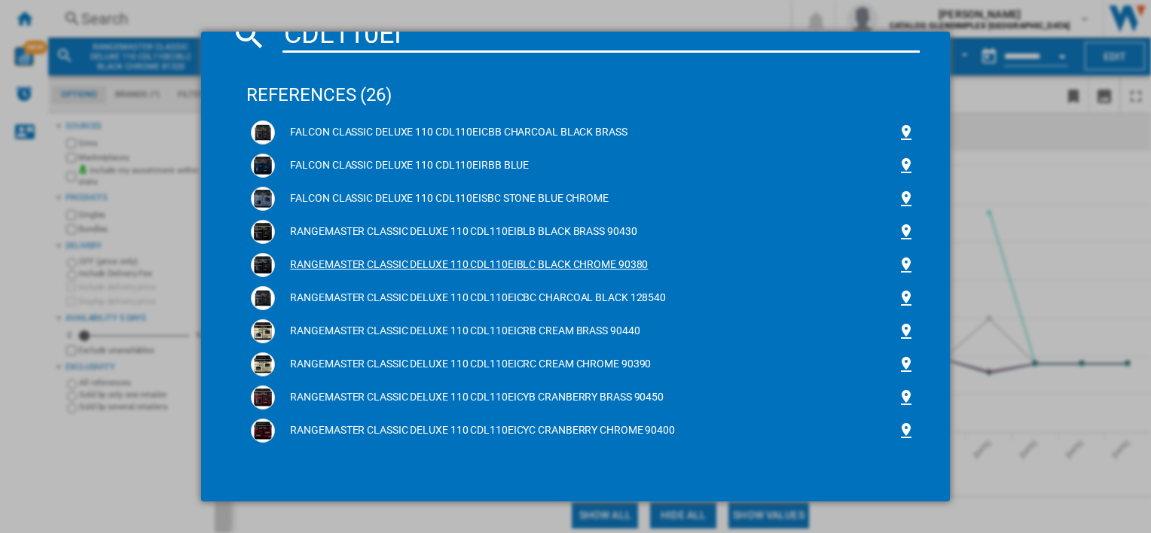
type input "CDL110EI"
click at [540, 266] on div "RANGEMASTER CLASSIC DELUXE 110 CDL110EIBLC BLACK CHROME 90380" at bounding box center [585, 265] width 621 height 15
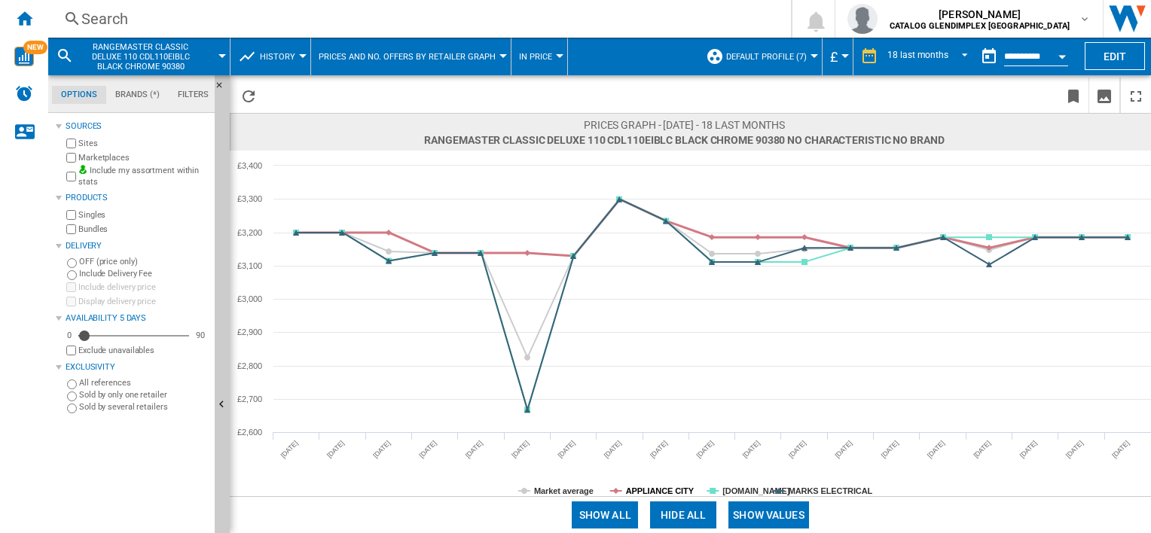
drag, startPoint x: 651, startPoint y: 490, endPoint x: 718, endPoint y: 482, distance: 67.5
click at [651, 489] on tspan "APPLIANCE CITY" at bounding box center [660, 491] width 69 height 9
click at [727, 479] on rect at bounding box center [690, 324] width 921 height 346
click at [724, 488] on tspan "[DOMAIN_NAME]" at bounding box center [756, 491] width 68 height 9
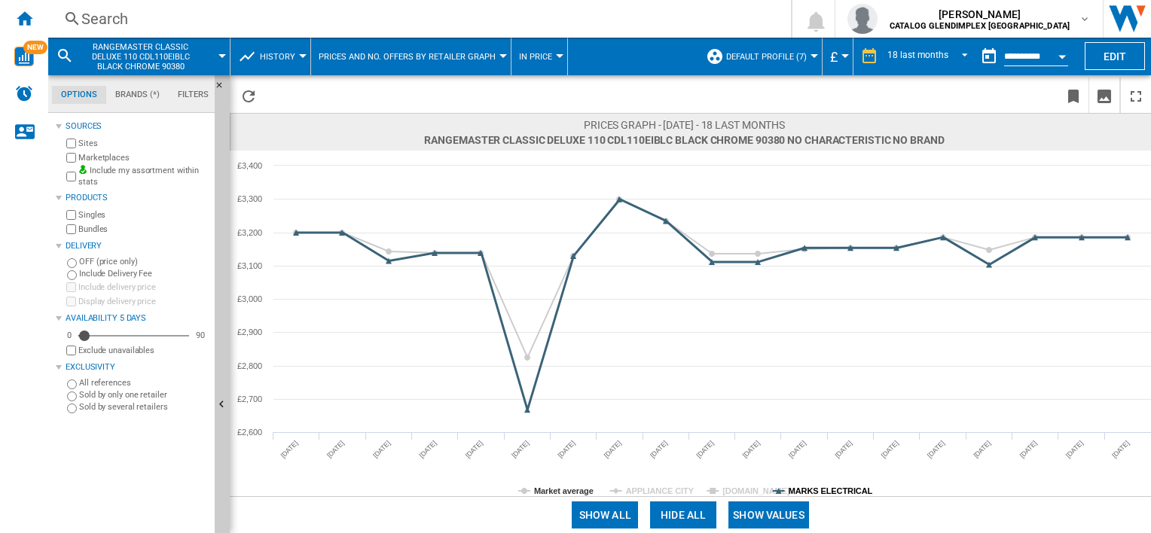
click at [793, 487] on tspan "MARKS ELECTRICAL" at bounding box center [831, 491] width 84 height 9
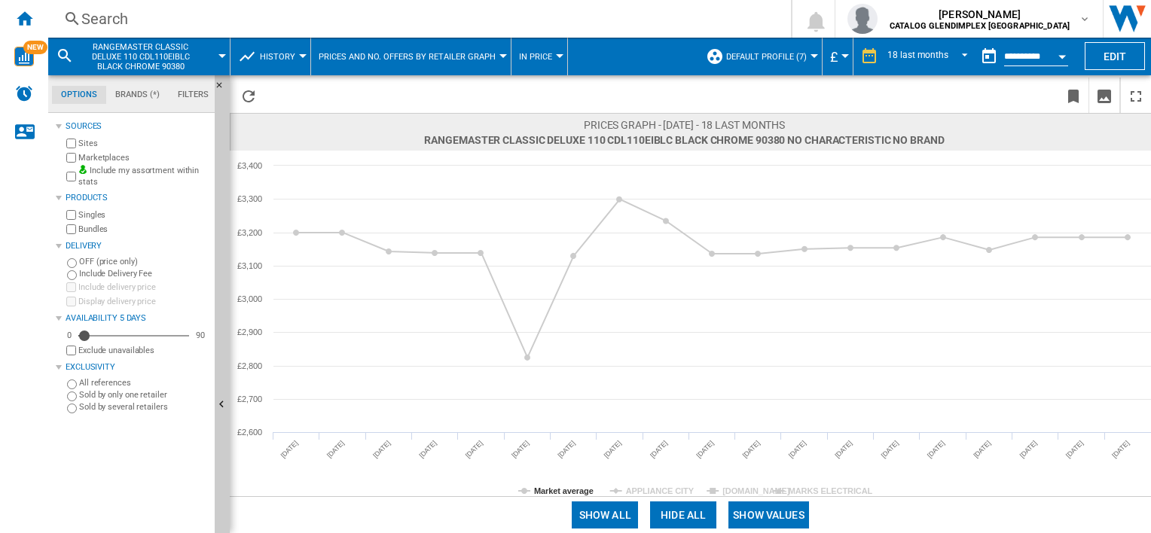
click at [780, 512] on button "Show values" at bounding box center [768, 515] width 81 height 27
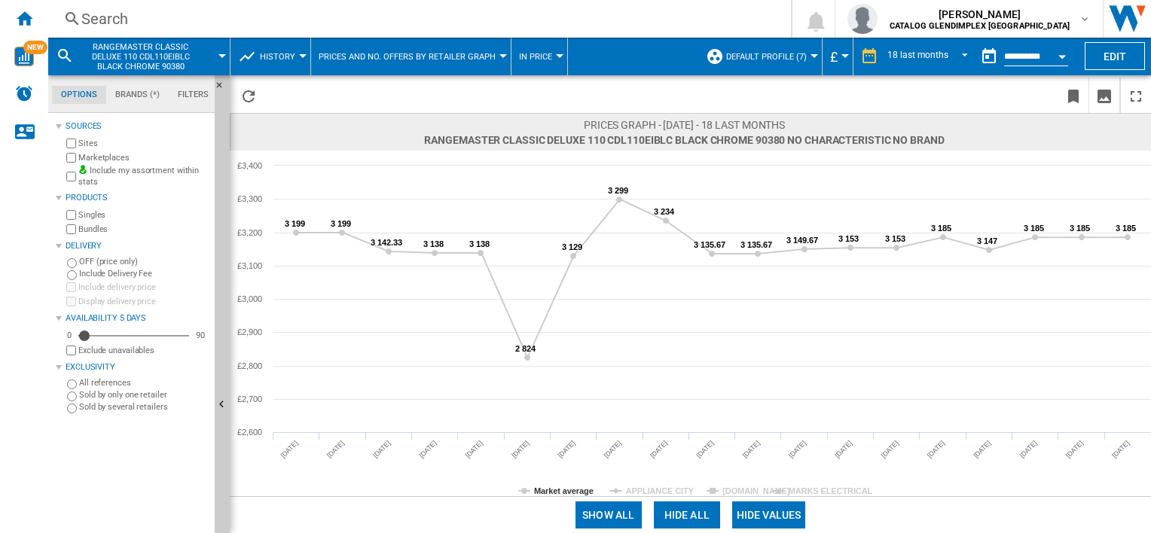
drag, startPoint x: 117, startPoint y: 0, endPoint x: 112, endPoint y: 12, distance: 12.9
click at [117, 0] on div "Search Search 0 [PERSON_NAME] CATALOG GLENDIMPLEX [GEOGRAPHIC_DATA] CATALOG GLE…" at bounding box center [599, 19] width 1103 height 38
click at [108, 17] on div "Search" at bounding box center [416, 18] width 670 height 21
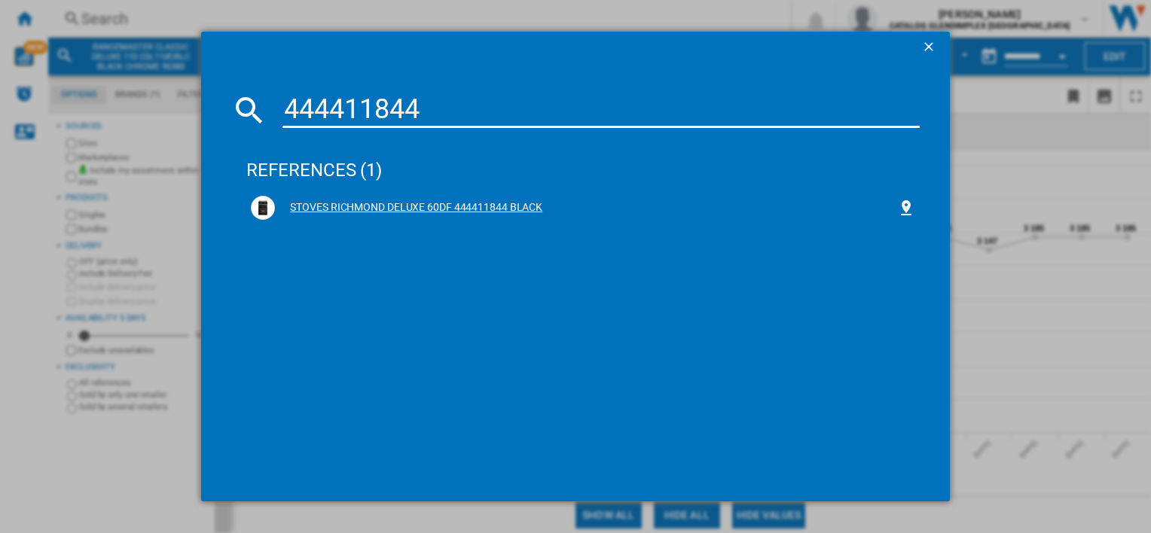
type input "444411844"
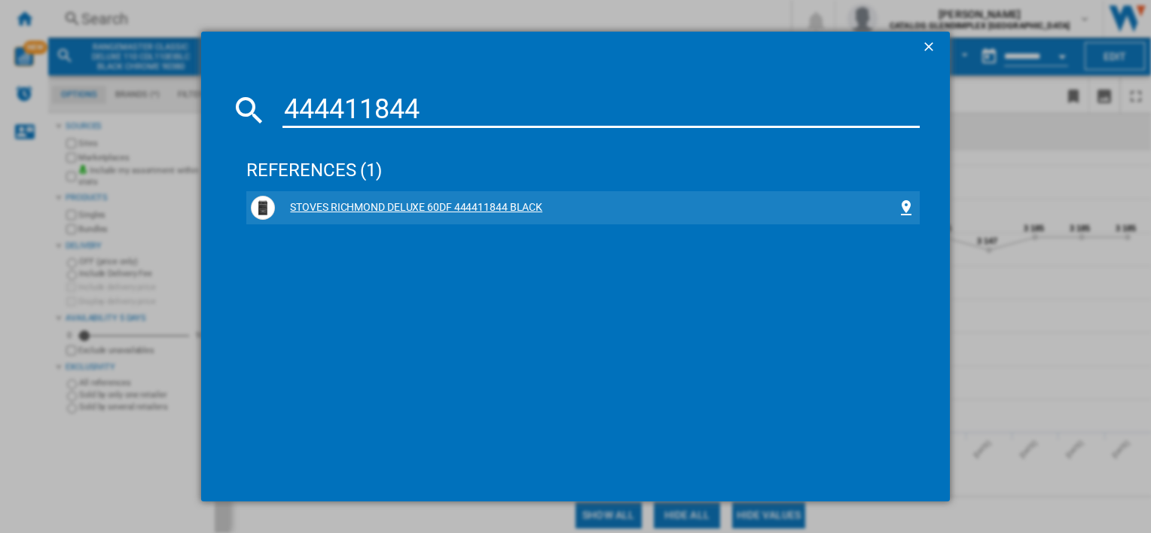
click at [294, 206] on div "STOVES RICHMOND DELUXE 60DF 444411844 BLACK" at bounding box center [585, 207] width 621 height 15
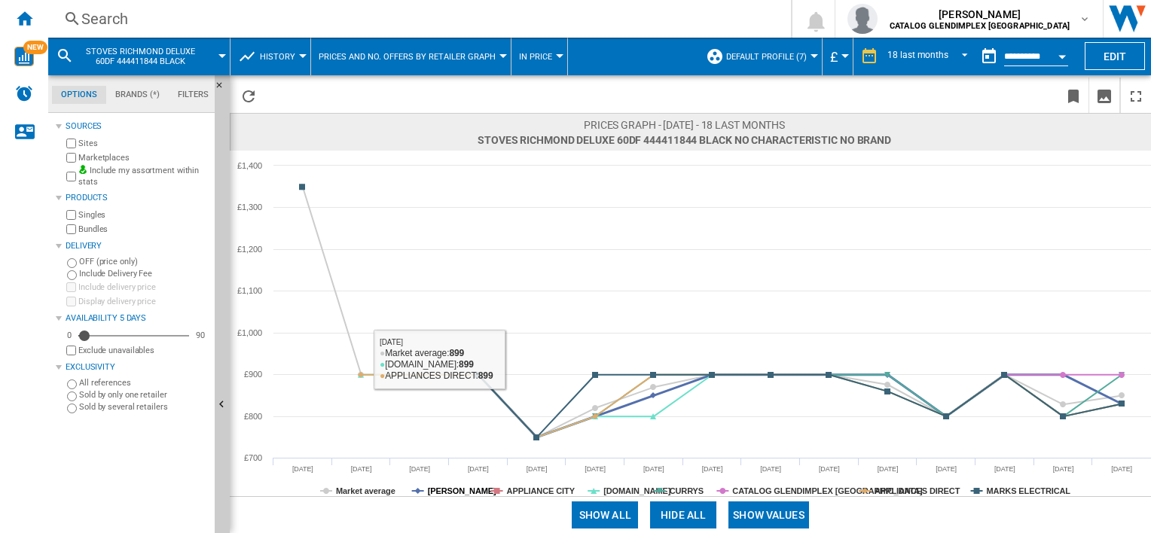
click at [452, 489] on tspan "[PERSON_NAME]" at bounding box center [462, 491] width 69 height 9
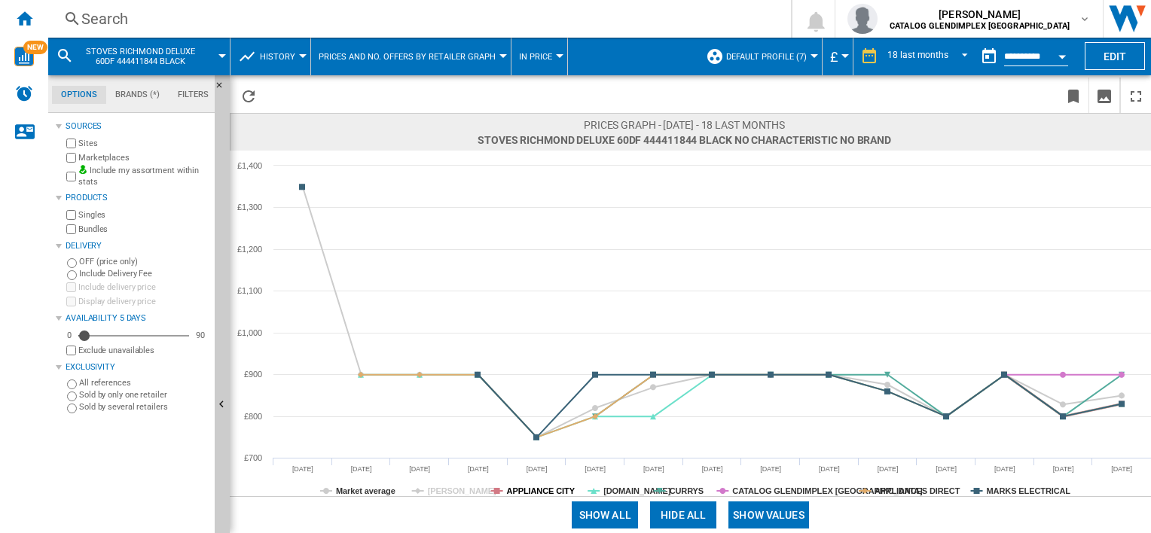
click at [551, 487] on tspan "APPLIANCE CITY" at bounding box center [541, 491] width 69 height 9
click at [615, 480] on rect at bounding box center [690, 324] width 921 height 346
click at [621, 488] on tspan "[DOMAIN_NAME]" at bounding box center [637, 491] width 68 height 9
click at [688, 488] on tspan "CURRYS" at bounding box center [687, 491] width 34 height 9
click at [759, 484] on rect at bounding box center [690, 324] width 921 height 346
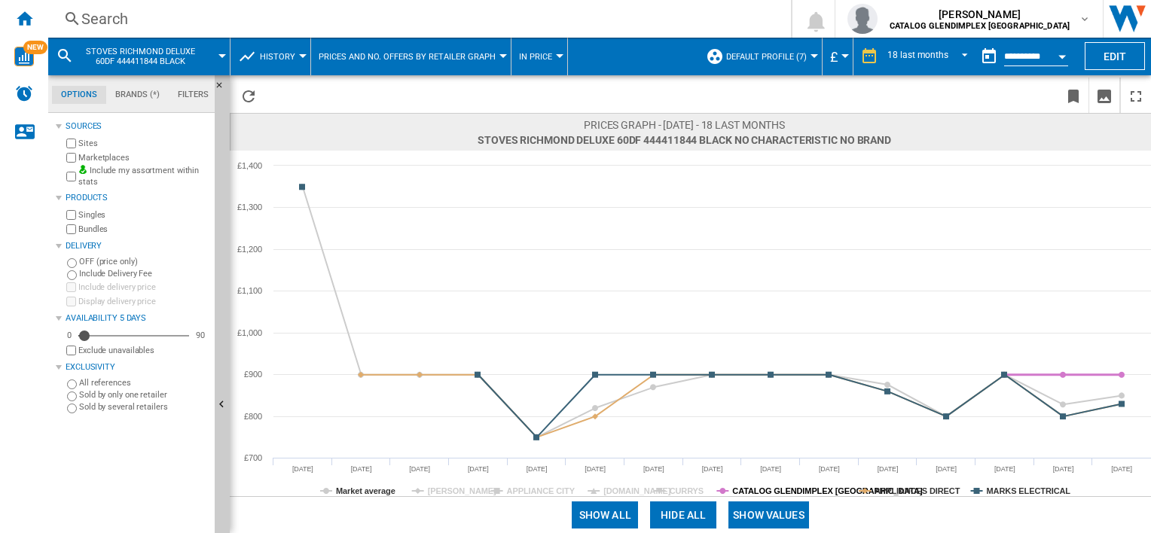
click at [777, 487] on tspan "CATALOG GLENDIMPLEX [GEOGRAPHIC_DATA]" at bounding box center [827, 491] width 191 height 9
click at [949, 482] on rect at bounding box center [690, 324] width 921 height 346
drag, startPoint x: 947, startPoint y: 487, endPoint x: 1033, endPoint y: 469, distance: 87.6
click at [946, 487] on tspan "APPLIANCES DIRECT" at bounding box center [917, 491] width 86 height 9
click at [1024, 487] on tspan "MARKS ELECTRICAL" at bounding box center [1029, 491] width 84 height 9
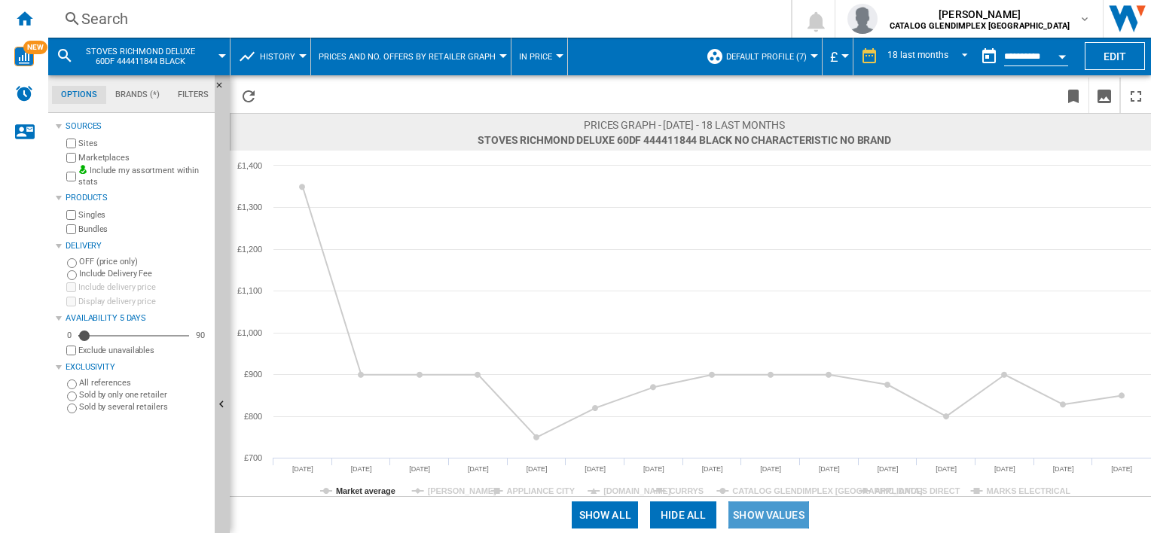
click at [808, 517] on button "Show values" at bounding box center [768, 515] width 81 height 27
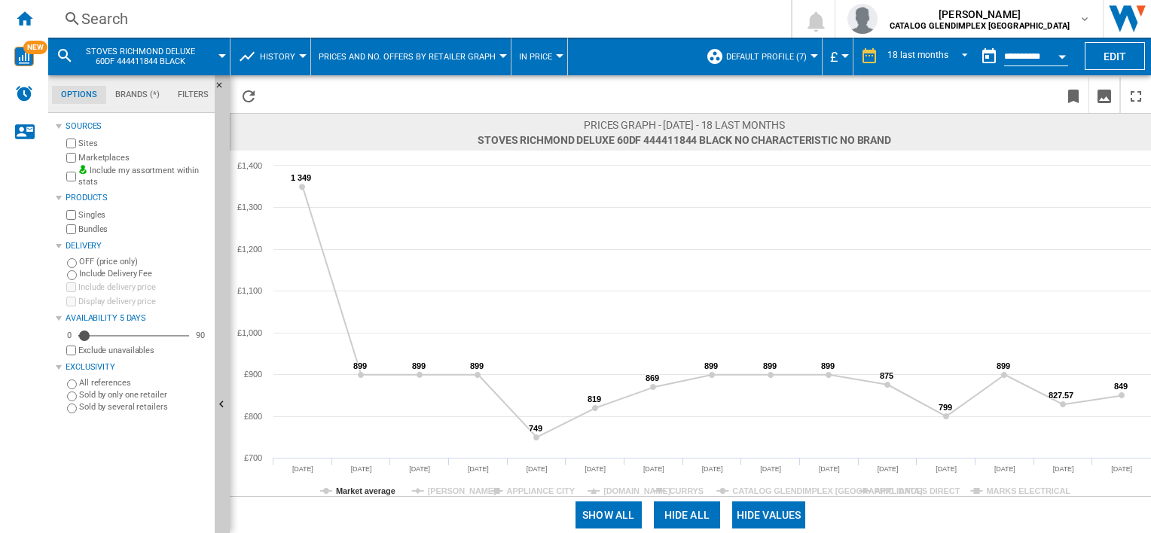
click at [137, 6] on div "Search Search 0 [PERSON_NAME] CATALOG GLENDIMPLEX [GEOGRAPHIC_DATA] CATALOG GLE…" at bounding box center [599, 19] width 1103 height 38
click at [133, 11] on div "Search" at bounding box center [416, 18] width 670 height 21
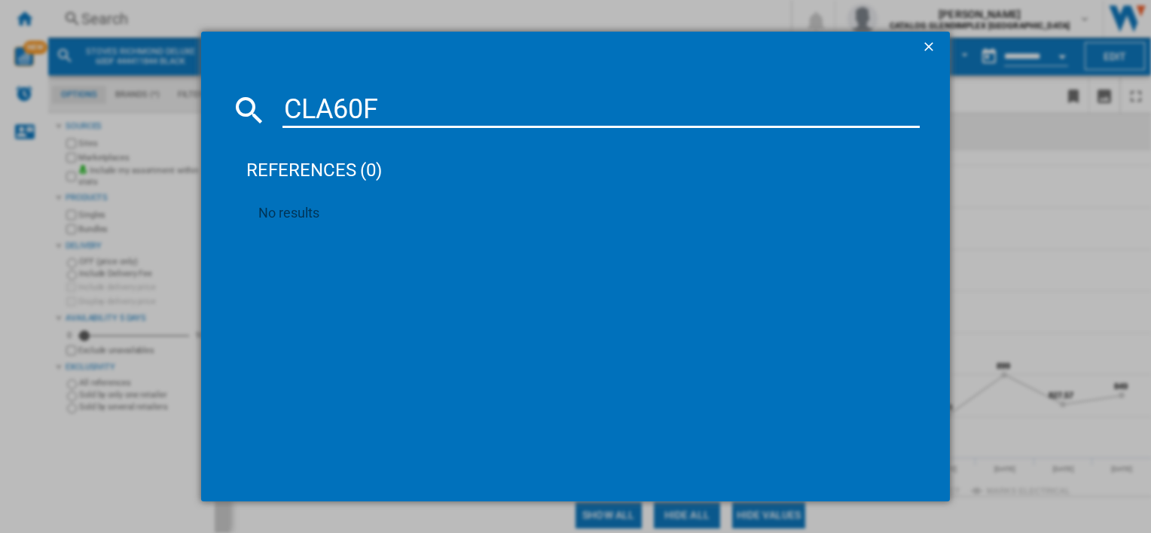
type input "CLA60F"
click at [923, 43] on ng-md-icon "getI18NText('BUTTONS.CLOSE_DIALOG')" at bounding box center [930, 48] width 18 height 18
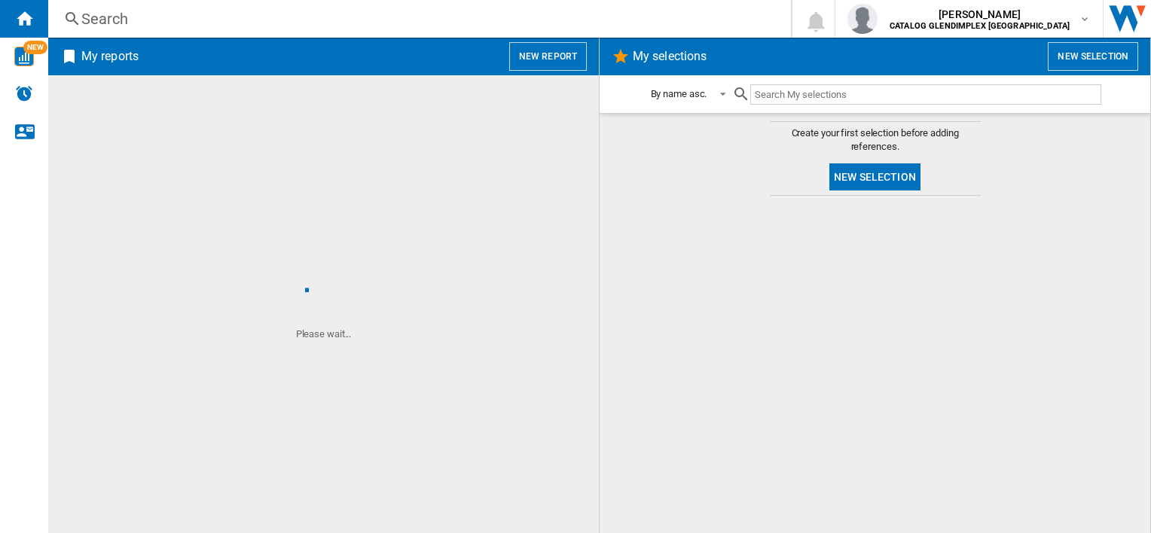
click at [99, 19] on div "Search" at bounding box center [416, 18] width 670 height 21
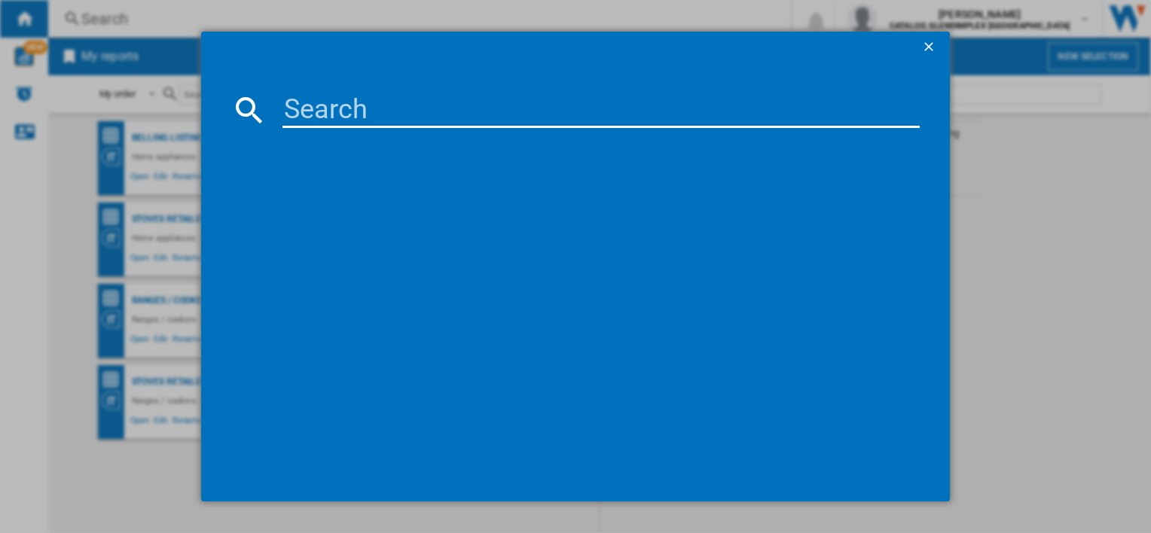
click at [309, 117] on input at bounding box center [600, 110] width 636 height 36
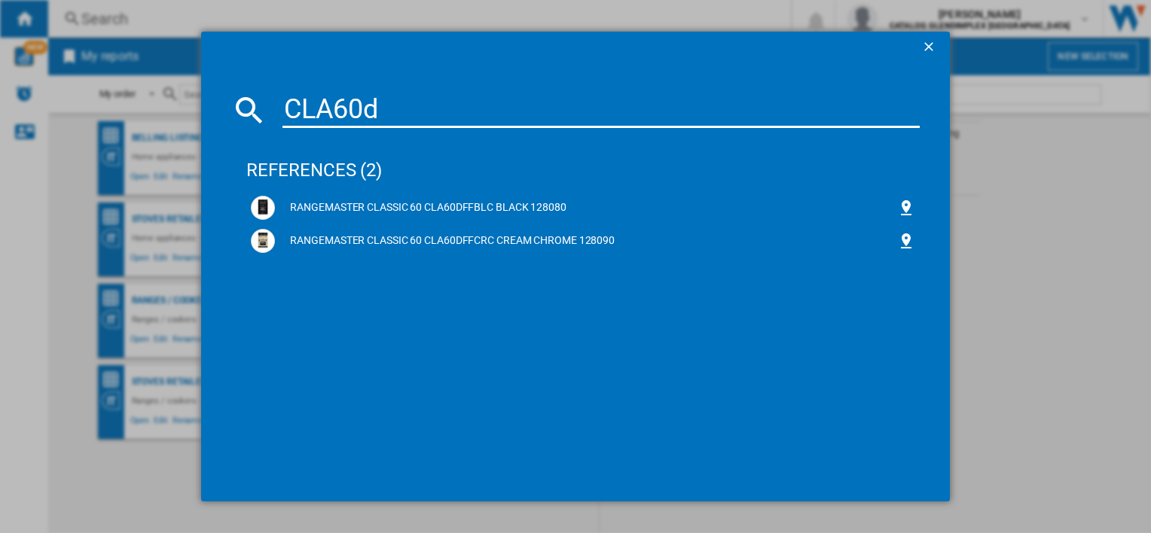
type input "CLA60d"
click at [398, 208] on div "RANGEMASTER CLASSIC 60 CLA60DFFBLC BLACK 128080" at bounding box center [585, 207] width 621 height 15
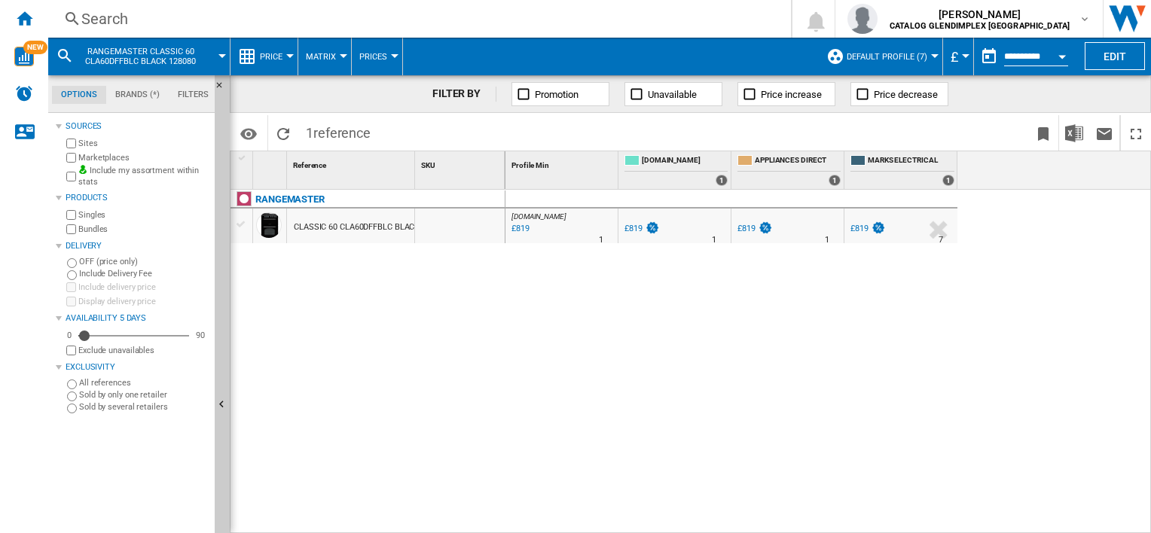
click at [276, 52] on span "Price" at bounding box center [271, 57] width 23 height 10
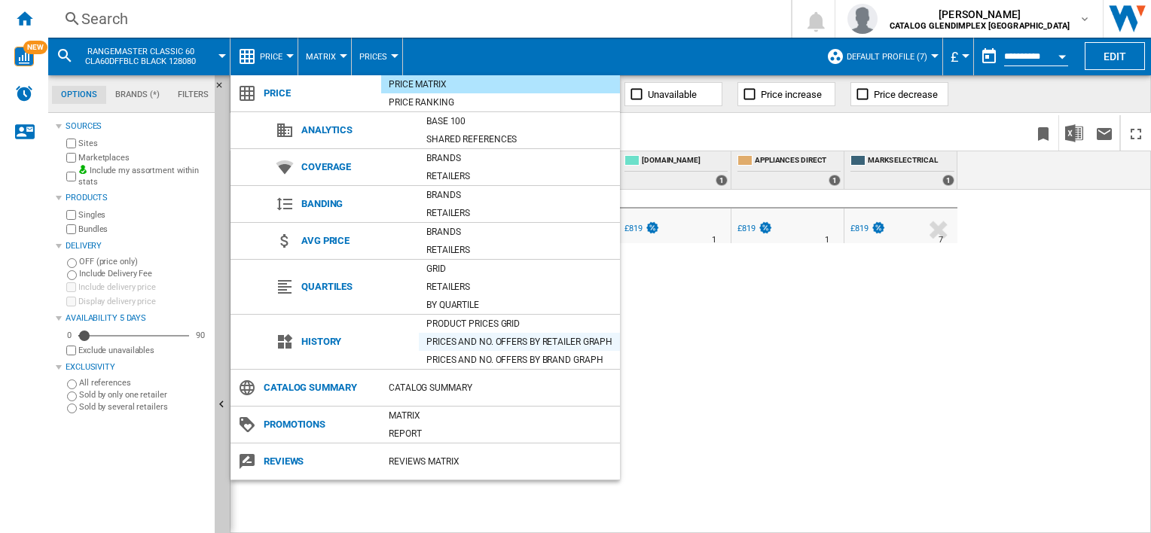
click at [497, 343] on div "Prices and No. offers by retailer graph" at bounding box center [519, 341] width 201 height 15
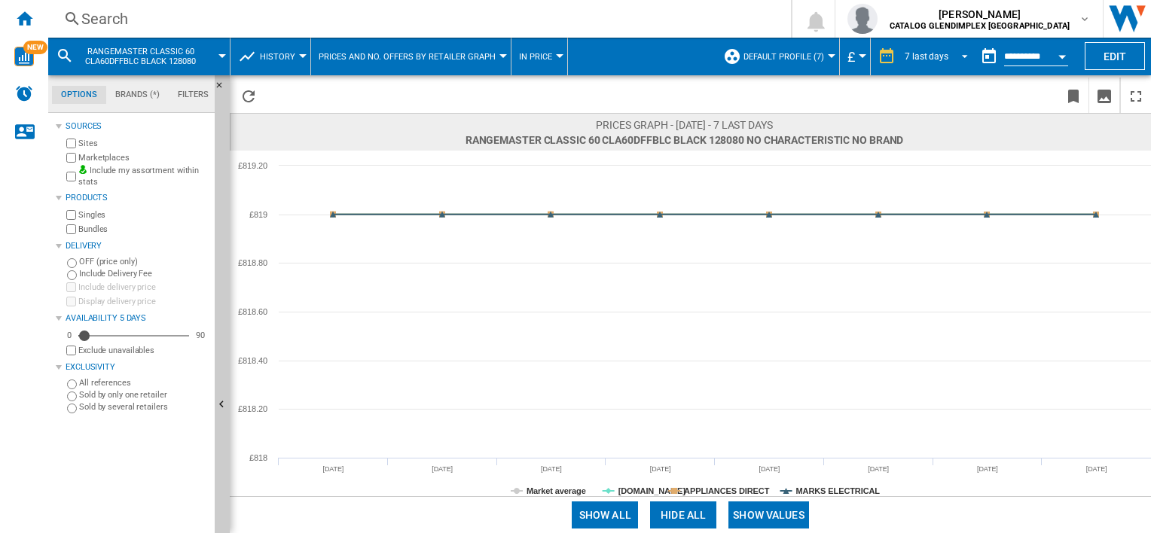
click at [939, 44] on div "7 last days 1 day 7 last days 14 last days 21 last days 28 last days 31 last da…" at bounding box center [922, 57] width 103 height 38
click at [944, 67] on md-select-value "7 last days" at bounding box center [938, 56] width 71 height 23
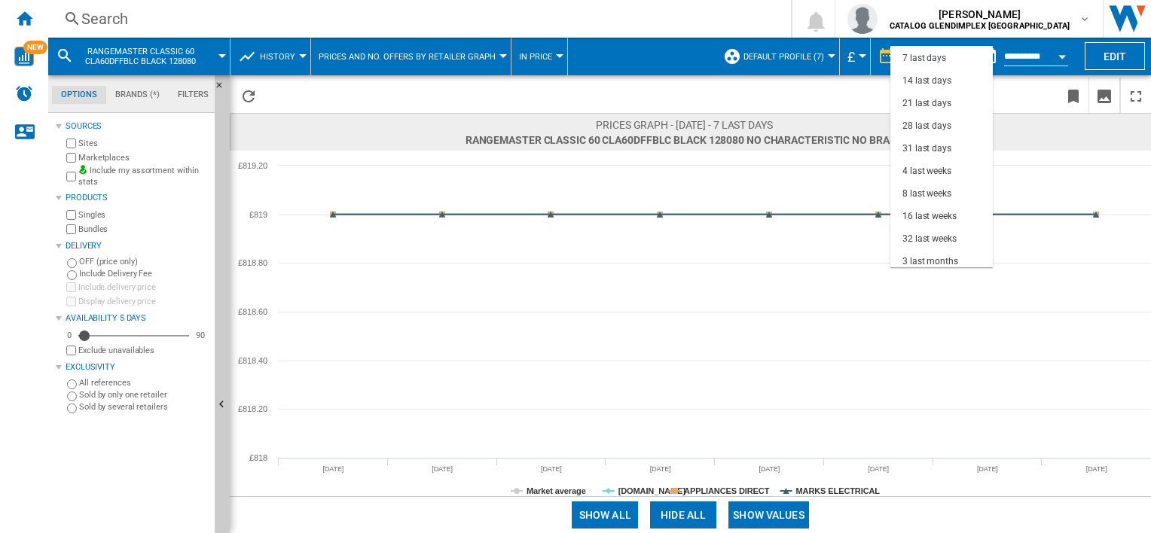
scroll to position [94, 0]
click at [953, 260] on div "18 last months" at bounding box center [932, 257] width 61 height 13
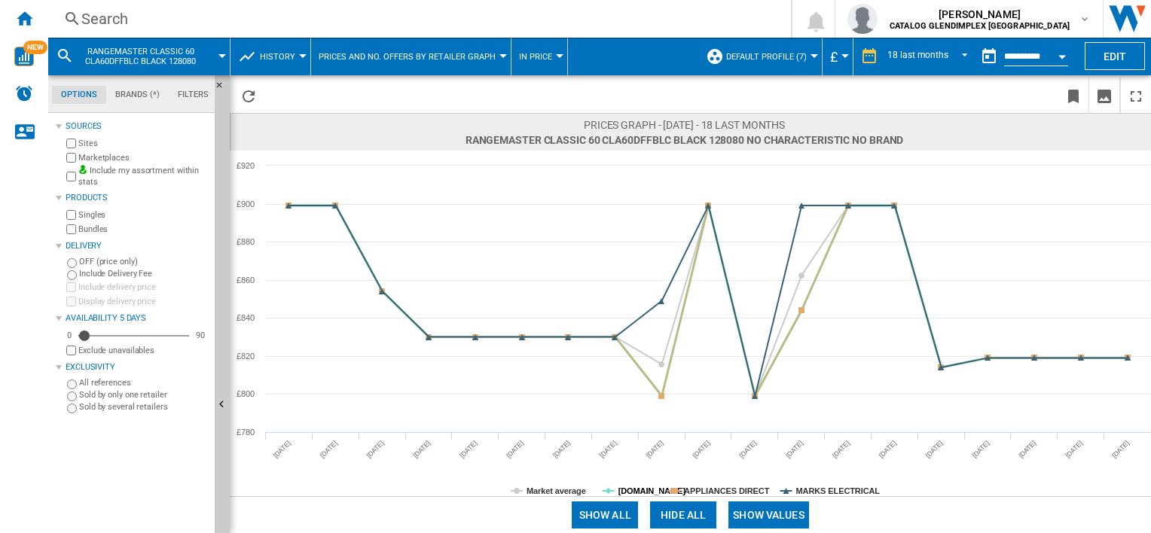
drag, startPoint x: 640, startPoint y: 493, endPoint x: 652, endPoint y: 494, distance: 12.1
click at [643, 493] on tspan "[DOMAIN_NAME]" at bounding box center [652, 491] width 68 height 9
click at [720, 484] on rect at bounding box center [690, 324] width 921 height 346
click at [752, 488] on tspan "APPLIANCES DIRECT" at bounding box center [727, 491] width 86 height 9
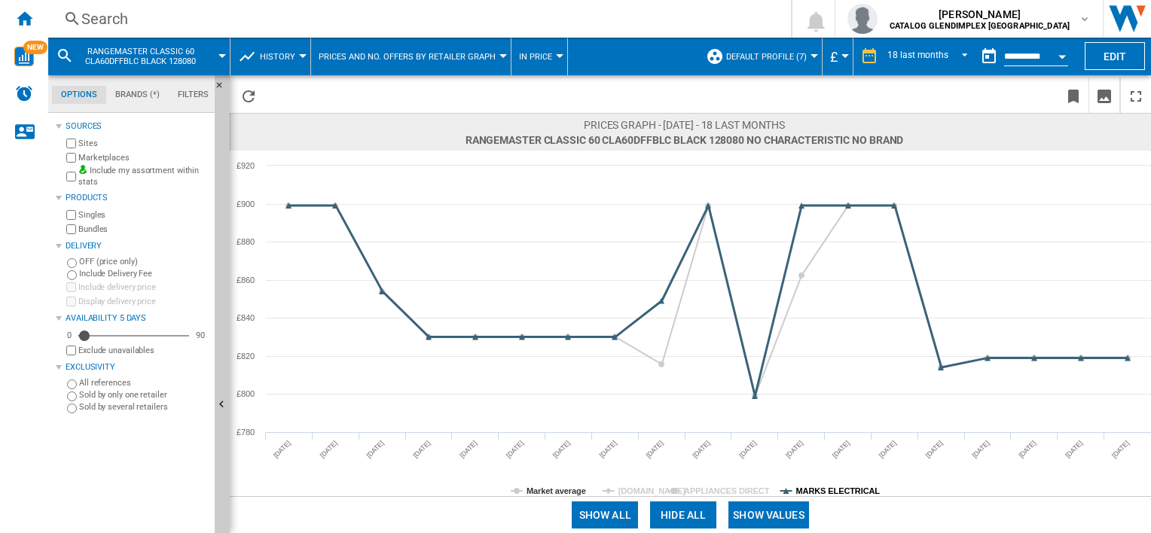
click at [812, 490] on tspan "MARKS ELECTRICAL" at bounding box center [838, 491] width 84 height 9
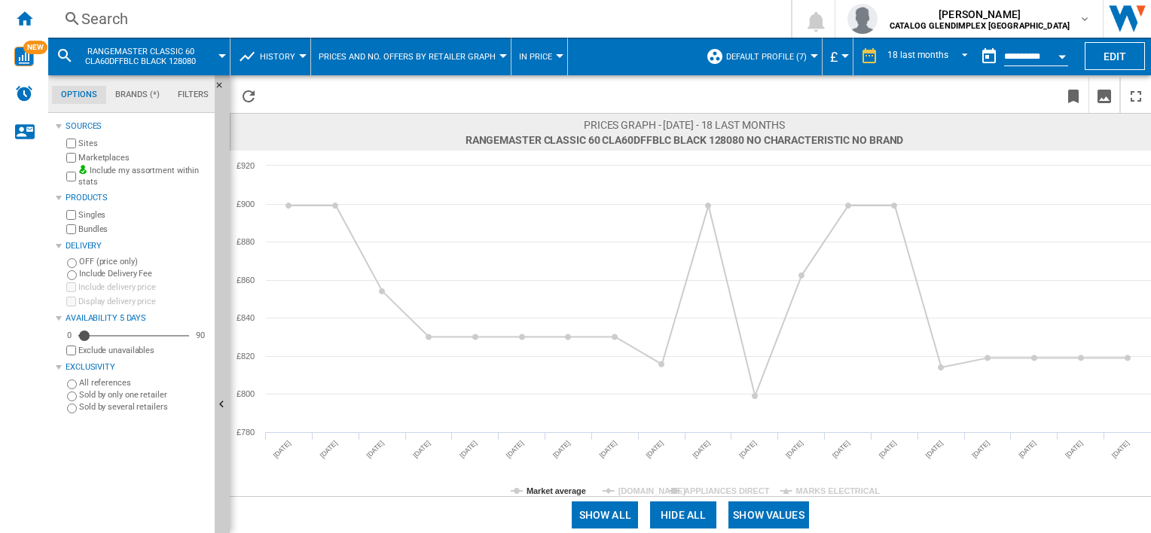
click at [783, 510] on button "Show values" at bounding box center [768, 515] width 81 height 27
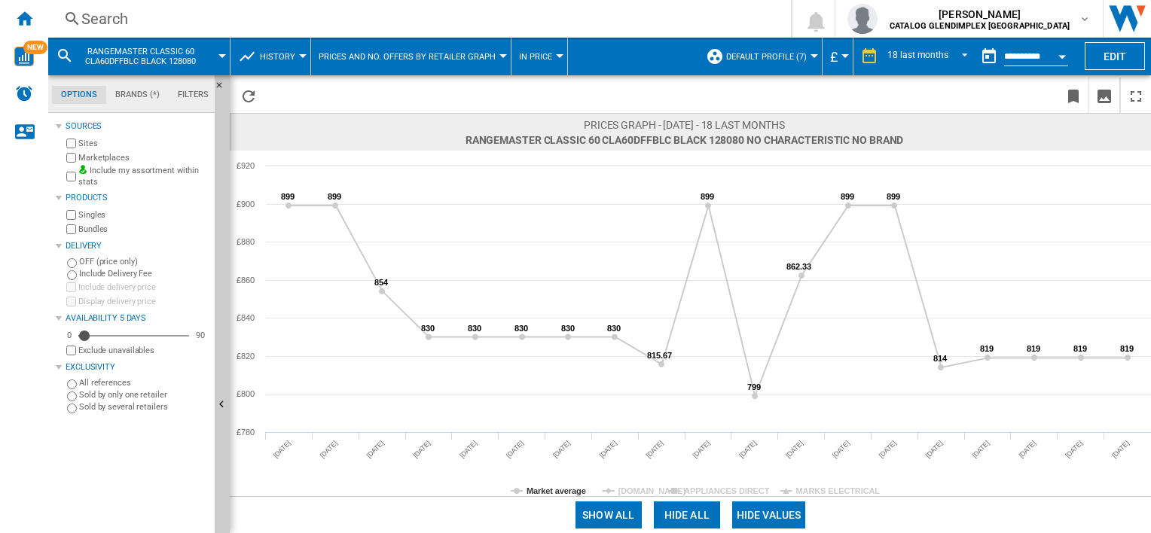
click at [151, 12] on div "Search" at bounding box center [416, 18] width 670 height 21
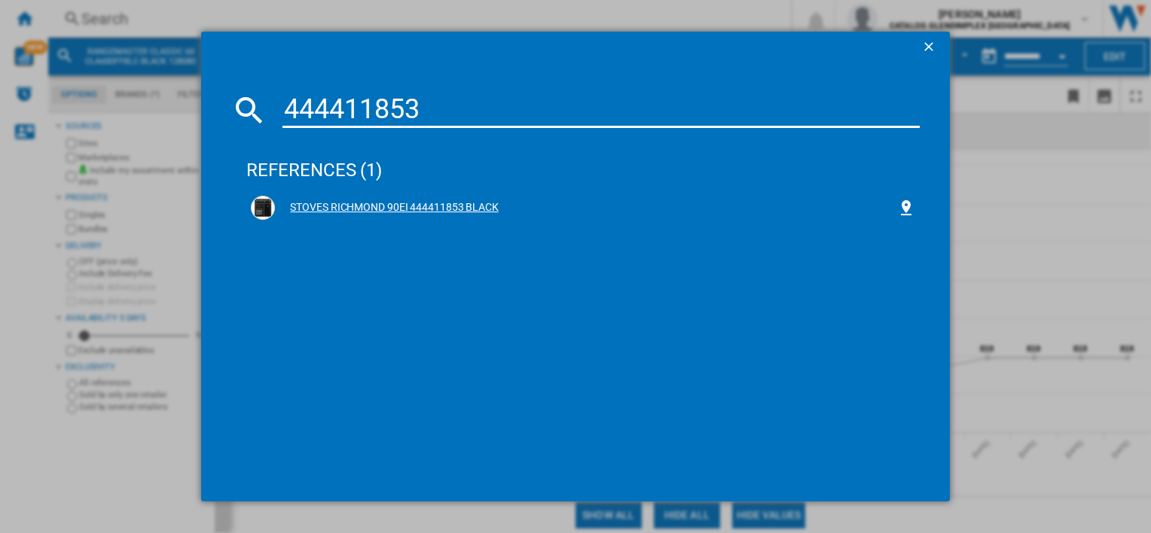
type input "444411853"
click at [401, 207] on div "STOVES RICHMOND 90EI 444411853 BLACK" at bounding box center [585, 207] width 621 height 15
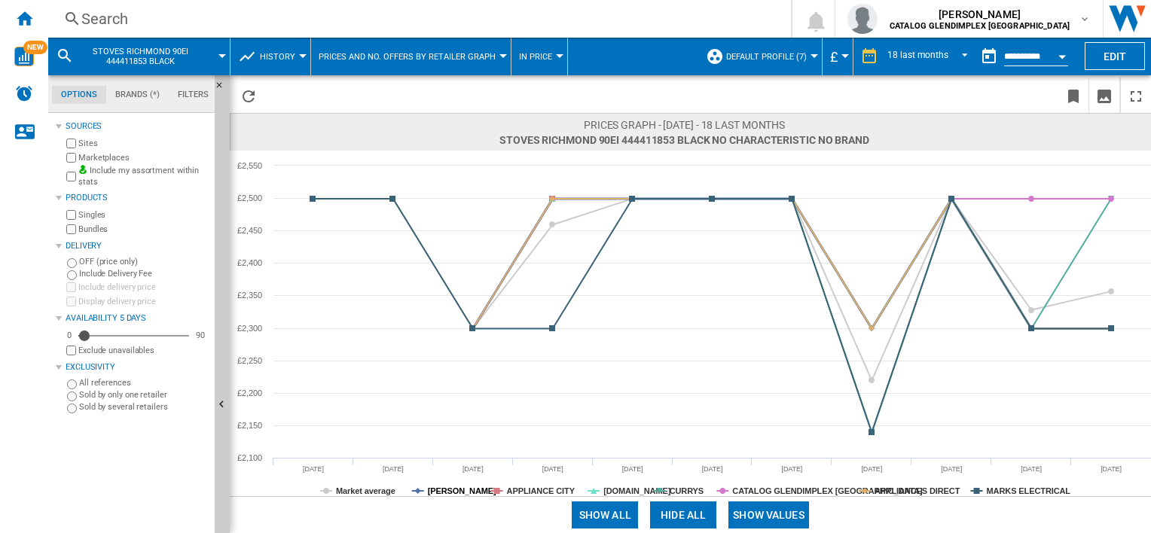
click at [438, 487] on tspan "[PERSON_NAME]" at bounding box center [462, 491] width 69 height 9
click at [512, 488] on tspan "APPLIANCE CITY" at bounding box center [541, 491] width 69 height 9
click at [621, 491] on tspan "[DOMAIN_NAME]" at bounding box center [637, 491] width 68 height 9
click at [682, 493] on tspan "CURRYS" at bounding box center [687, 491] width 34 height 9
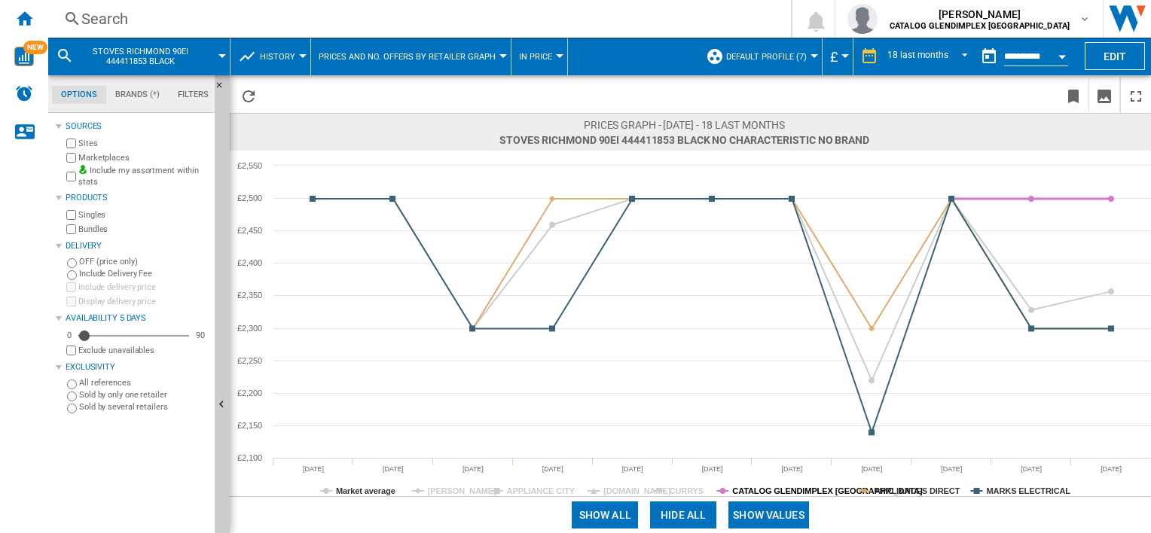
click at [764, 490] on tspan "CATALOG GLENDIMPLEX [GEOGRAPHIC_DATA]" at bounding box center [827, 491] width 191 height 9
click at [901, 488] on tspan "APPLIANCES DIRECT" at bounding box center [917, 491] width 86 height 9
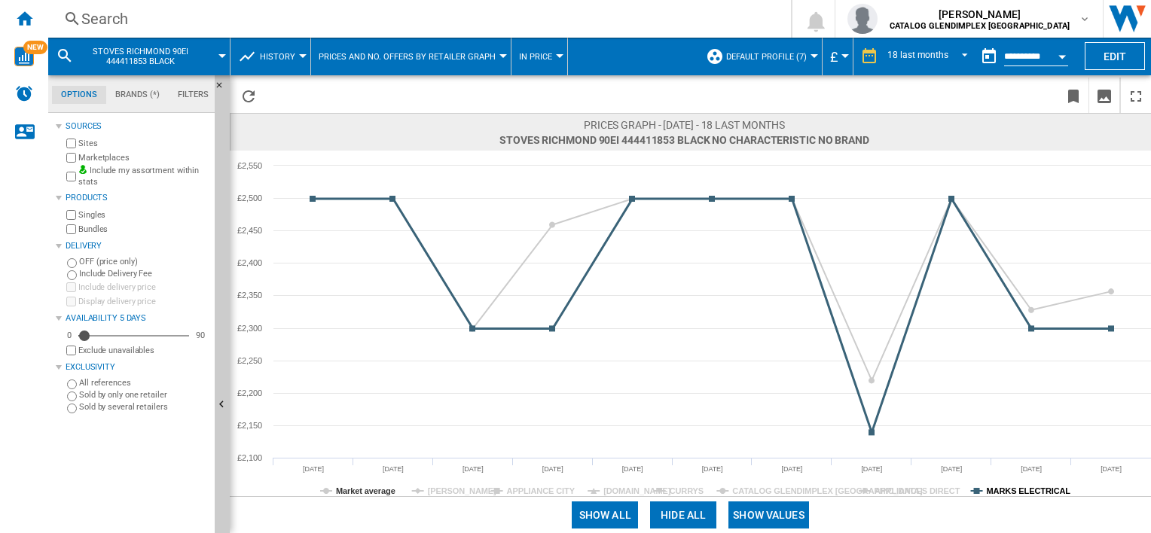
click at [994, 488] on tspan "MARKS ELECTRICAL" at bounding box center [1029, 491] width 84 height 9
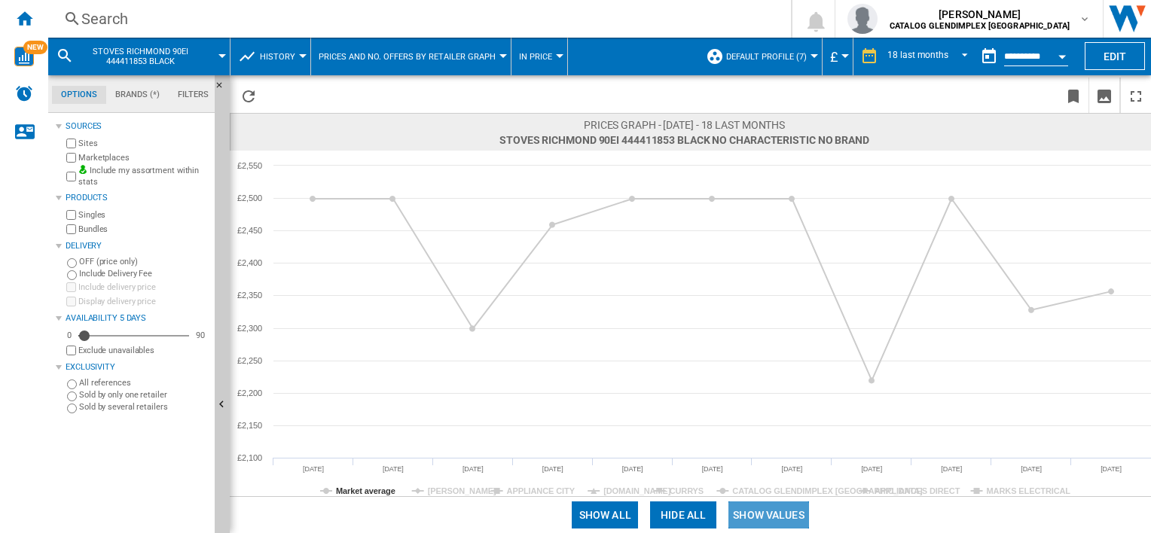
click at [755, 518] on button "Show values" at bounding box center [768, 515] width 81 height 27
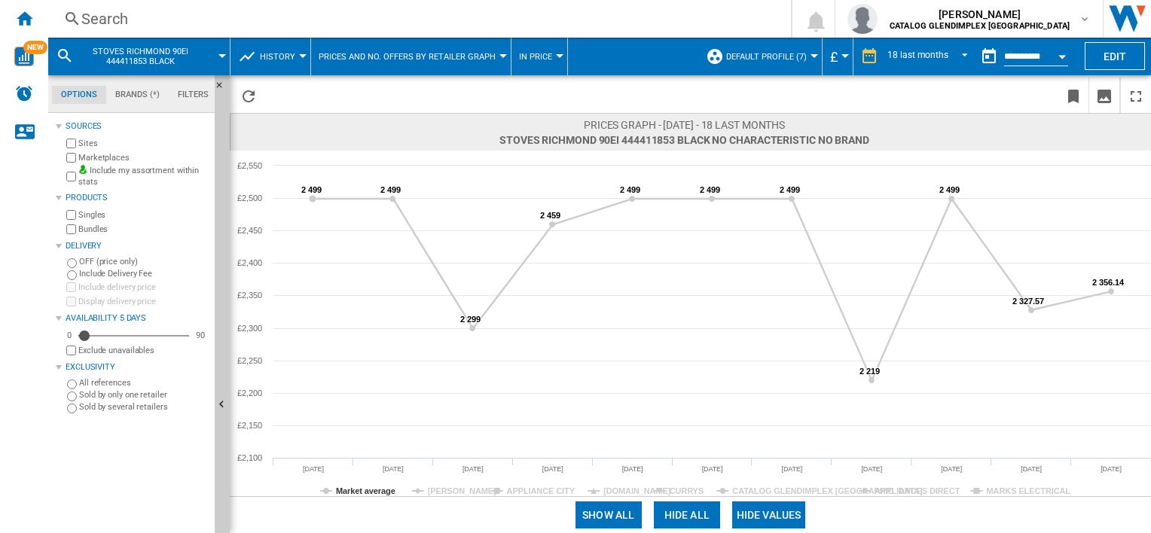
click at [105, 23] on div "Search" at bounding box center [416, 18] width 670 height 21
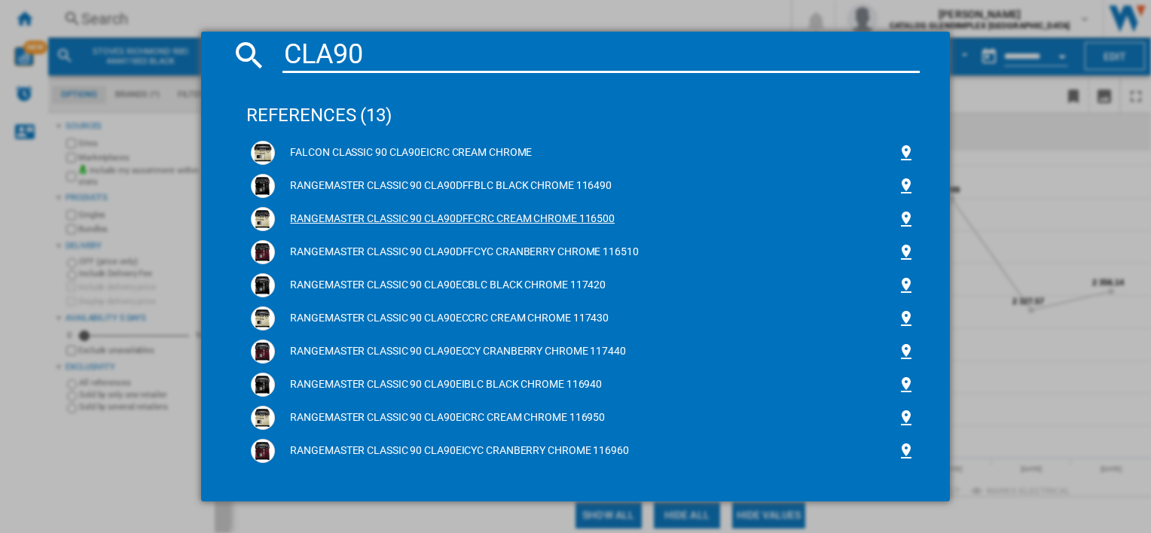
scroll to position [75, 0]
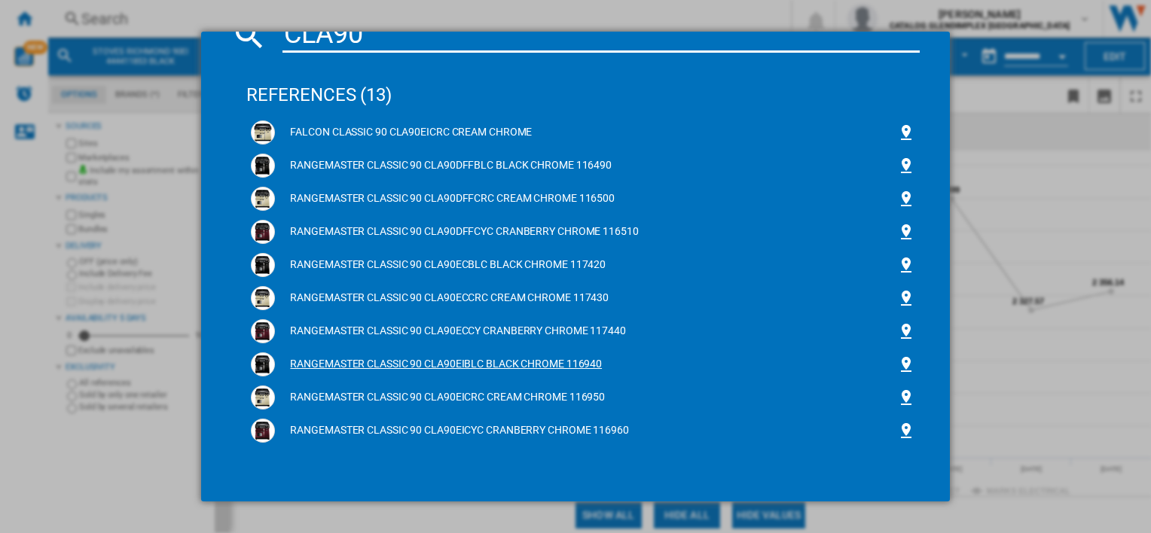
type input "CLA90"
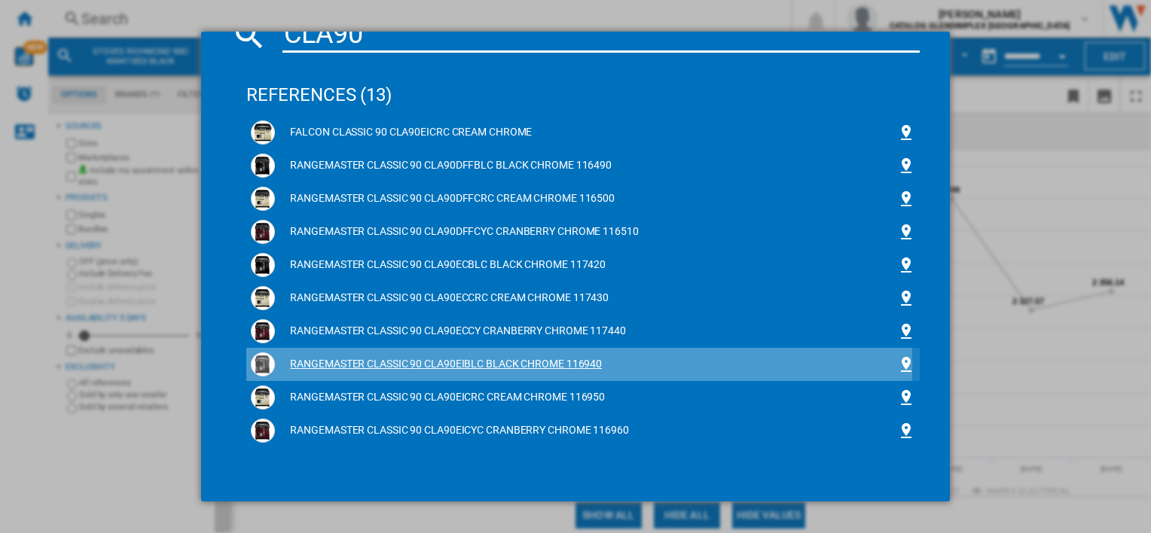
click at [455, 366] on div "RANGEMASTER CLASSIC 90 CLA90EIBLC BLACK CHROME 116940" at bounding box center [585, 364] width 621 height 15
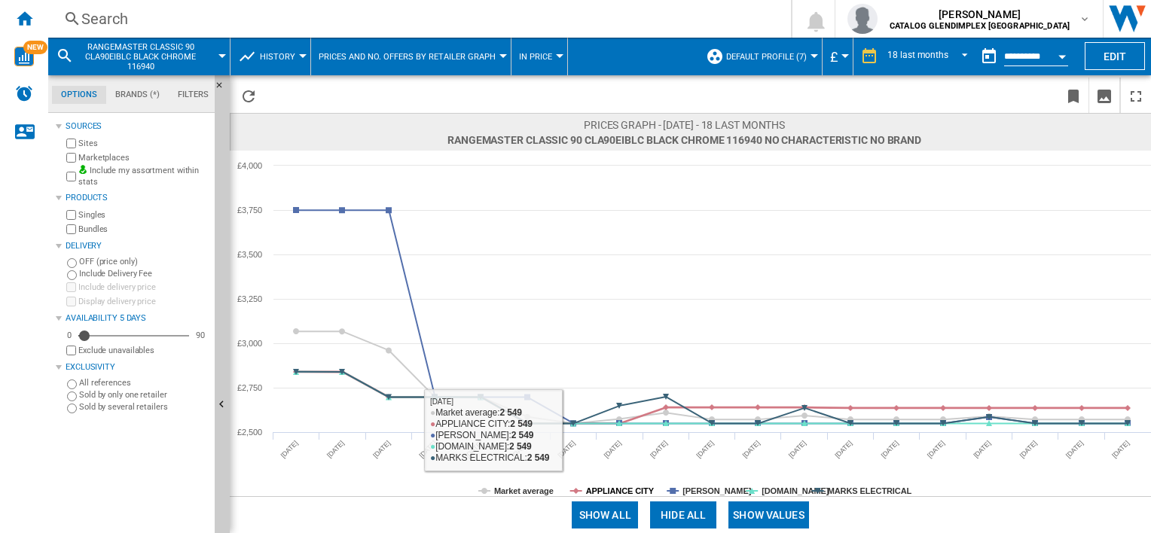
click at [609, 487] on tspan "APPLIANCE CITY" at bounding box center [620, 491] width 69 height 9
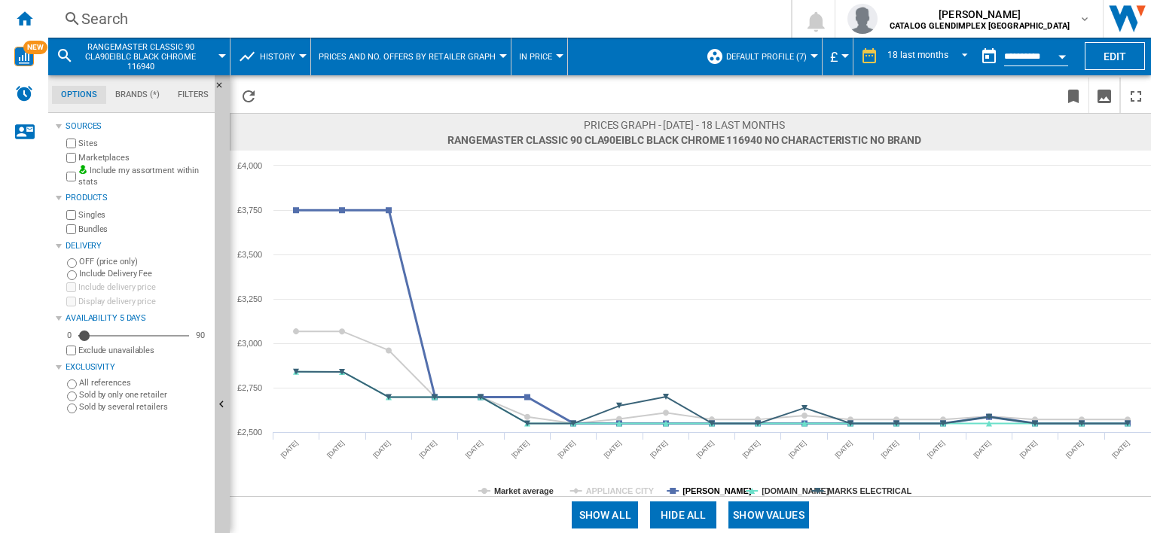
click at [706, 490] on tspan "[PERSON_NAME]" at bounding box center [716, 491] width 69 height 9
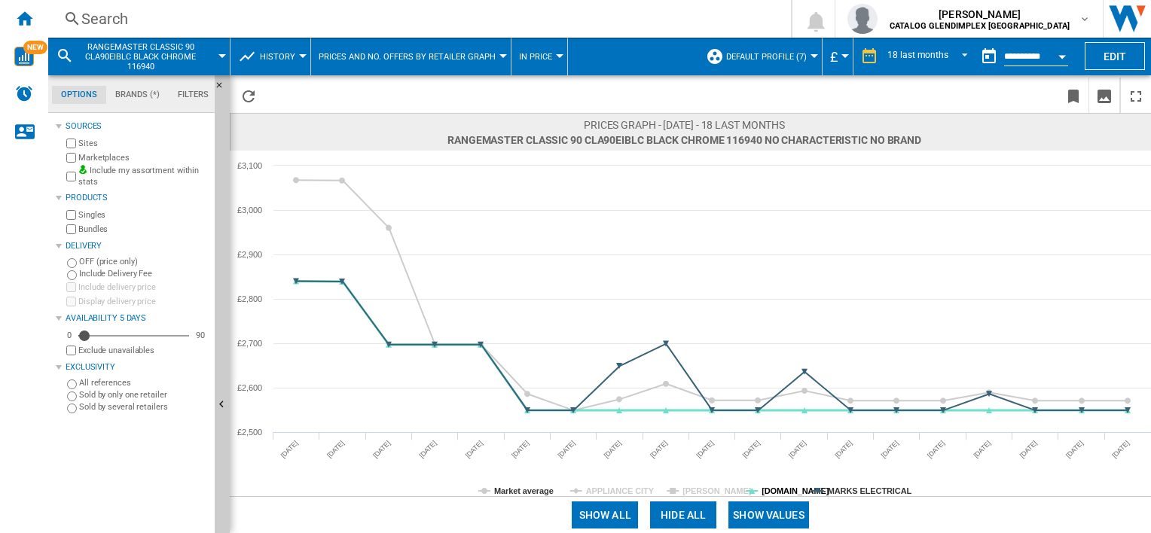
click at [777, 489] on tspan "[DOMAIN_NAME]" at bounding box center [795, 491] width 68 height 9
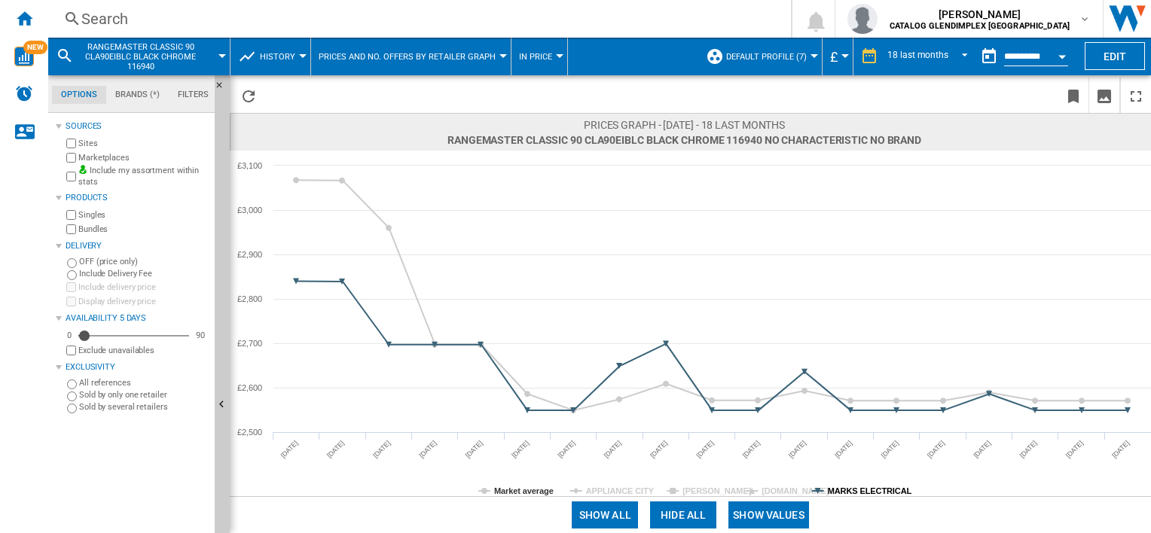
click at [852, 487] on tspan "MARKS ELECTRICAL" at bounding box center [870, 491] width 84 height 9
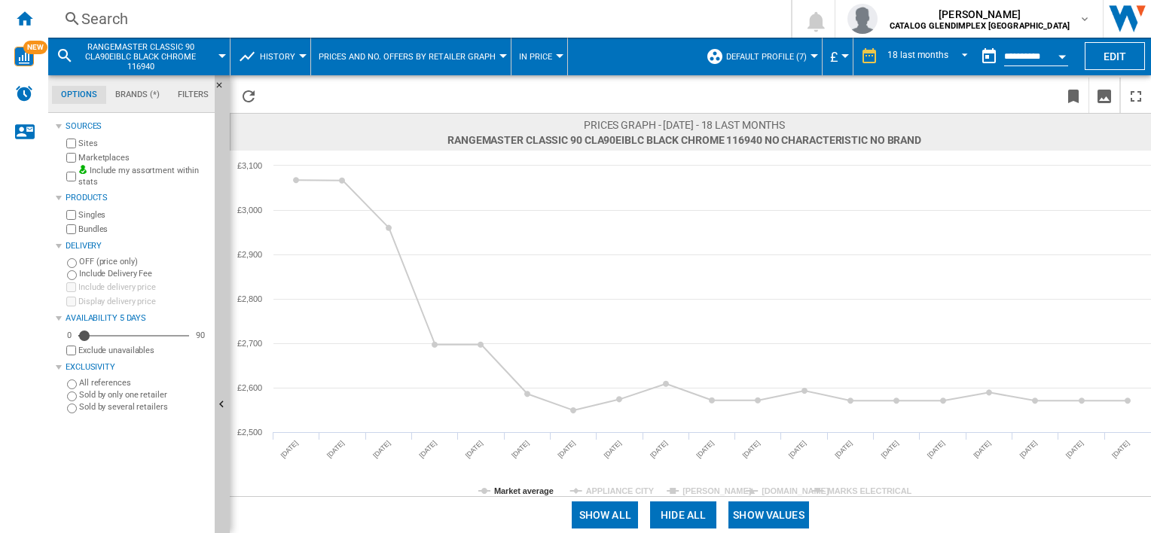
click at [774, 502] on button "Show values" at bounding box center [768, 515] width 81 height 27
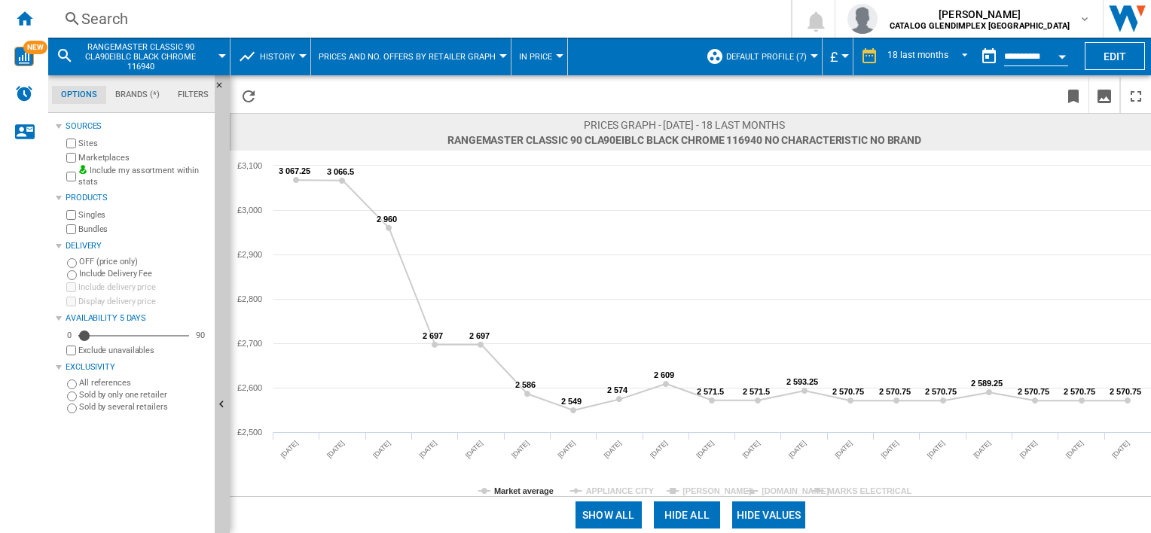
click at [103, 14] on div "Search" at bounding box center [416, 18] width 670 height 21
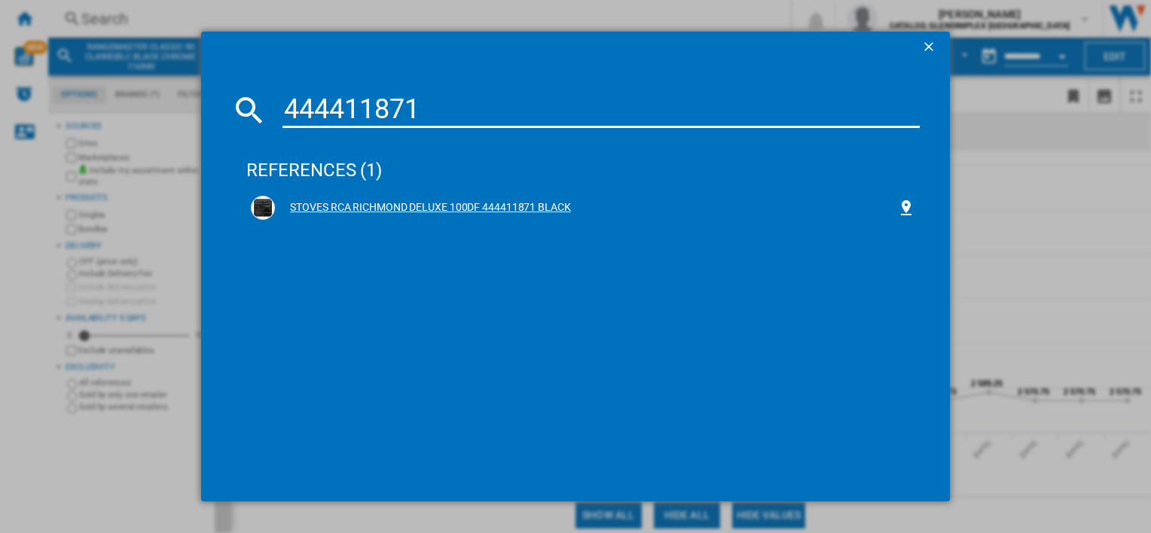
type input "444411871"
click at [521, 212] on div "STOVES RCA RICHMOND DELUXE 100DF 444411871 BLACK" at bounding box center [585, 207] width 621 height 15
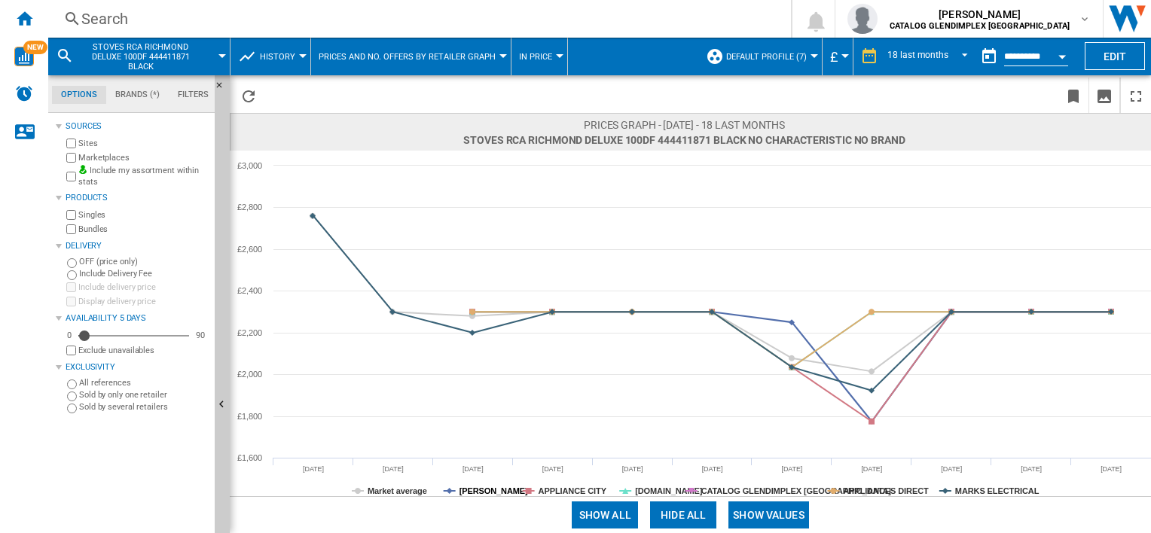
click at [470, 490] on tspan "[PERSON_NAME]" at bounding box center [493, 491] width 69 height 9
click at [569, 491] on tspan "APPLIANCE CITY" at bounding box center [573, 491] width 69 height 9
click at [661, 491] on tspan "[DOMAIN_NAME]" at bounding box center [669, 491] width 68 height 9
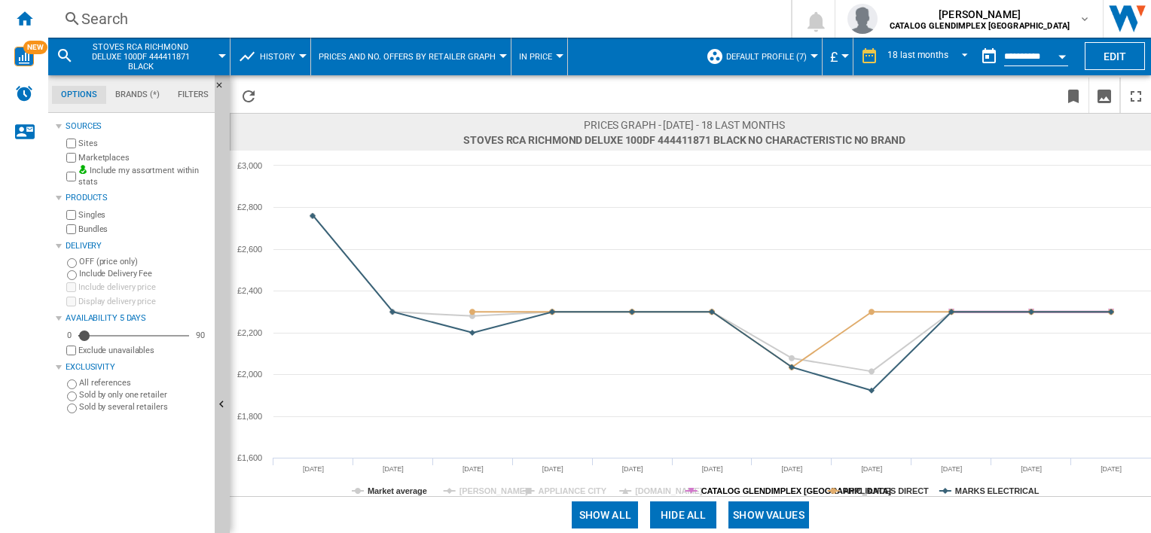
click at [758, 490] on tspan "CATALOG GLENDIMPLEX [GEOGRAPHIC_DATA]" at bounding box center [796, 491] width 191 height 9
click at [861, 491] on tspan "APPLIANCES DIRECT" at bounding box center [886, 491] width 86 height 9
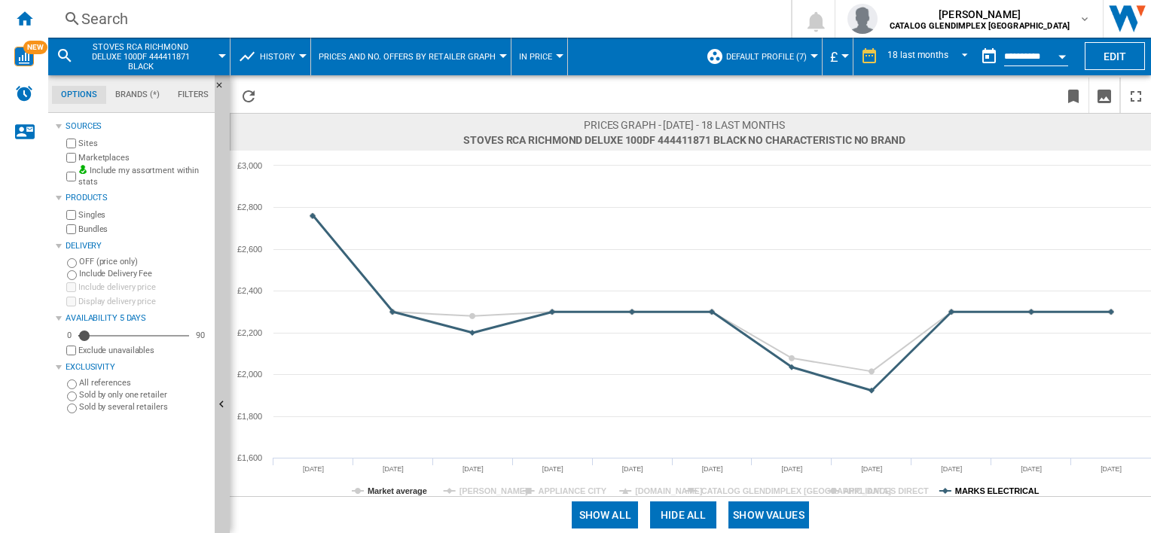
click at [968, 487] on tspan "MARKS ELECTRICAL" at bounding box center [997, 491] width 84 height 9
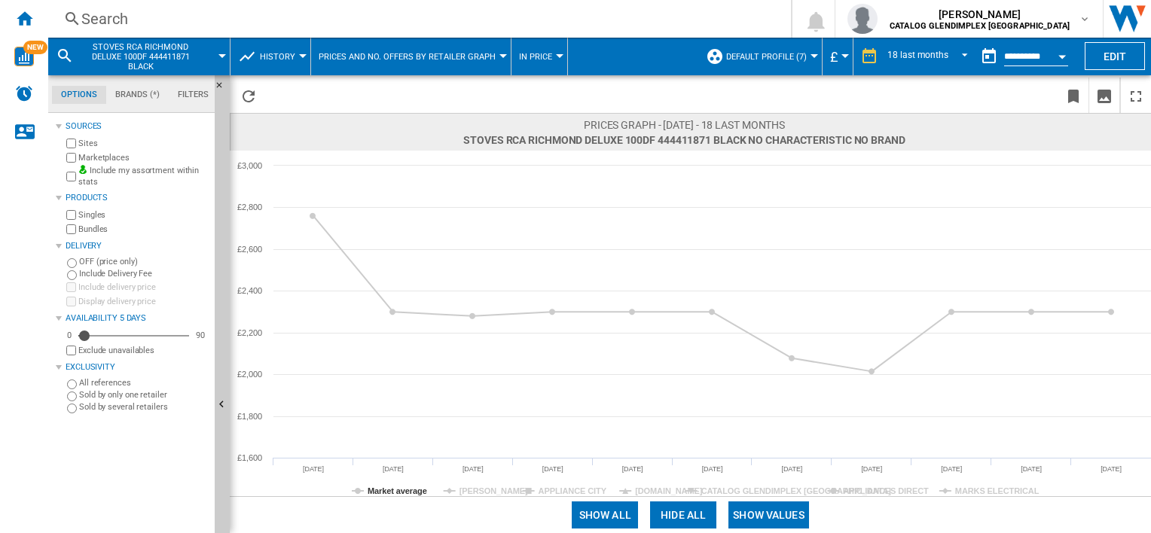
click at [793, 505] on button "Show values" at bounding box center [768, 515] width 81 height 27
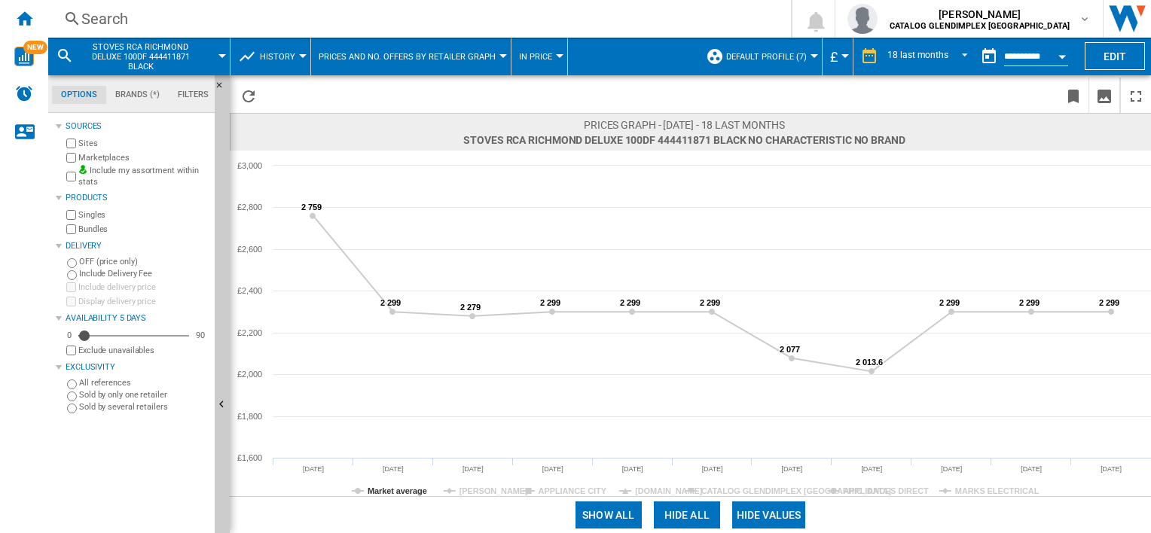
click at [139, 22] on div "Search" at bounding box center [416, 18] width 670 height 21
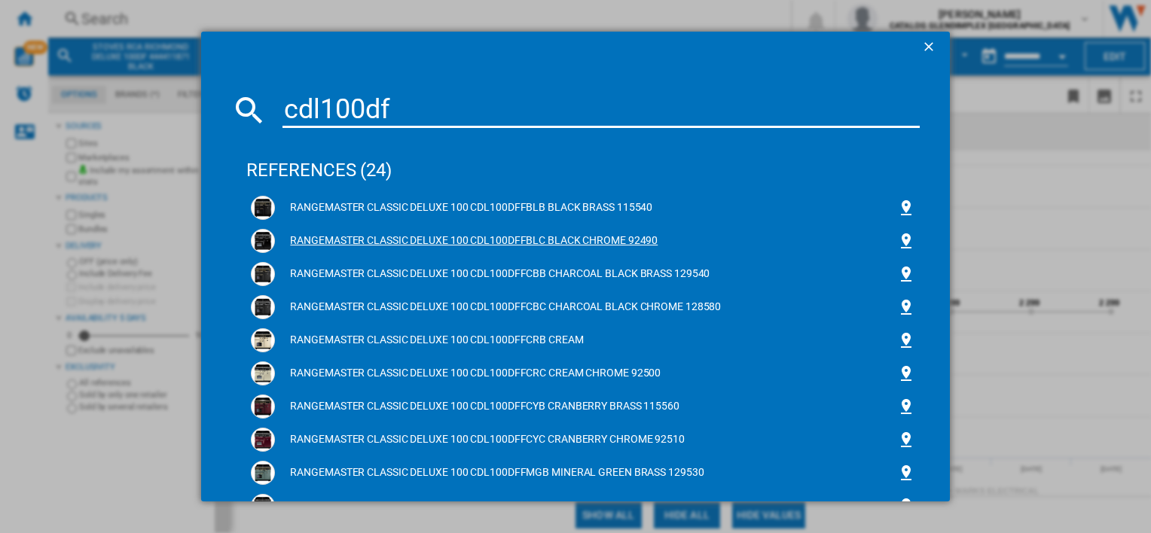
type input "cdl100df"
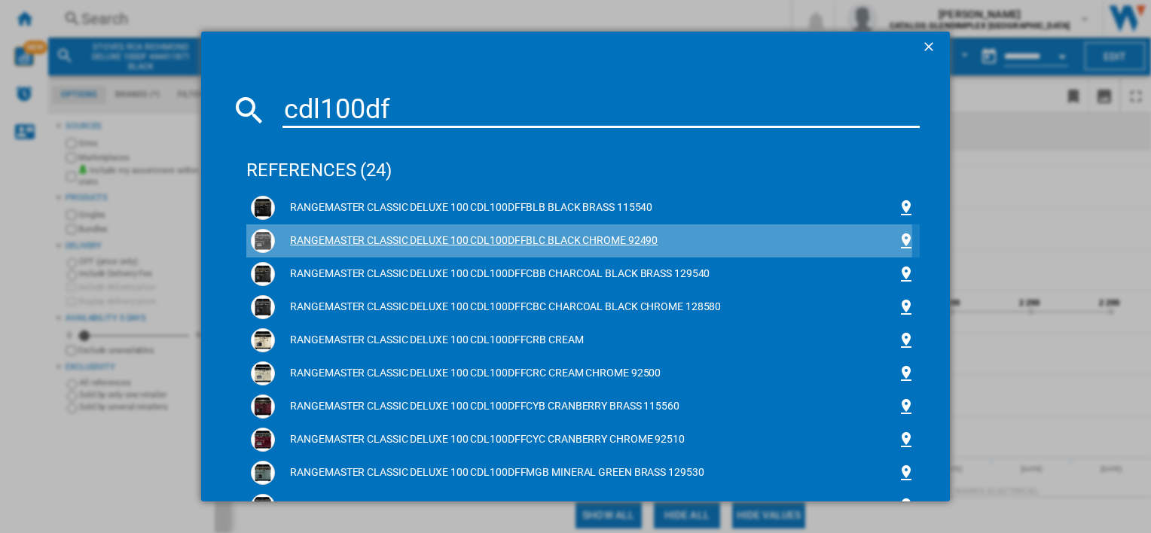
click at [502, 241] on div "RANGEMASTER CLASSIC DELUXE 100 CDL100DFFBLC BLACK CHROME 92490" at bounding box center [585, 240] width 621 height 15
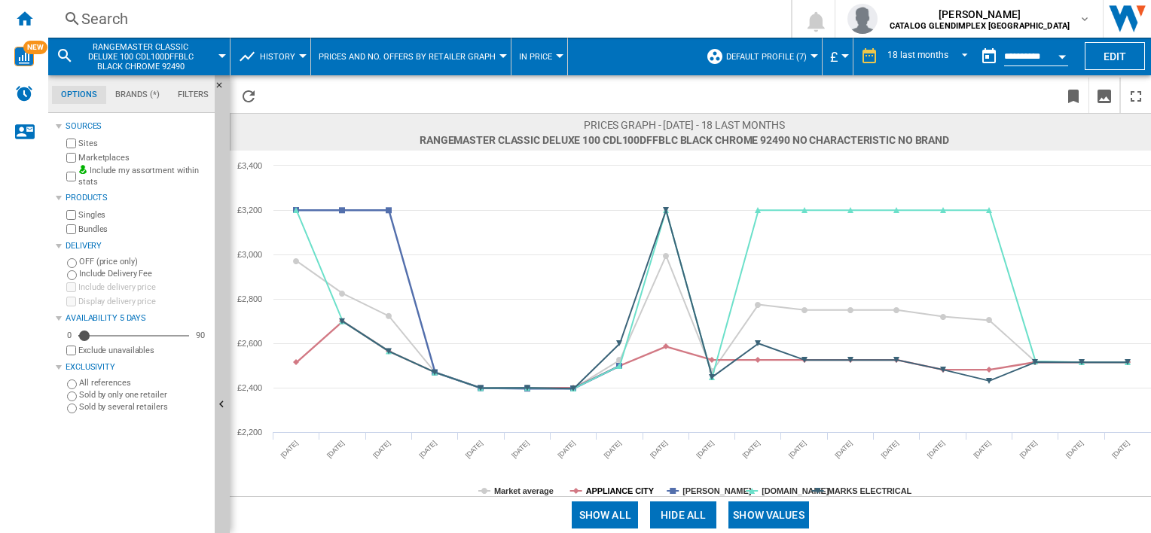
click at [615, 497] on div "Show all Hide all Show values" at bounding box center [690, 514] width 921 height 37
click at [638, 487] on tspan "APPLIANCE CITY" at bounding box center [620, 491] width 69 height 9
click at [694, 498] on div "Show all Hide all Show values" at bounding box center [690, 514] width 921 height 37
click at [716, 496] on tspan "[PERSON_NAME]" at bounding box center [716, 491] width 69 height 9
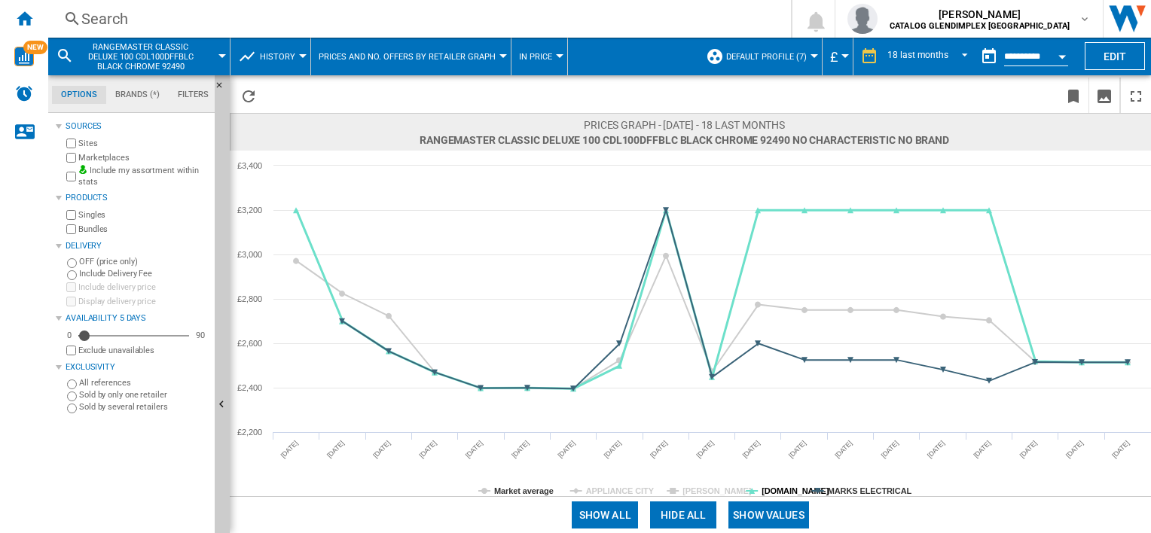
click at [785, 493] on tspan "[DOMAIN_NAME]" at bounding box center [795, 491] width 68 height 9
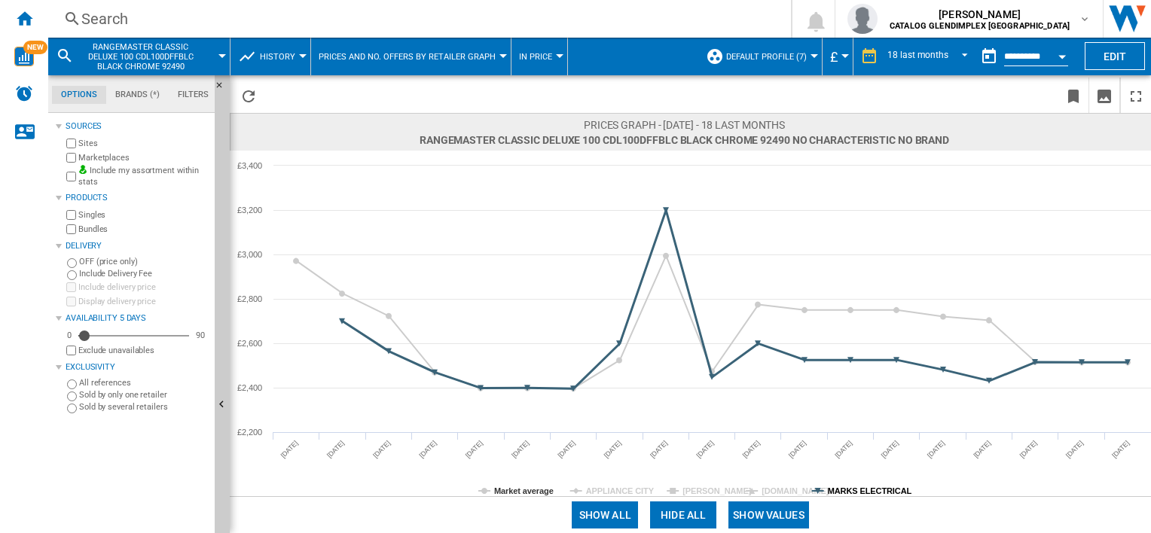
click at [847, 488] on tspan "MARKS ELECTRICAL" at bounding box center [870, 491] width 84 height 9
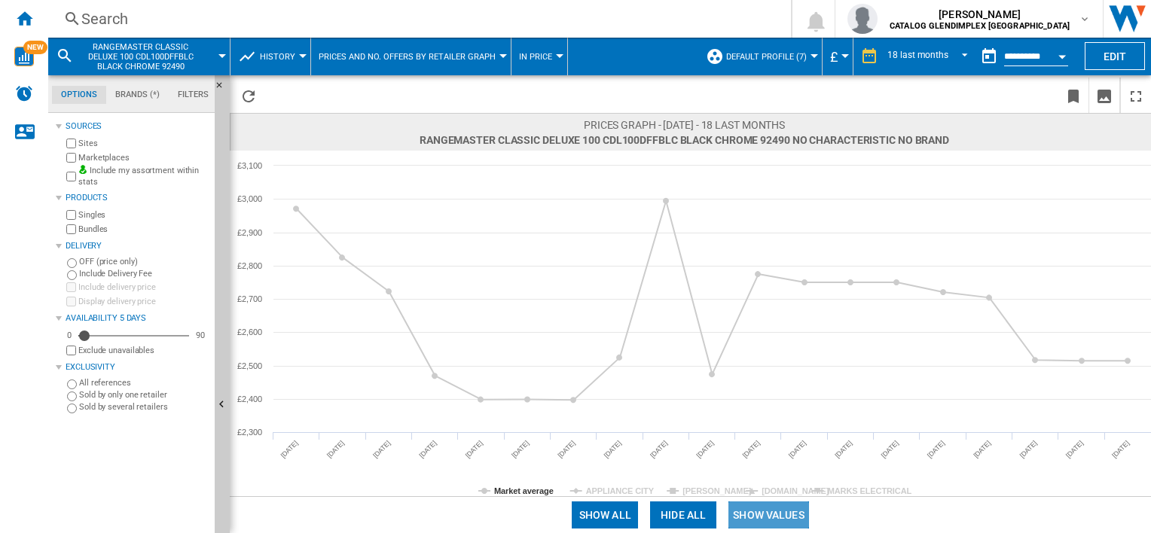
click at [792, 508] on button "Show values" at bounding box center [768, 515] width 81 height 27
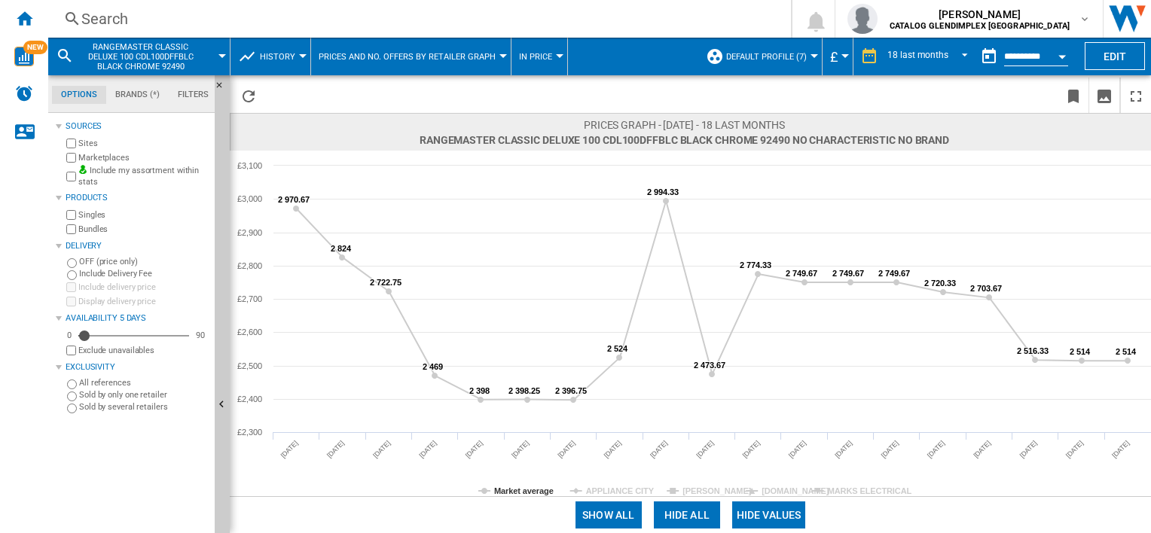
click at [114, 23] on div "Search" at bounding box center [416, 18] width 670 height 21
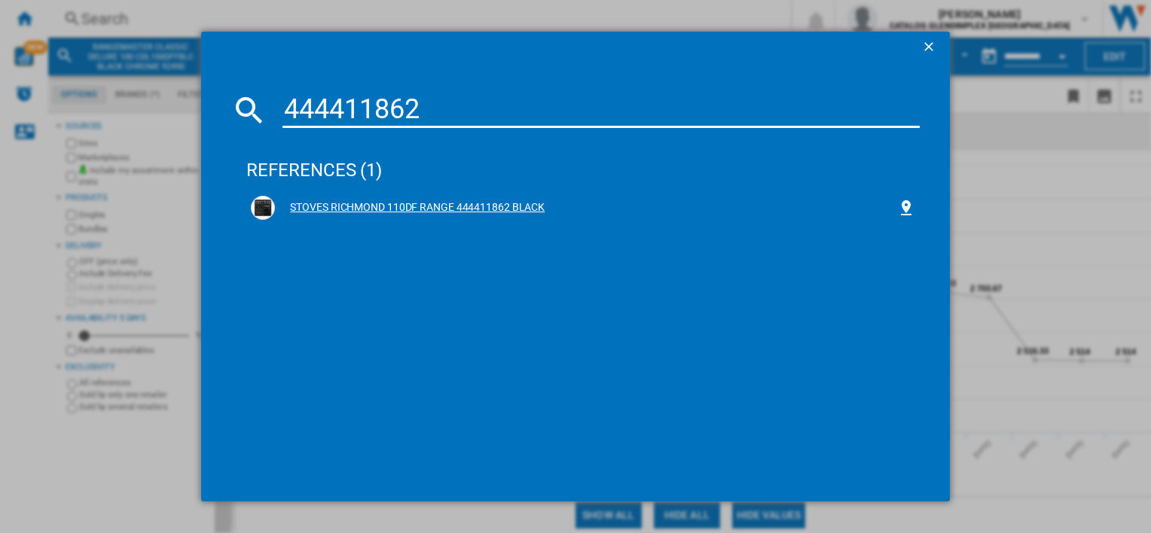
type input "444411862"
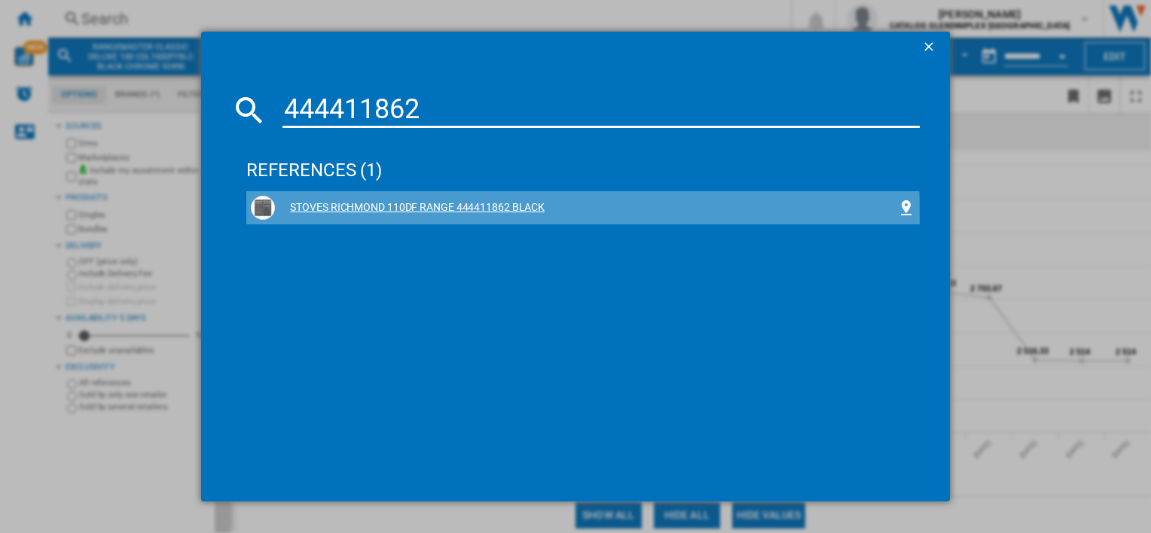
click at [383, 215] on div "STOVES RICHMOND 110DF RANGE 444411862 BLACK" at bounding box center [583, 208] width 664 height 24
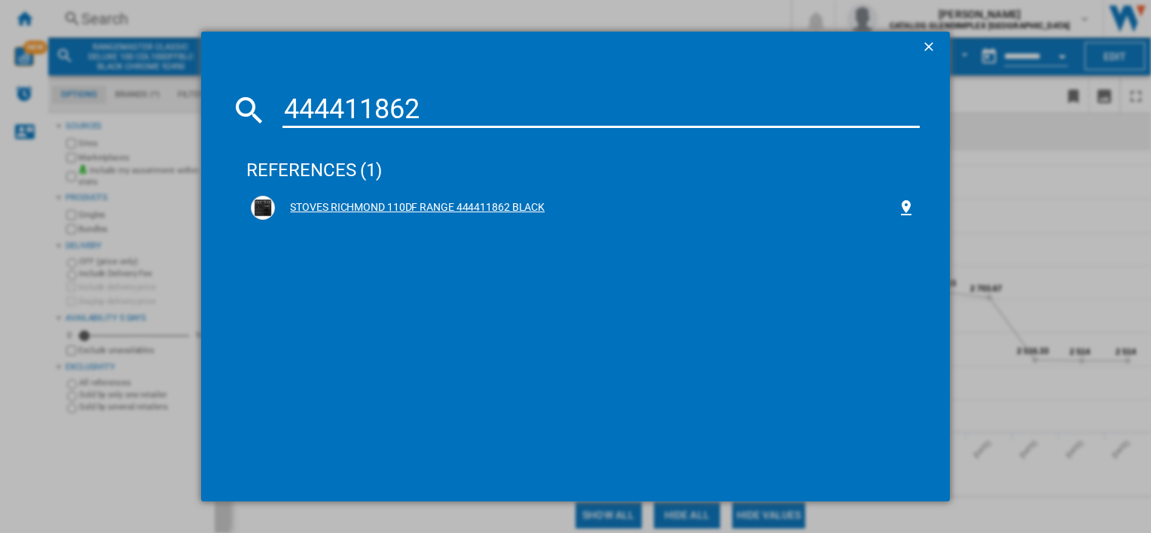
click at [384, 200] on div "STOVES RICHMOND 110DF RANGE 444411862 BLACK" at bounding box center [585, 207] width 621 height 15
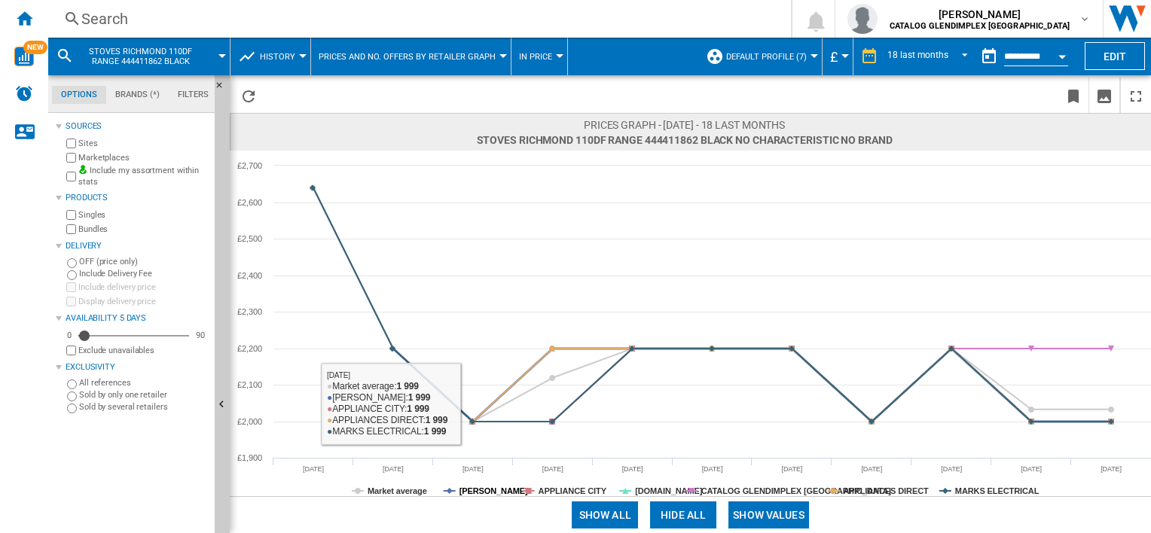
click at [480, 488] on tspan "[PERSON_NAME]" at bounding box center [493, 491] width 69 height 9
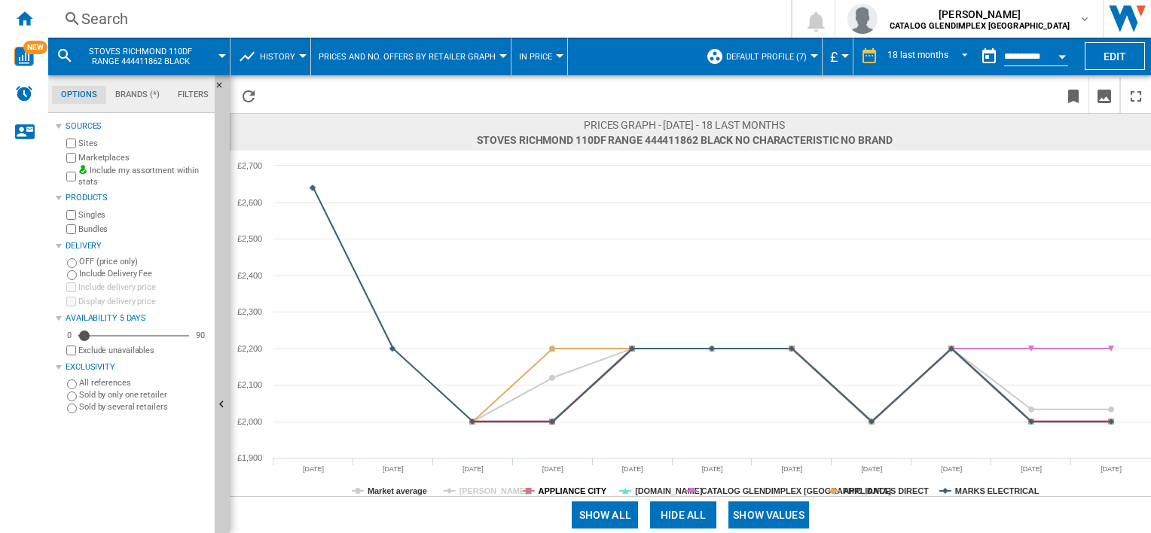
click at [559, 492] on tspan "APPLIANCE CITY" at bounding box center [573, 491] width 69 height 9
click at [653, 483] on rect at bounding box center [690, 324] width 921 height 346
click at [655, 487] on tspan "[DOMAIN_NAME]" at bounding box center [669, 491] width 68 height 9
click at [731, 492] on tspan "CATALOG GLENDIMPLEX [GEOGRAPHIC_DATA]" at bounding box center [796, 491] width 191 height 9
click at [865, 482] on rect at bounding box center [690, 324] width 921 height 346
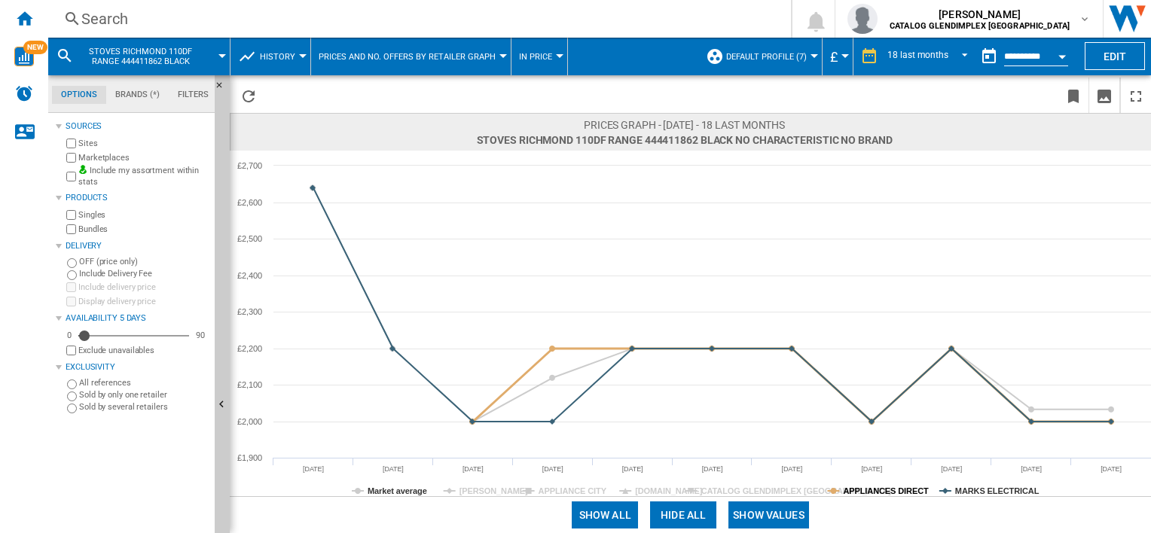
click at [871, 489] on tspan "APPLIANCES DIRECT" at bounding box center [886, 491] width 86 height 9
click at [1001, 494] on tspan "MARKS ELECTRICAL" at bounding box center [997, 491] width 84 height 9
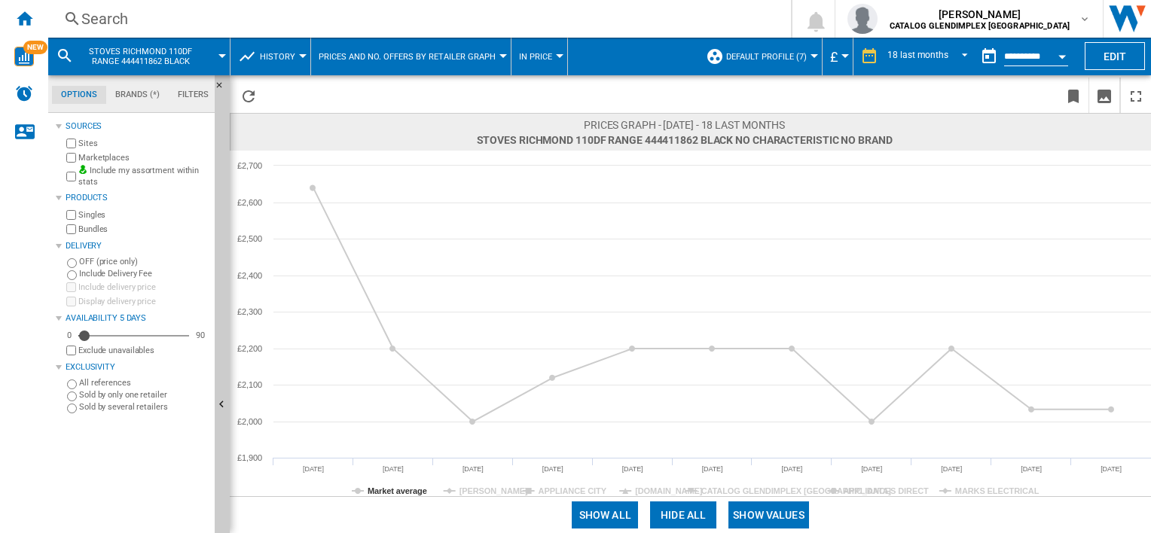
click at [782, 497] on div "Show all Hide all Show values" at bounding box center [690, 514] width 921 height 37
click at [782, 509] on button "Show values" at bounding box center [768, 515] width 81 height 27
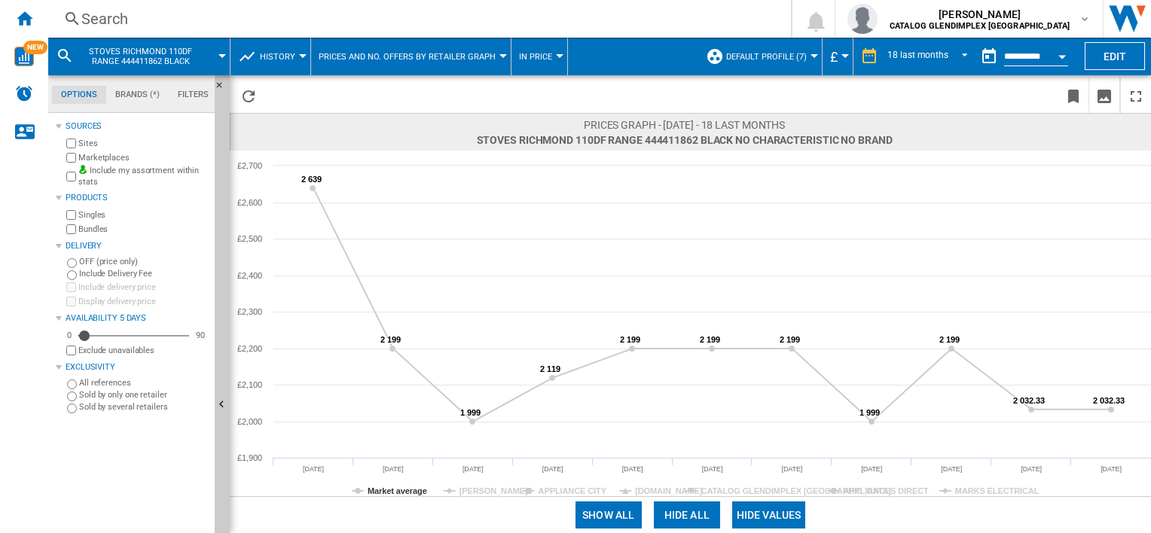
click at [69, 27] on ng-md-icon at bounding box center [72, 19] width 18 height 19
click at [84, 19] on div "Search" at bounding box center [416, 18] width 670 height 21
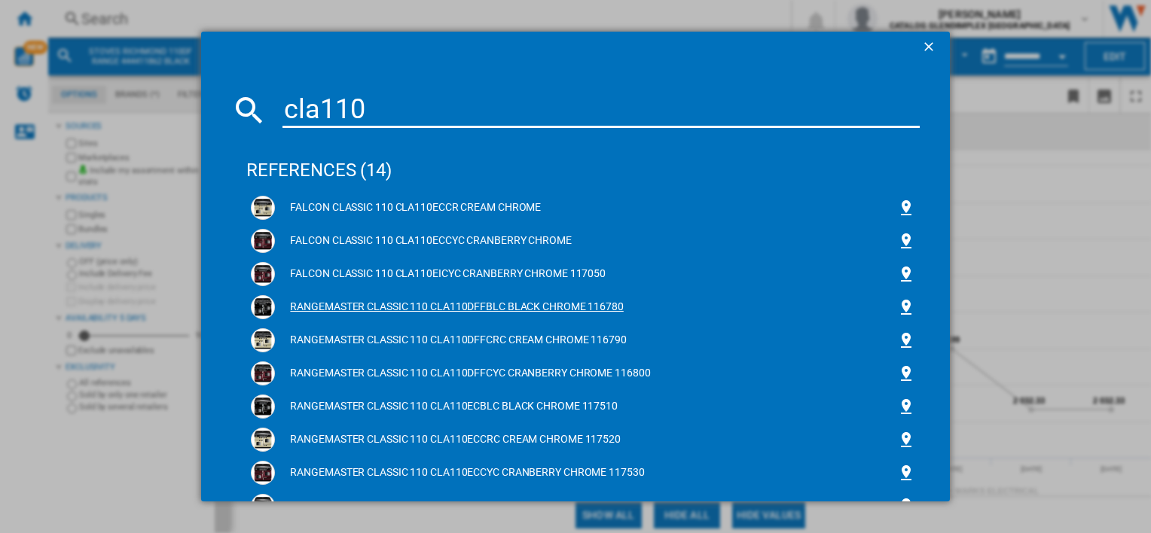
type input "cla110"
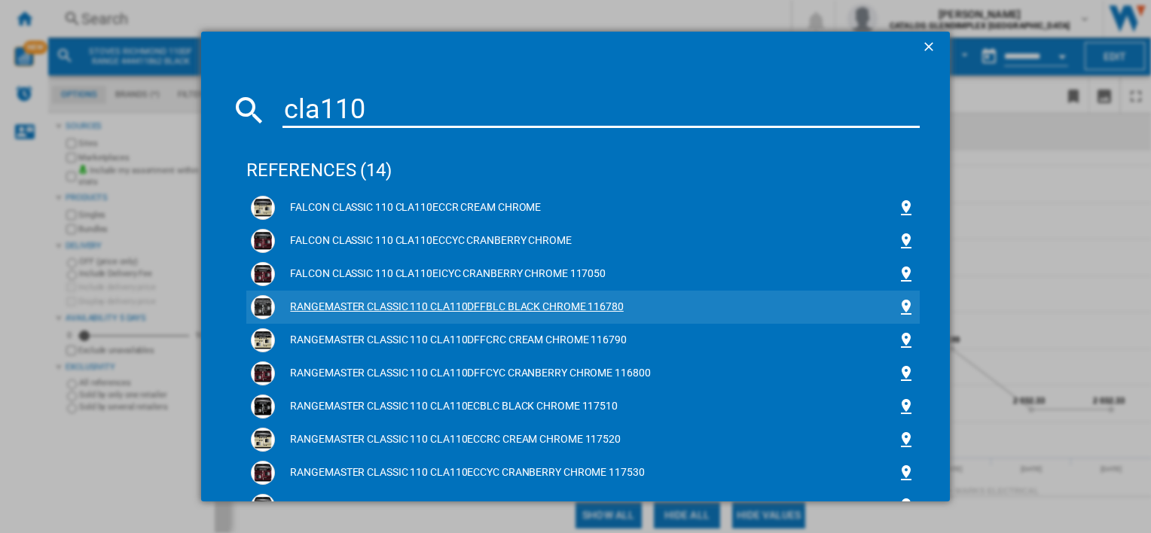
click at [446, 315] on div "RANGEMASTER CLASSIC 110 CLA110DFFBLC BLACK CHROME 116780" at bounding box center [583, 307] width 664 height 24
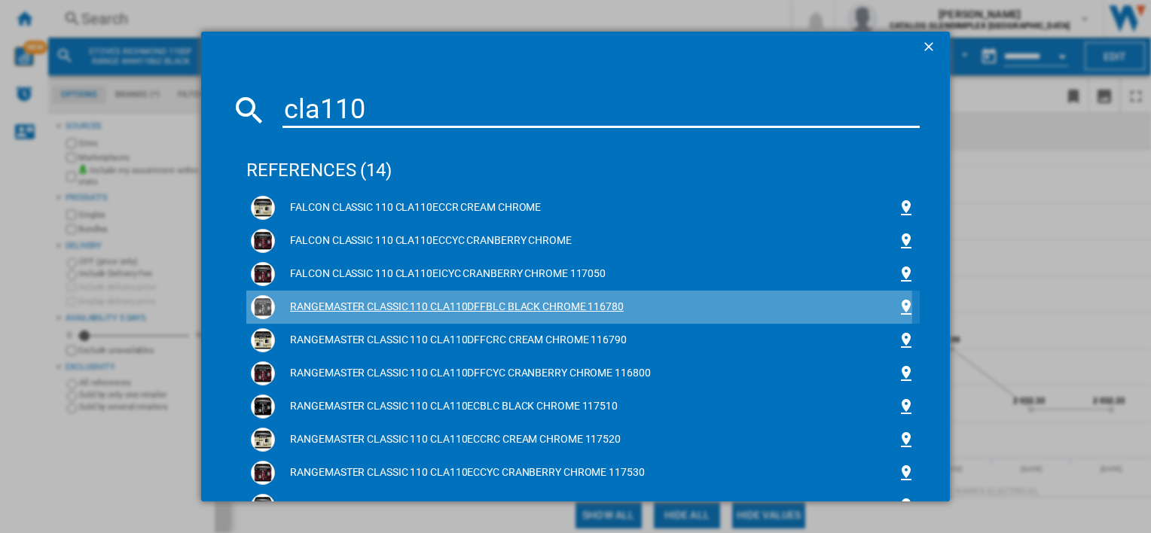
click at [447, 310] on div "RANGEMASTER CLASSIC 110 CLA110DFFBLC BLACK CHROME 116780" at bounding box center [585, 307] width 621 height 15
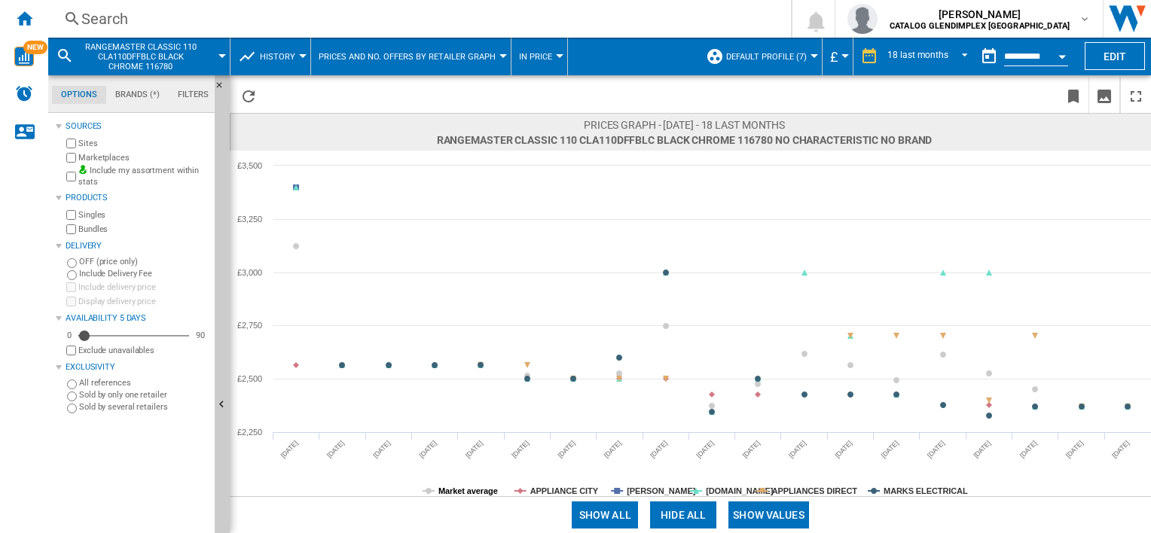
click at [447, 494] on tspan "Market average" at bounding box center [468, 491] width 60 height 9
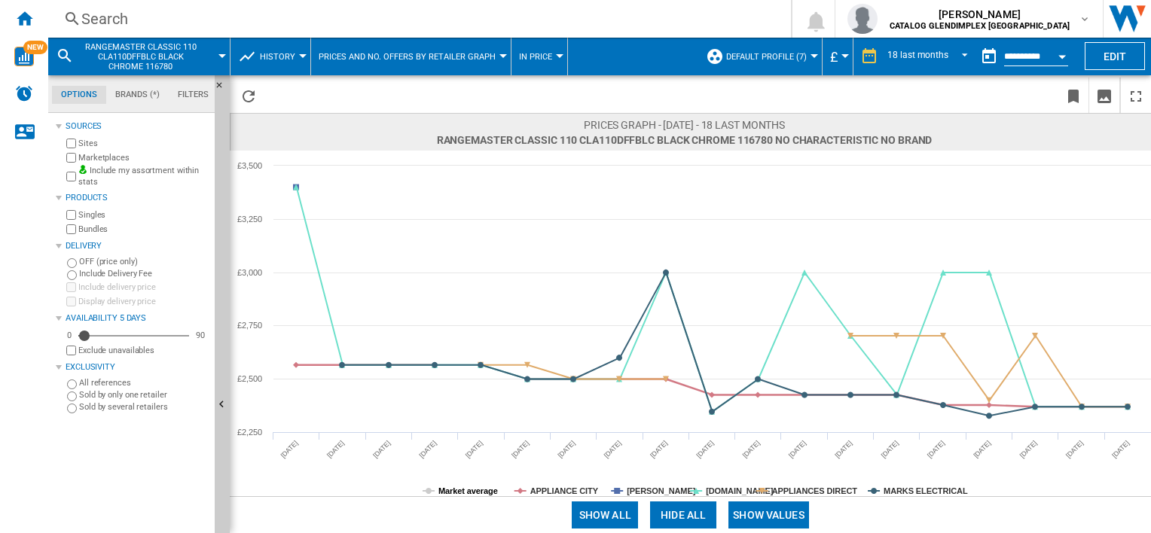
click at [486, 490] on tspan "Market average" at bounding box center [468, 491] width 60 height 9
click at [563, 484] on rect at bounding box center [690, 324] width 921 height 346
drag, startPoint x: 575, startPoint y: 492, endPoint x: 633, endPoint y: 498, distance: 59.1
click at [575, 491] on tspan "APPLIANCE CITY" at bounding box center [564, 491] width 69 height 9
click at [643, 491] on tspan "[PERSON_NAME]" at bounding box center [661, 491] width 69 height 9
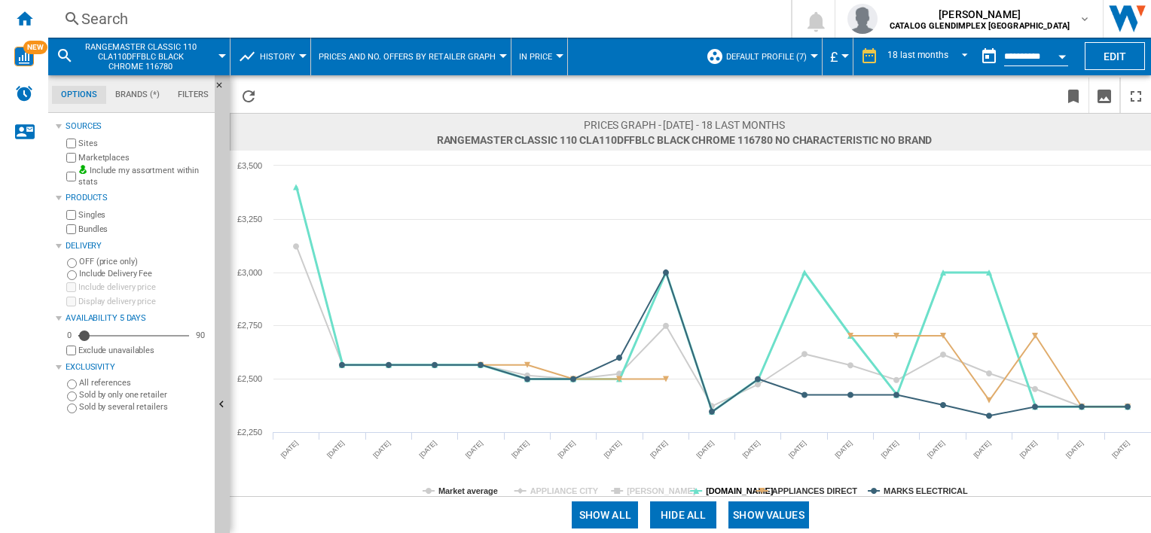
click at [728, 494] on tspan "[DOMAIN_NAME]" at bounding box center [740, 491] width 68 height 9
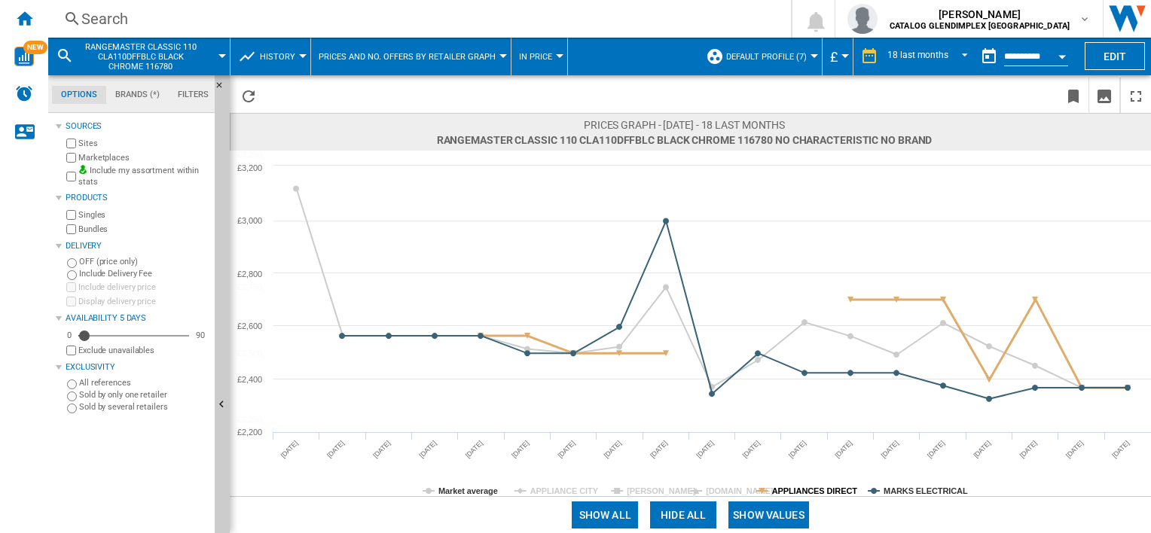
click at [804, 492] on tspan "APPLIANCES DIRECT" at bounding box center [815, 491] width 86 height 9
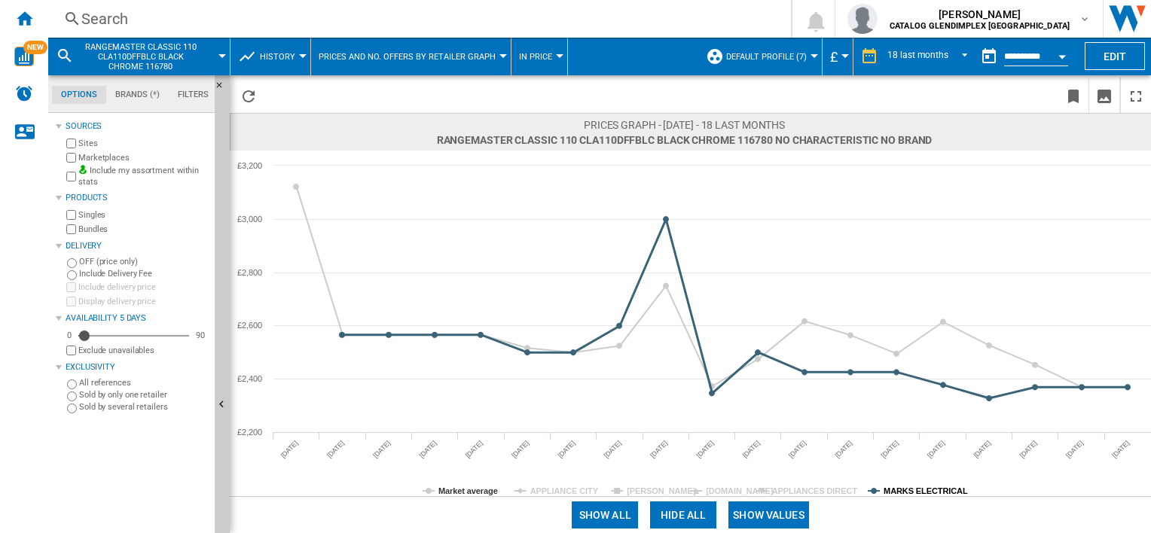
click at [916, 487] on tspan "MARKS ELECTRICAL" at bounding box center [925, 491] width 84 height 9
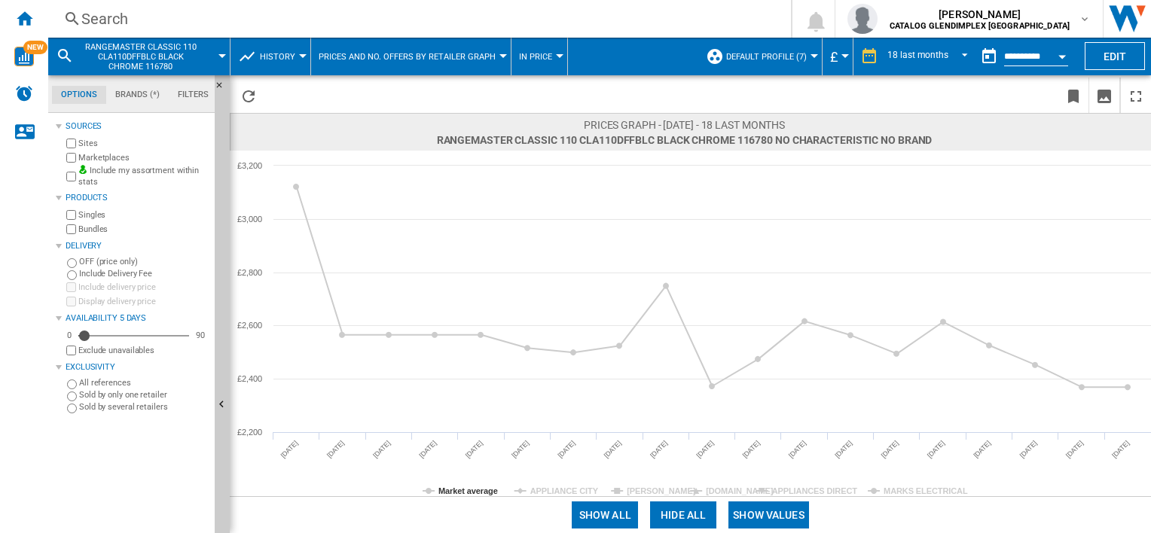
click at [795, 507] on button "Show values" at bounding box center [768, 515] width 81 height 27
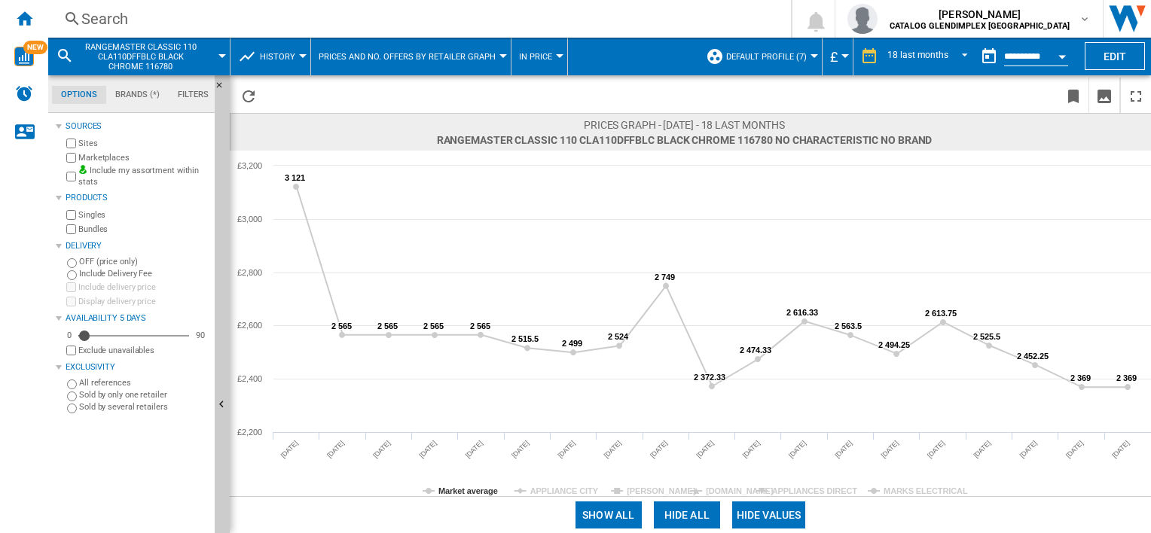
click at [157, 27] on div "Search" at bounding box center [416, 18] width 670 height 21
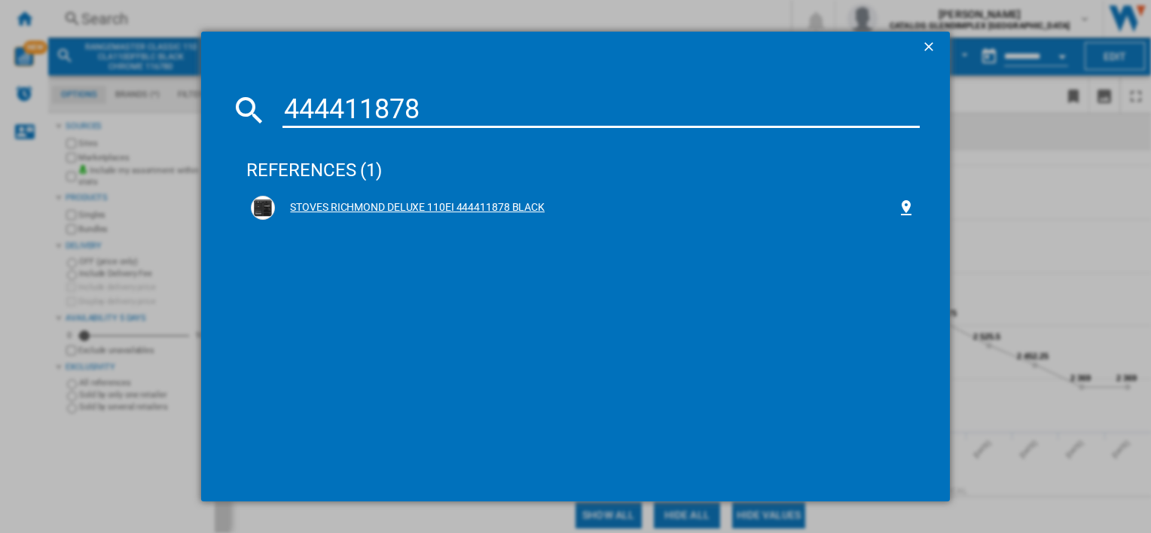
type input "444411878"
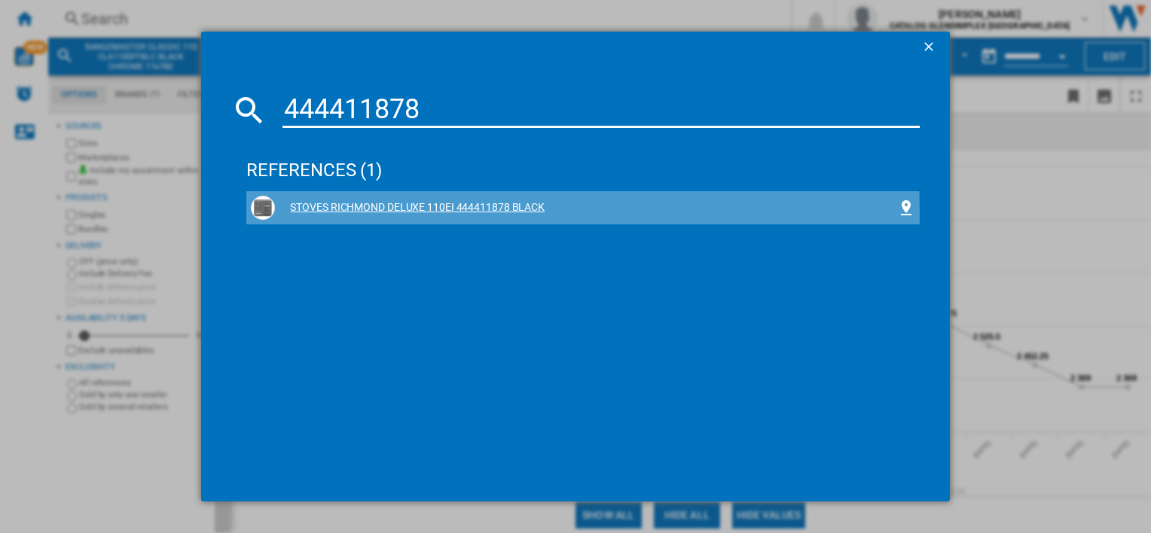
click at [496, 214] on div "STOVES RICHMOND DELUXE 110EI 444411878 BLACK" at bounding box center [585, 207] width 621 height 15
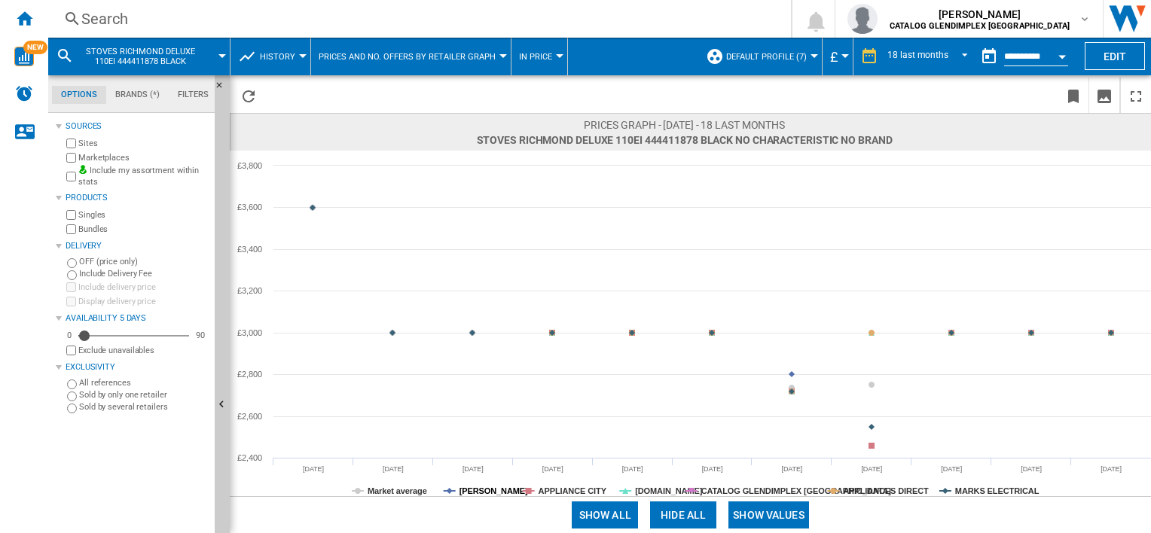
click at [487, 494] on tspan "[PERSON_NAME]" at bounding box center [493, 491] width 69 height 9
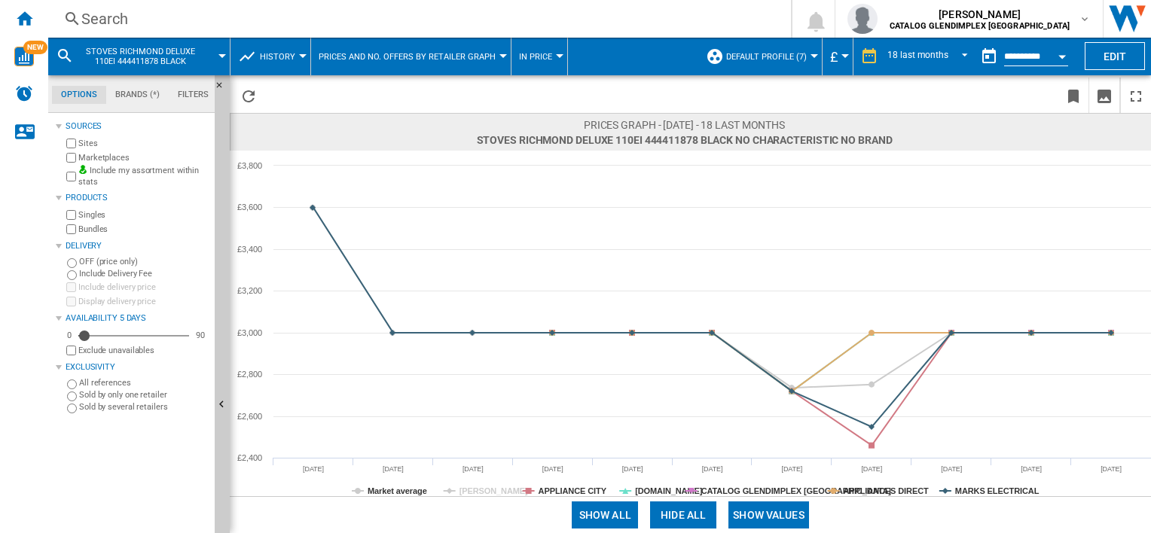
click at [557, 496] on div "Show all Hide all Show values" at bounding box center [690, 514] width 921 height 37
click at [603, 490] on rect at bounding box center [690, 324] width 921 height 346
click at [594, 488] on tspan "APPLIANCE CITY" at bounding box center [573, 491] width 69 height 9
click at [657, 483] on rect at bounding box center [690, 324] width 921 height 346
click at [656, 492] on tspan "[DOMAIN_NAME]" at bounding box center [669, 491] width 68 height 9
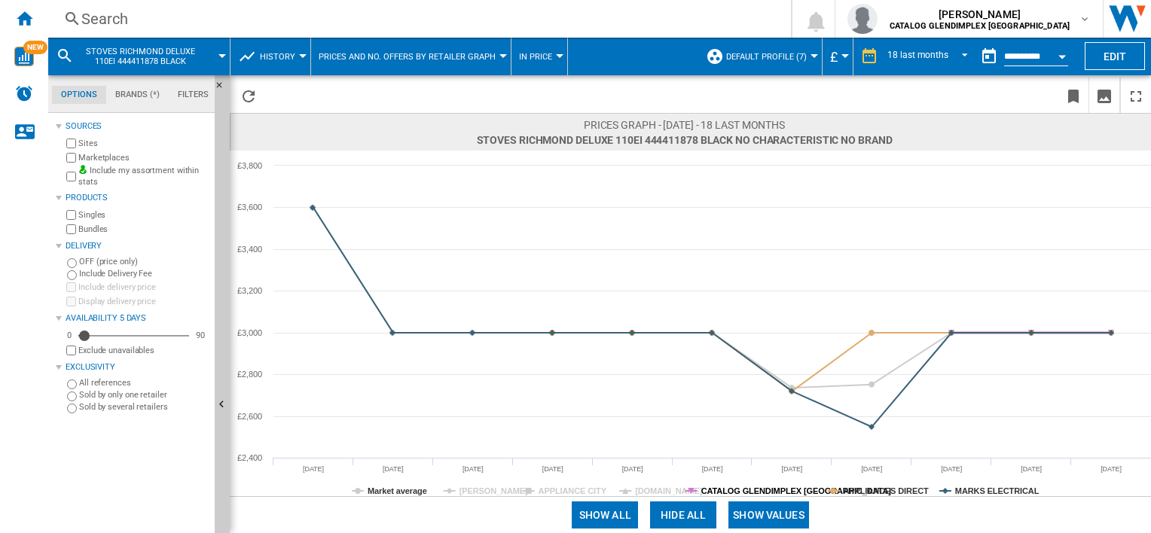
click at [735, 488] on tspan "CATALOG GLENDIMPLEX [GEOGRAPHIC_DATA]" at bounding box center [796, 491] width 191 height 9
click at [871, 496] on div "Show all Hide all Show values" at bounding box center [690, 514] width 921 height 37
click at [893, 490] on tspan "APPLIANCES DIRECT" at bounding box center [886, 491] width 86 height 9
click at [988, 501] on span at bounding box center [983, 515] width 336 height 36
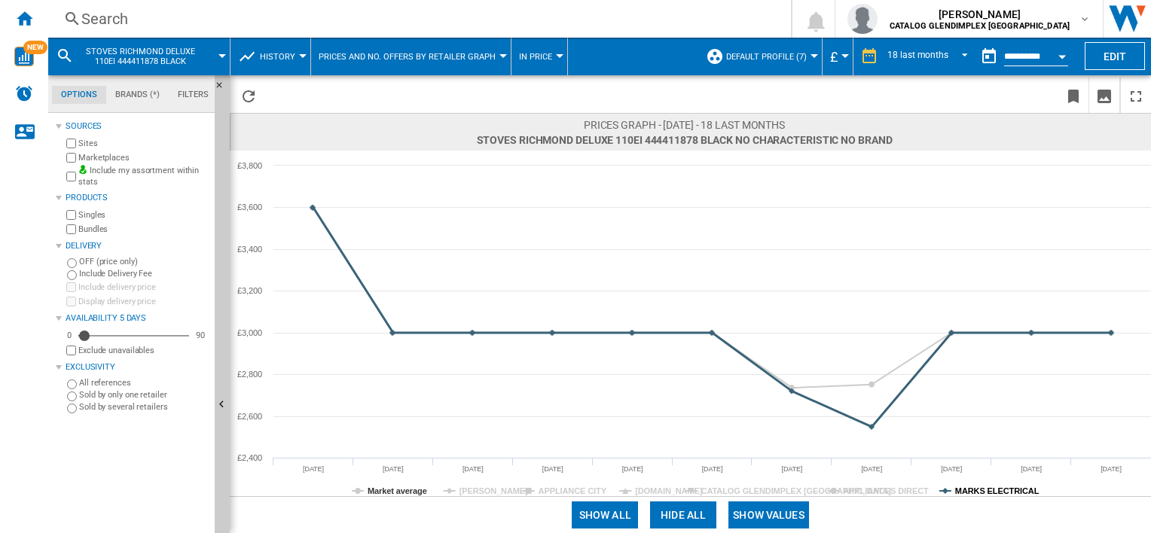
click at [993, 487] on tspan "MARKS ELECTRICAL" at bounding box center [997, 491] width 84 height 9
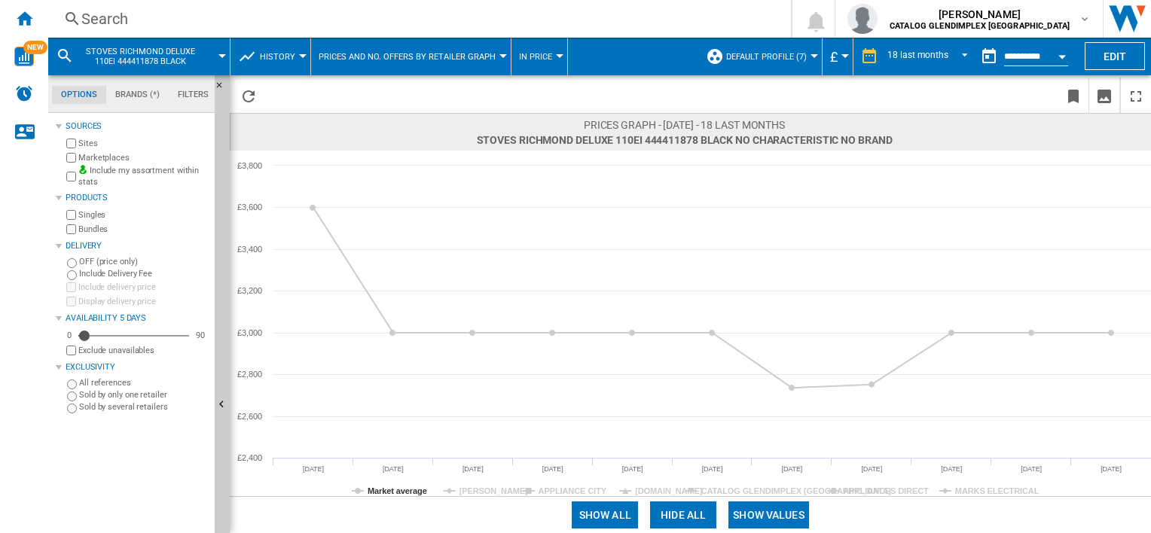
click at [775, 515] on button "Show values" at bounding box center [768, 515] width 81 height 27
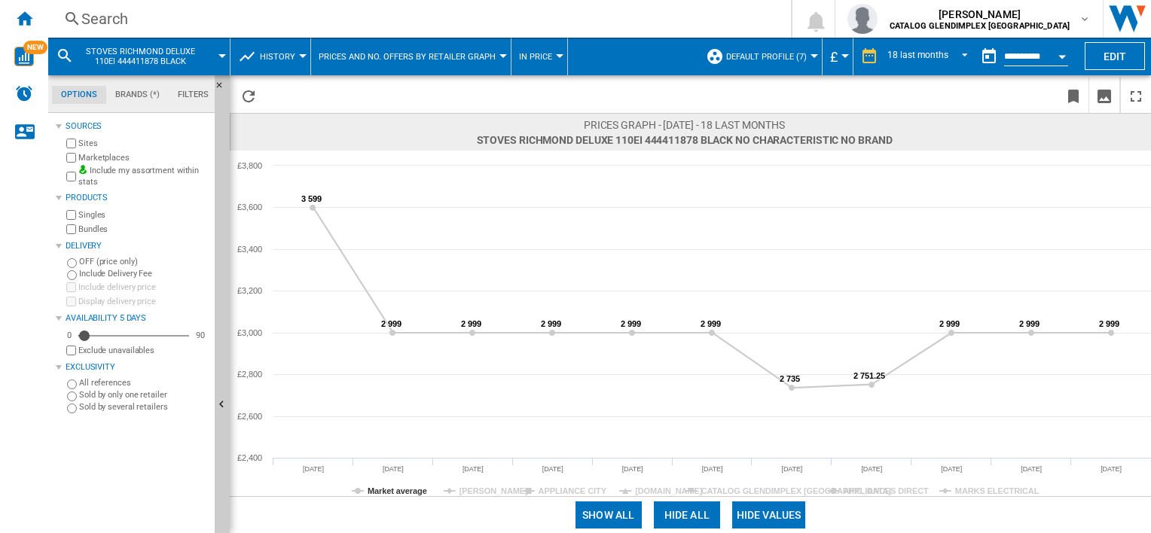
click at [246, 8] on div "Search" at bounding box center [416, 18] width 670 height 21
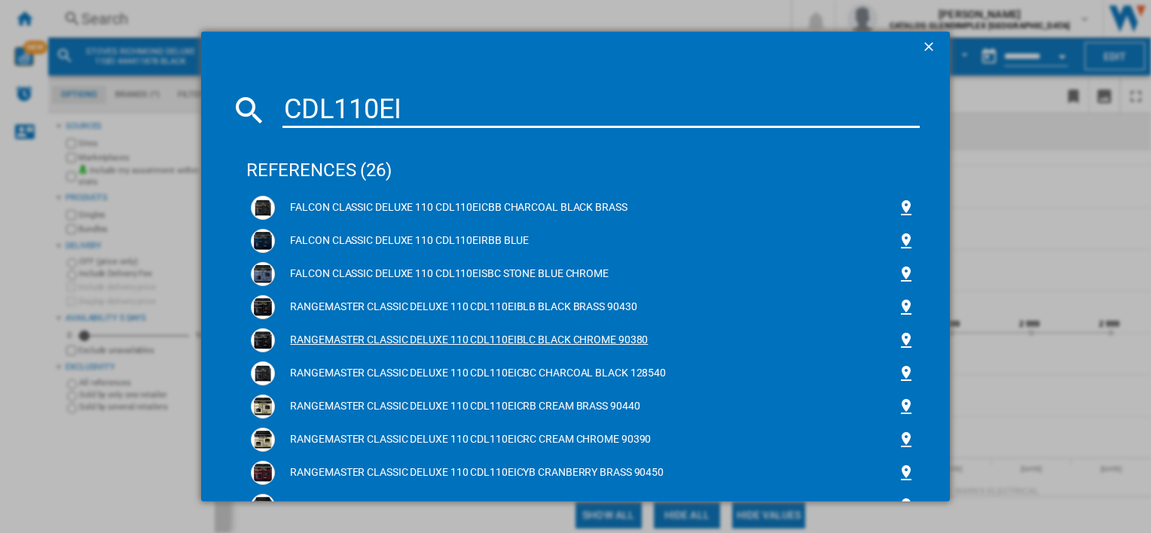
type input "CDL110EI"
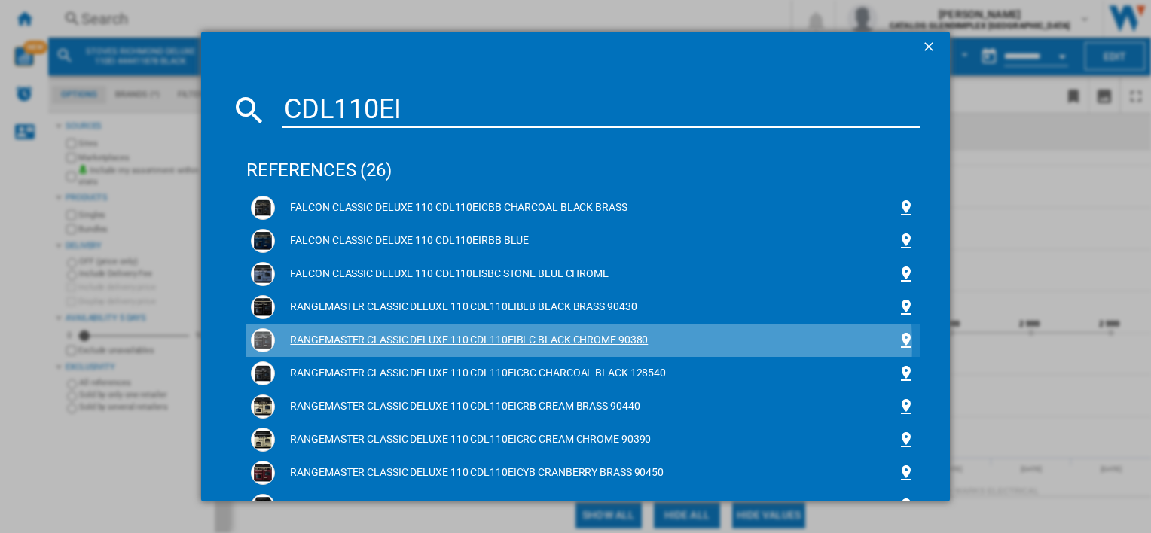
click at [518, 346] on div "RANGEMASTER CLASSIC DELUXE 110 CDL110EIBLC BLACK CHROME 90380" at bounding box center [585, 340] width 621 height 15
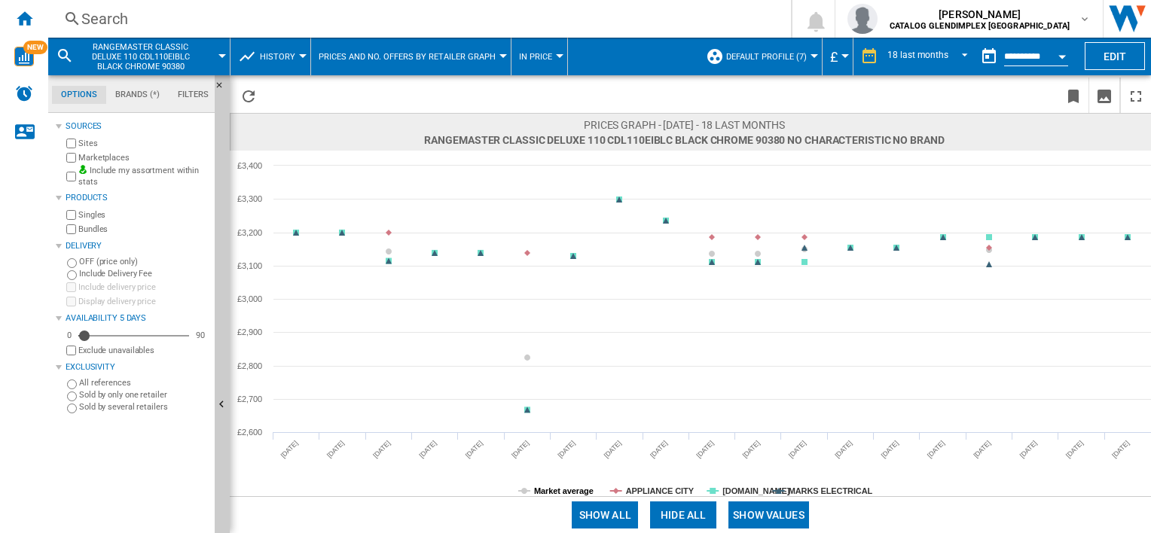
click at [566, 490] on tspan "Market average" at bounding box center [564, 491] width 60 height 9
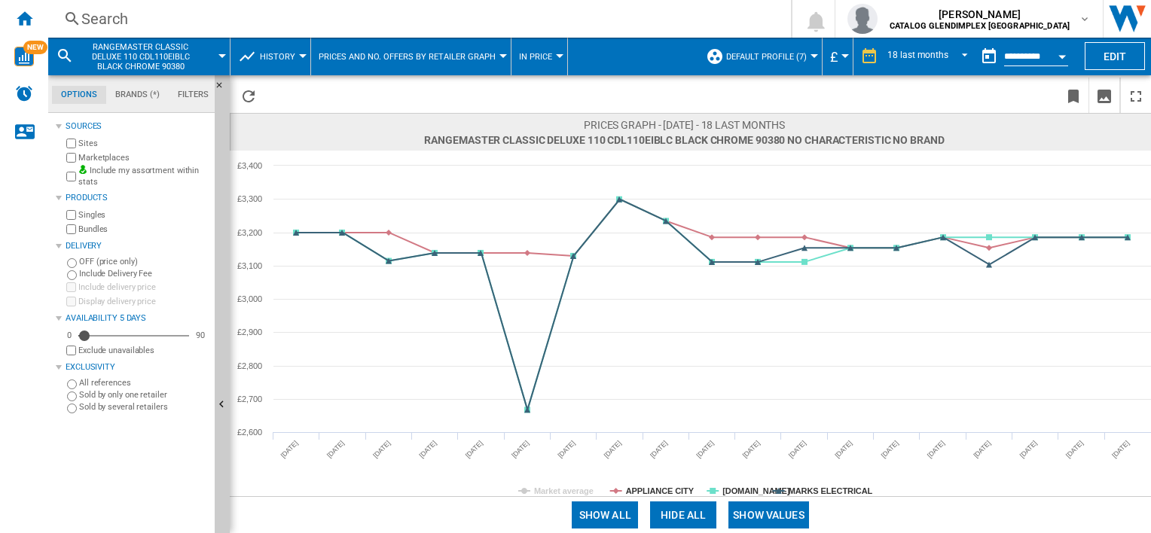
click at [579, 487] on tspan "Market average" at bounding box center [564, 491] width 60 height 9
click at [651, 487] on tspan "APPLIANCE CITY" at bounding box center [660, 491] width 69 height 9
click at [723, 488] on tspan "[DOMAIN_NAME]" at bounding box center [756, 491] width 68 height 9
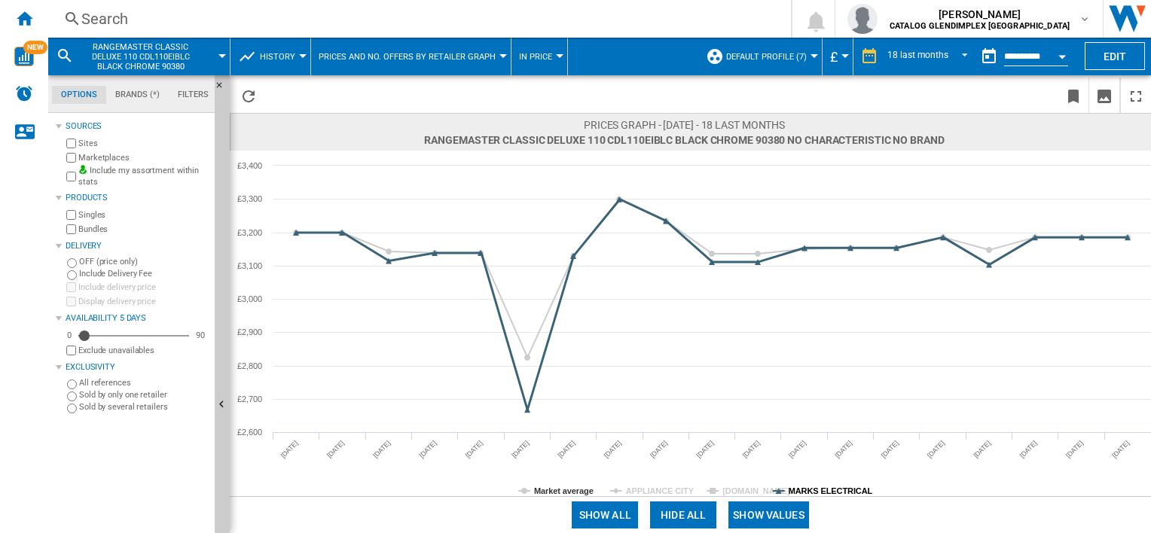
click at [810, 487] on tspan "MARKS ELECTRICAL" at bounding box center [831, 491] width 84 height 9
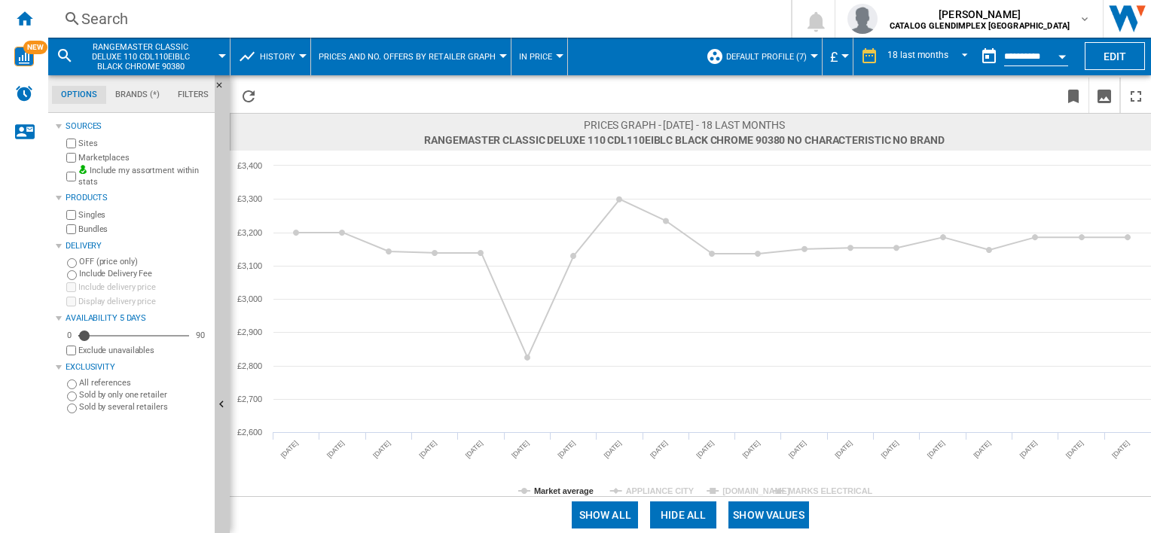
click at [778, 511] on button "Show values" at bounding box center [768, 515] width 81 height 27
